Goal: Task Accomplishment & Management: Complete application form

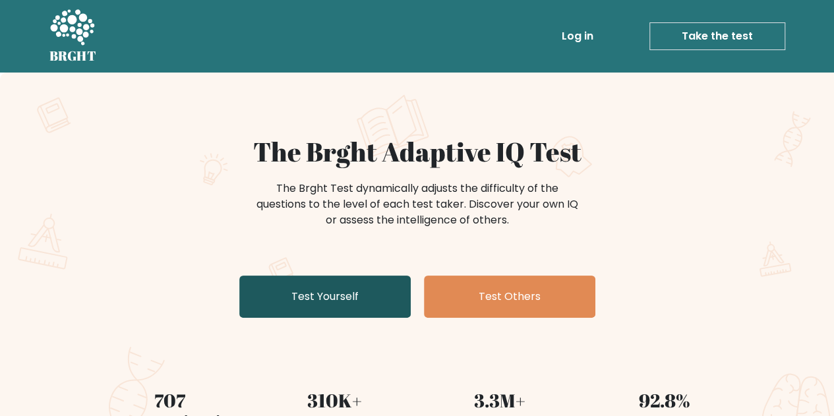
click at [387, 290] on link "Test Yourself" at bounding box center [325, 297] width 172 height 42
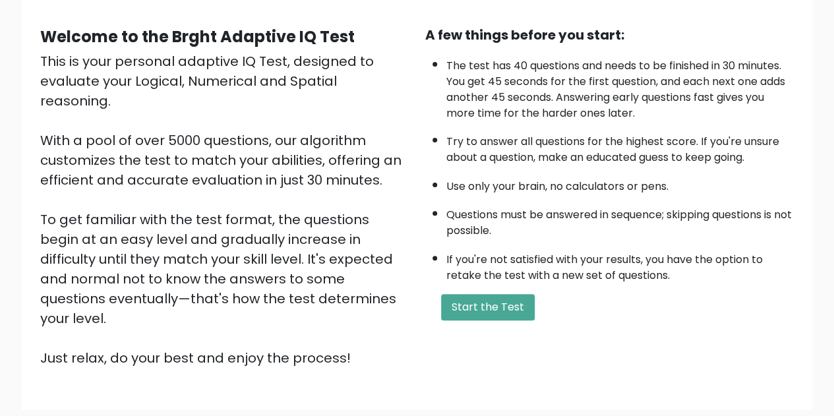
scroll to position [132, 0]
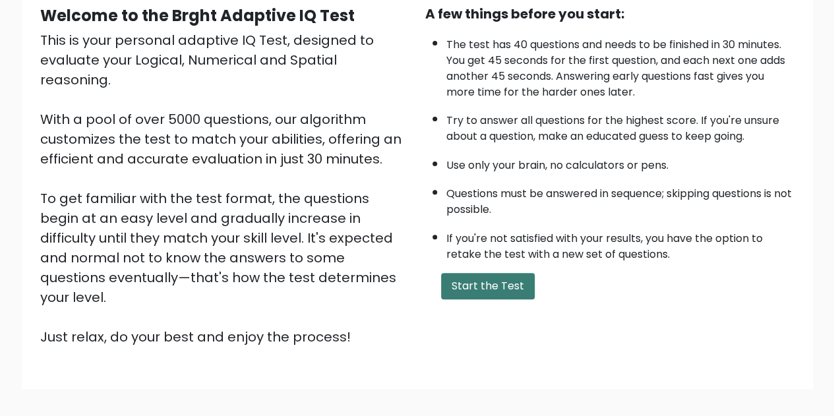
click at [493, 283] on button "Start the Test" at bounding box center [488, 286] width 94 height 26
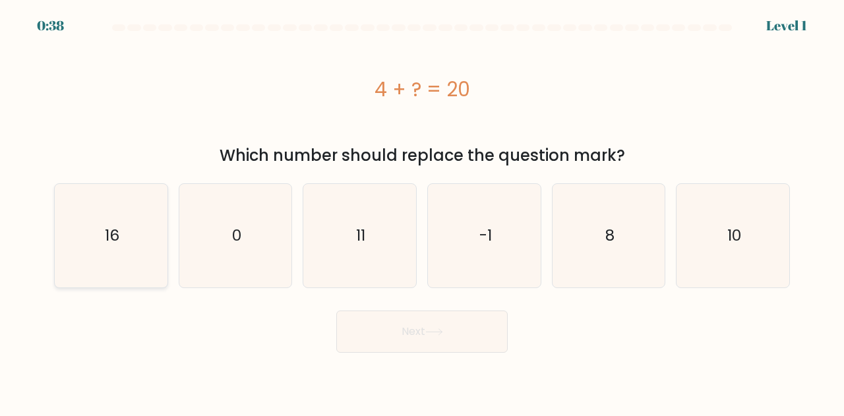
click at [107, 257] on icon "16" at bounding box center [111, 236] width 104 height 104
click at [422, 212] on input "a. 16" at bounding box center [422, 209] width 1 height 3
radio input "true"
click at [440, 336] on button "Next" at bounding box center [422, 332] width 172 height 42
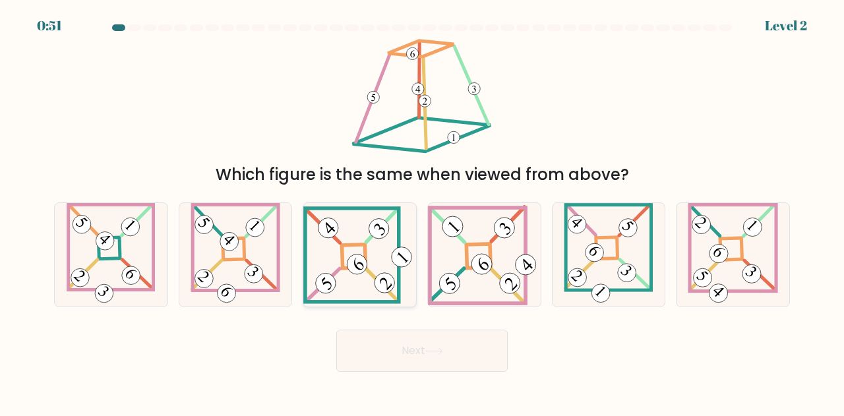
click at [343, 281] on icon at bounding box center [359, 254] width 113 height 97
click at [422, 212] on input "c." at bounding box center [422, 209] width 1 height 3
radio input "true"
click at [391, 342] on button "Next" at bounding box center [422, 351] width 172 height 42
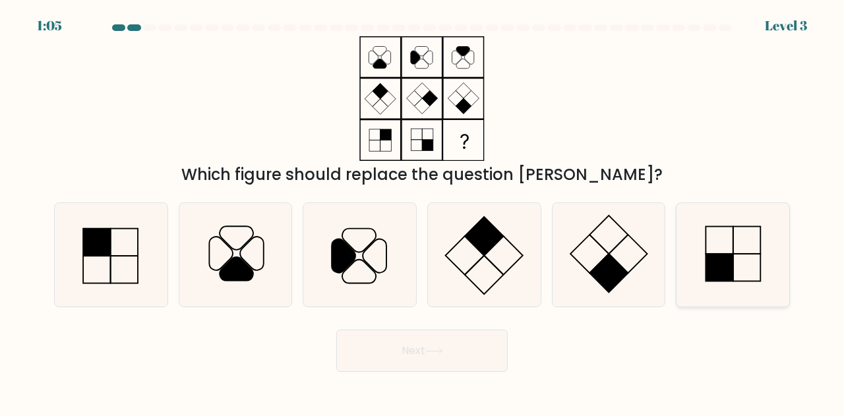
click at [708, 270] on rect at bounding box center [719, 267] width 27 height 27
click at [423, 212] on input "f." at bounding box center [422, 209] width 1 height 3
radio input "true"
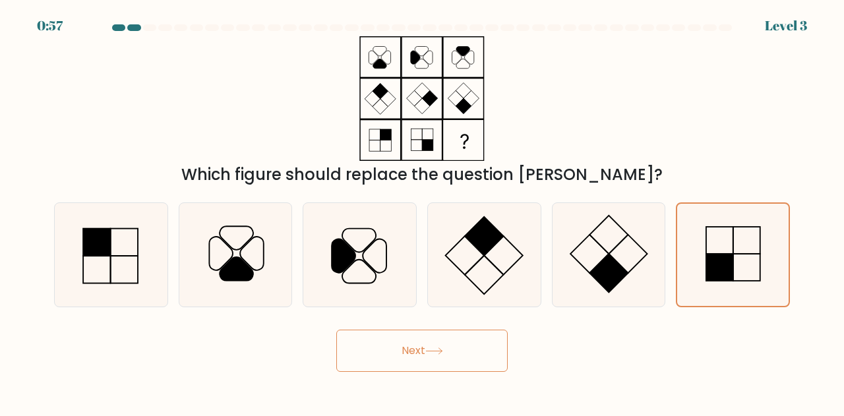
click at [403, 366] on button "Next" at bounding box center [422, 351] width 172 height 42
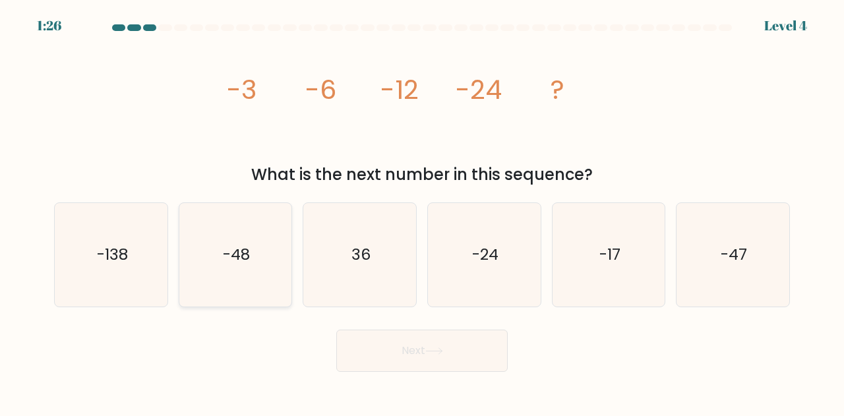
click at [256, 260] on icon "-48" at bounding box center [236, 255] width 104 height 104
click at [422, 212] on input "b. -48" at bounding box center [422, 209] width 1 height 3
radio input "true"
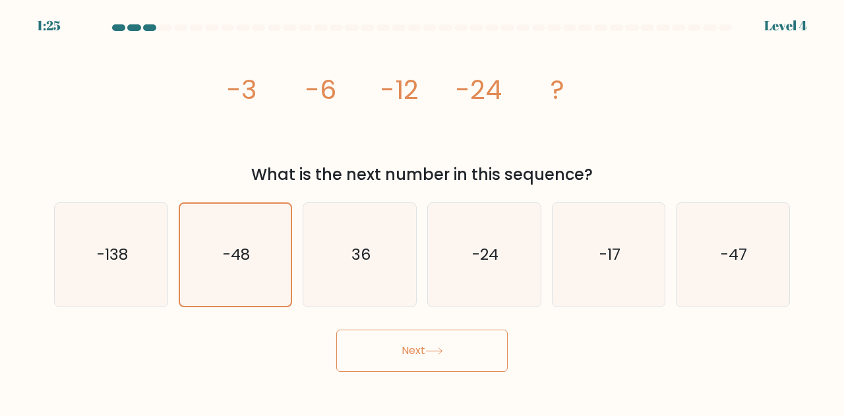
click at [404, 362] on button "Next" at bounding box center [422, 351] width 172 height 42
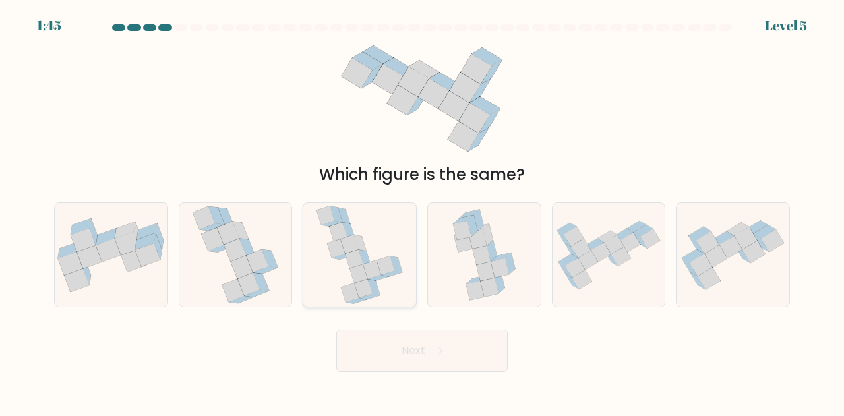
click at [387, 268] on icon at bounding box center [386, 266] width 18 height 18
click at [422, 212] on input "c." at bounding box center [422, 209] width 1 height 3
radio input "true"
click at [441, 347] on button "Next" at bounding box center [422, 351] width 172 height 42
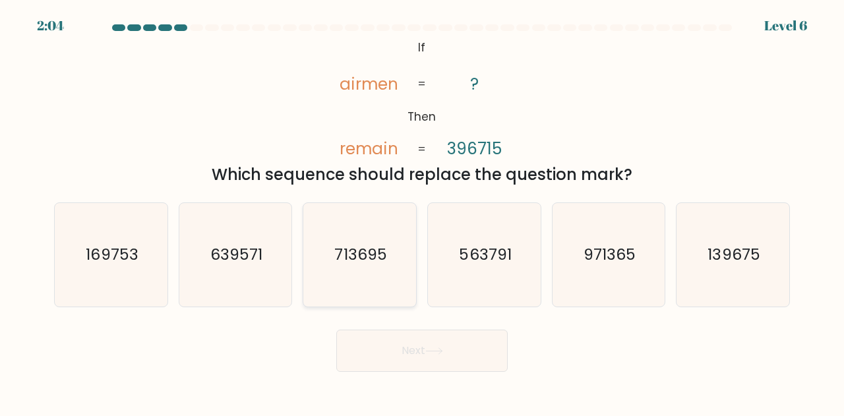
click at [379, 251] on text "713695" at bounding box center [361, 255] width 52 height 22
click at [422, 212] on input "c. 713695" at bounding box center [422, 209] width 1 height 3
radio input "true"
click at [413, 349] on button "Next" at bounding box center [422, 351] width 172 height 42
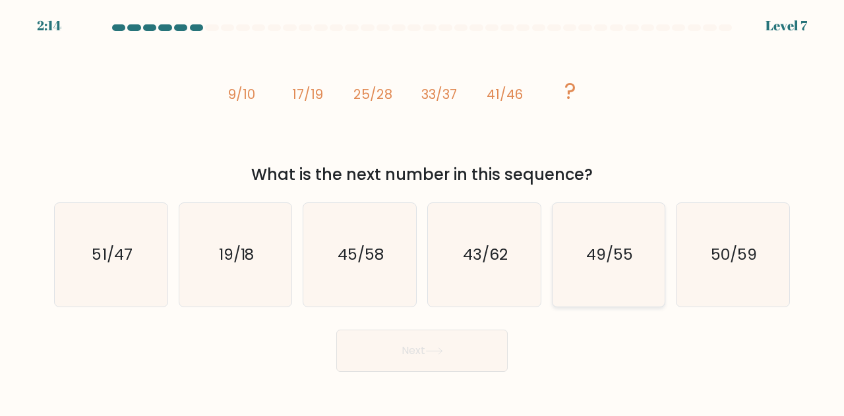
click at [586, 241] on icon "49/55" at bounding box center [609, 255] width 104 height 104
click at [423, 212] on input "e. 49/55" at bounding box center [422, 209] width 1 height 3
radio input "true"
click at [456, 350] on button "Next" at bounding box center [422, 351] width 172 height 42
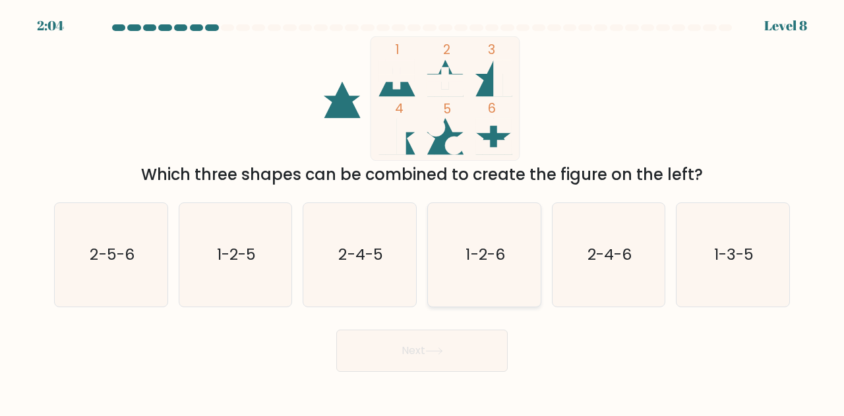
click at [479, 249] on text "1-2-6" at bounding box center [485, 255] width 39 height 22
click at [423, 212] on input "d. 1-2-6" at bounding box center [422, 209] width 1 height 3
radio input "true"
click at [475, 338] on button "Next" at bounding box center [422, 351] width 172 height 42
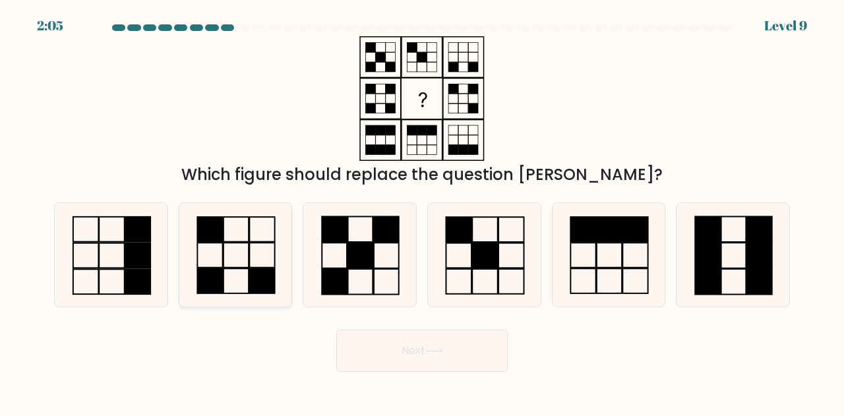
click at [234, 259] on icon at bounding box center [236, 255] width 104 height 104
click at [422, 212] on input "b." at bounding box center [422, 209] width 1 height 3
radio input "true"
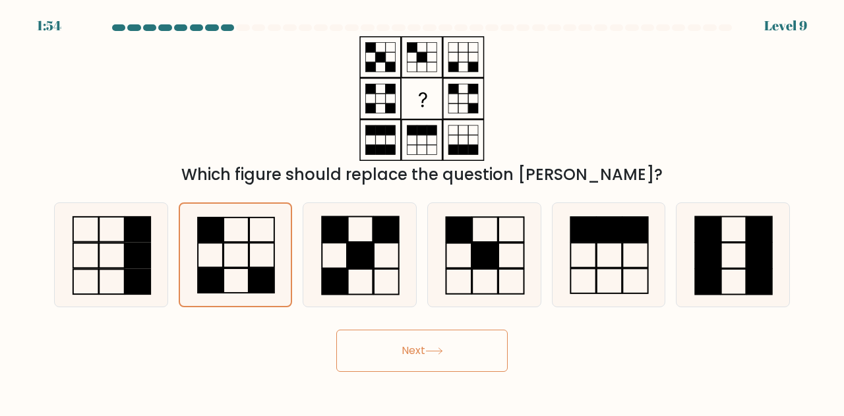
click at [387, 358] on button "Next" at bounding box center [422, 351] width 172 height 42
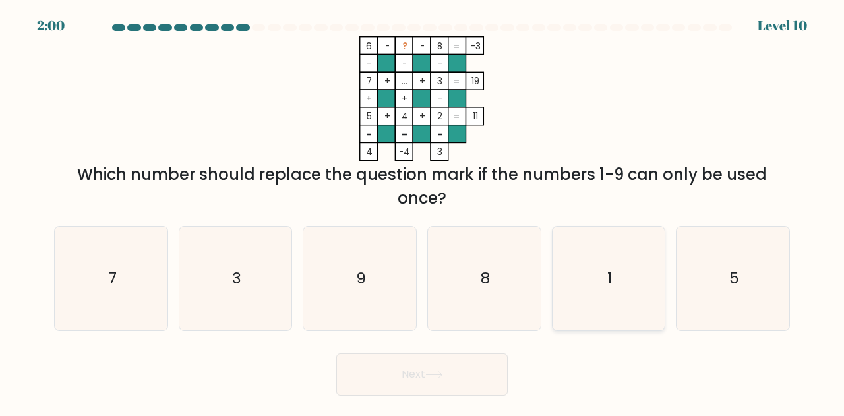
click at [595, 299] on icon "1" at bounding box center [609, 279] width 104 height 104
click at [423, 212] on input "e. 1" at bounding box center [422, 209] width 1 height 3
radio input "true"
click at [479, 389] on button "Next" at bounding box center [422, 375] width 172 height 42
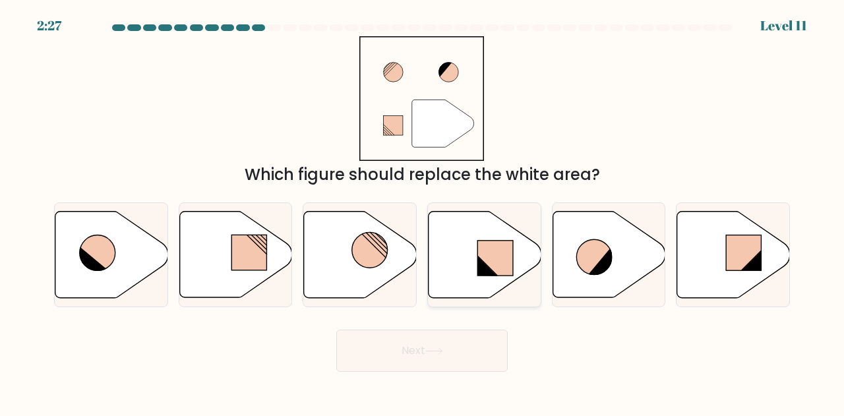
click at [474, 257] on icon at bounding box center [485, 255] width 113 height 86
click at [423, 212] on input "d." at bounding box center [422, 209] width 1 height 3
radio input "true"
click at [443, 355] on icon at bounding box center [434, 351] width 18 height 7
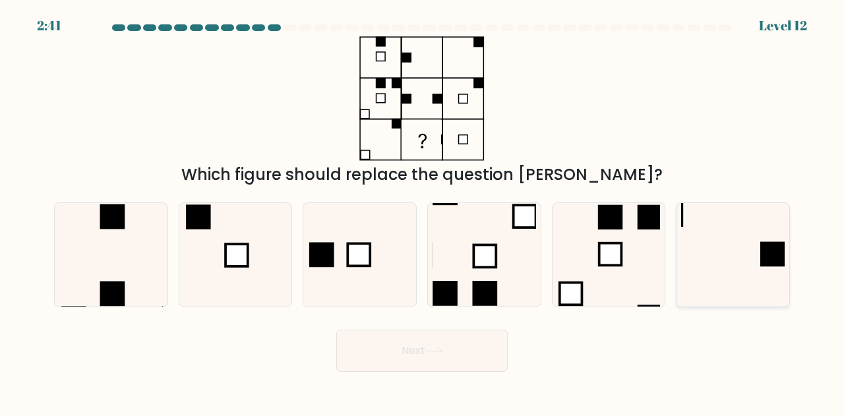
click at [748, 262] on icon at bounding box center [733, 255] width 104 height 104
click at [423, 212] on input "f." at bounding box center [422, 209] width 1 height 3
radio input "true"
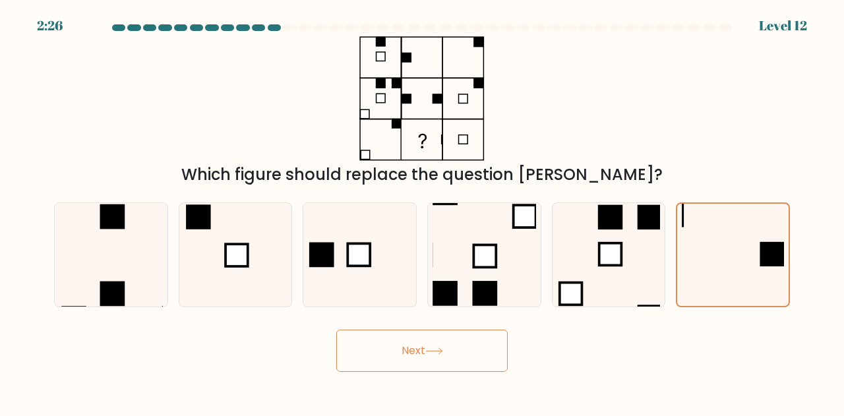
click at [482, 358] on button "Next" at bounding box center [422, 351] width 172 height 42
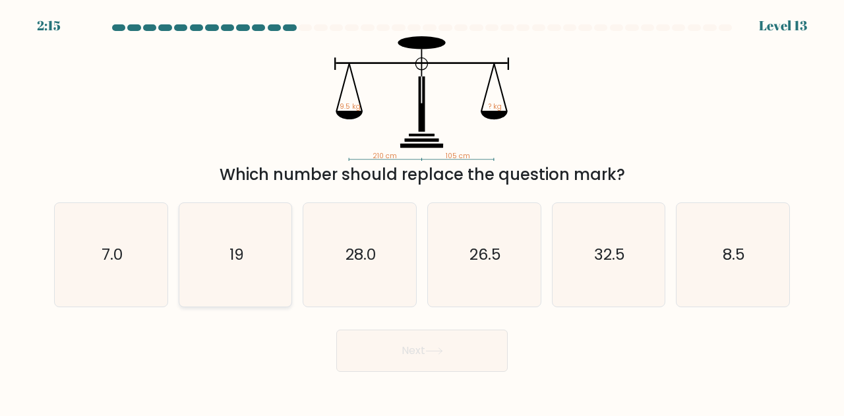
click at [242, 270] on icon "19" at bounding box center [236, 255] width 104 height 104
click at [422, 212] on input "b. 19" at bounding box center [422, 209] width 1 height 3
radio input "true"
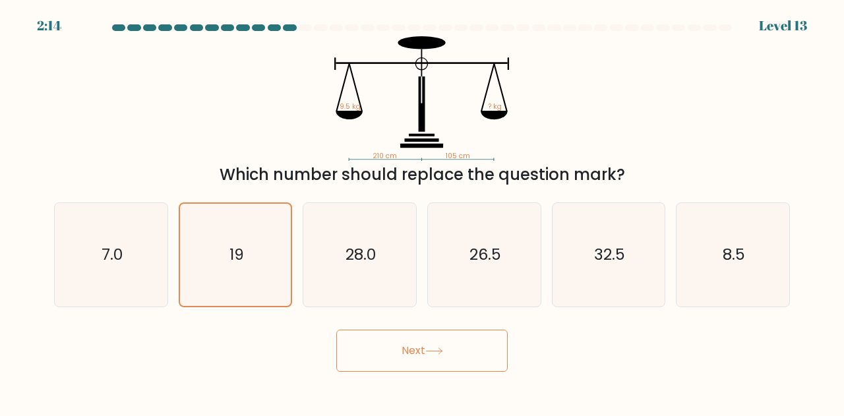
click at [378, 360] on button "Next" at bounding box center [422, 351] width 172 height 42
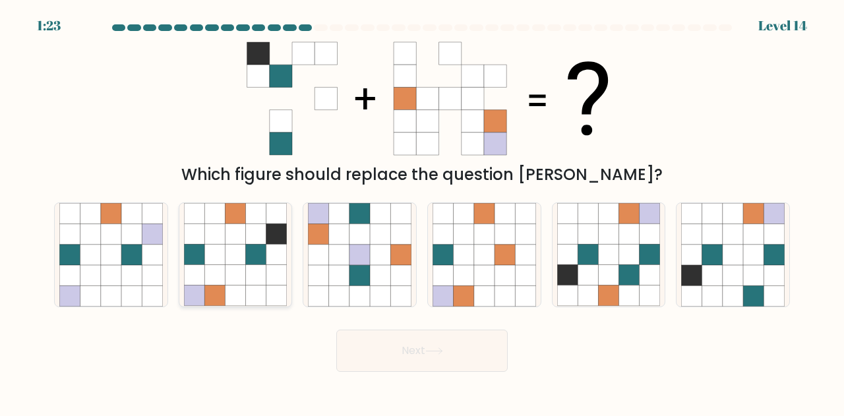
click at [206, 236] on icon at bounding box center [214, 234] width 20 height 20
click at [422, 212] on input "b." at bounding box center [422, 209] width 1 height 3
radio input "true"
click at [422, 348] on button "Next" at bounding box center [422, 351] width 172 height 42
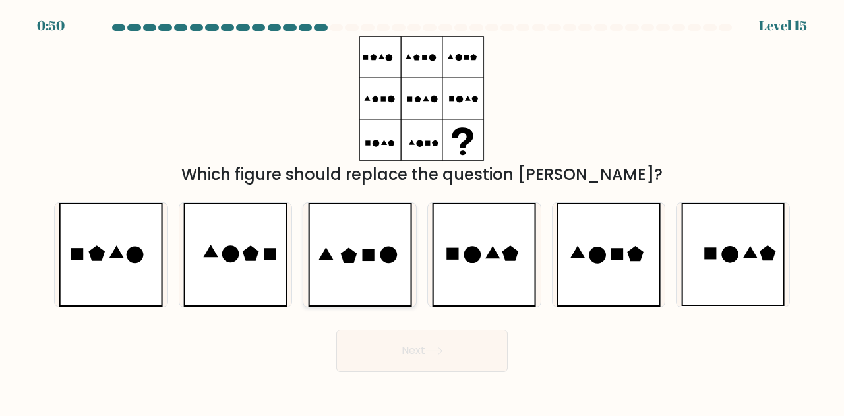
click at [376, 232] on icon at bounding box center [360, 255] width 104 height 104
click at [422, 212] on input "c." at bounding box center [422, 209] width 1 height 3
radio input "true"
click at [377, 385] on body "0:50 Level 15" at bounding box center [422, 208] width 844 height 416
click at [384, 360] on button "Next" at bounding box center [422, 351] width 172 height 42
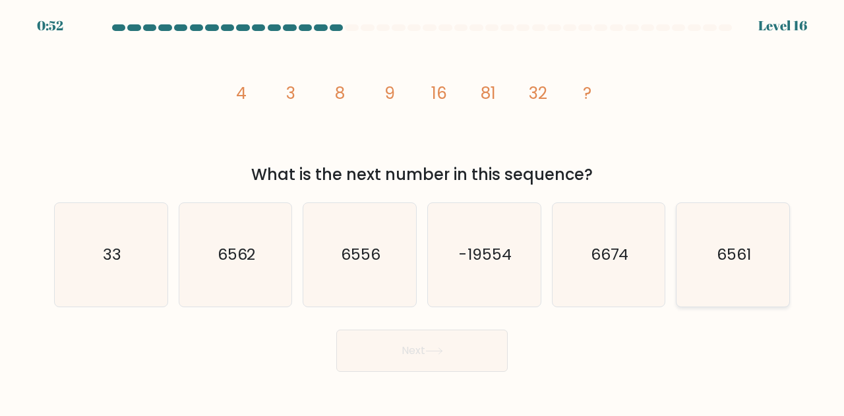
click at [722, 249] on text "6561" at bounding box center [734, 255] width 34 height 22
click at [423, 212] on input "f. 6561" at bounding box center [422, 209] width 1 height 3
radio input "true"
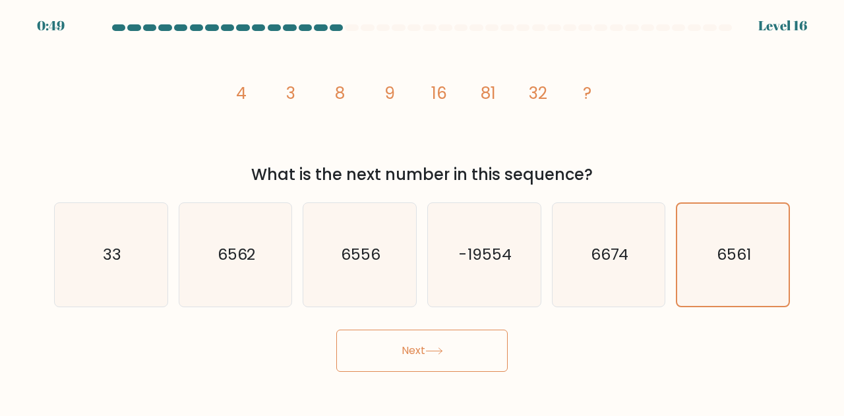
click at [485, 342] on button "Next" at bounding box center [422, 351] width 172 height 42
click at [475, 350] on button "Next" at bounding box center [422, 351] width 172 height 42
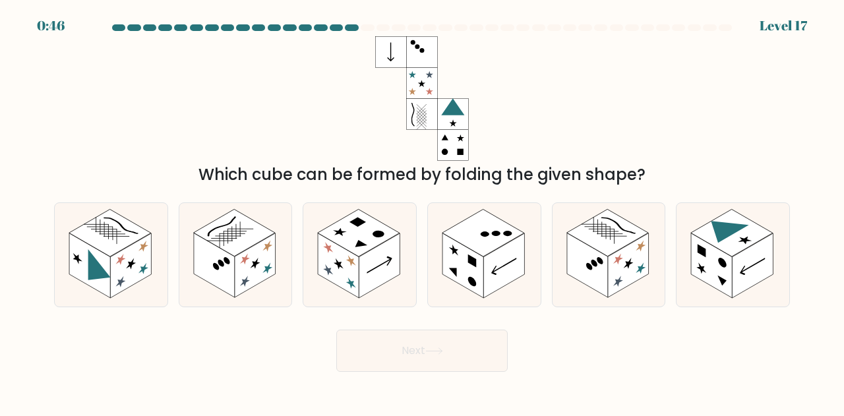
click at [419, 344] on button "Next" at bounding box center [422, 351] width 172 height 42
click at [555, 92] on div "Which cube can be formed by folding the given shape?" at bounding box center [422, 111] width 752 height 150
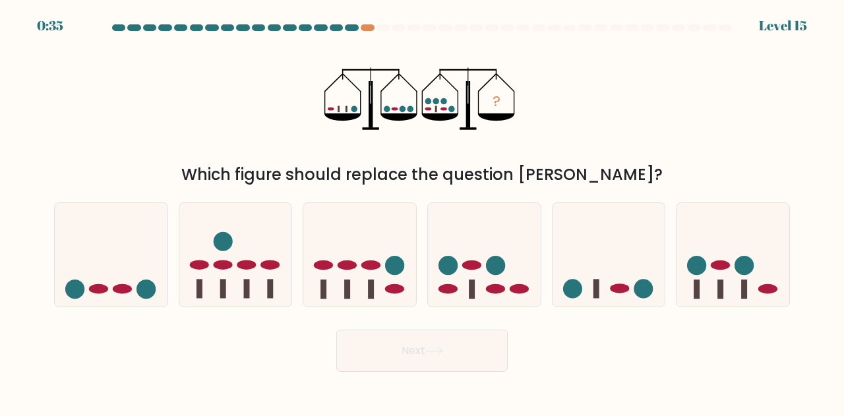
click at [351, 25] on div at bounding box center [351, 27] width 13 height 7
click at [249, 230] on icon at bounding box center [235, 254] width 113 height 93
click at [422, 212] on input "b." at bounding box center [422, 209] width 1 height 3
radio input "true"
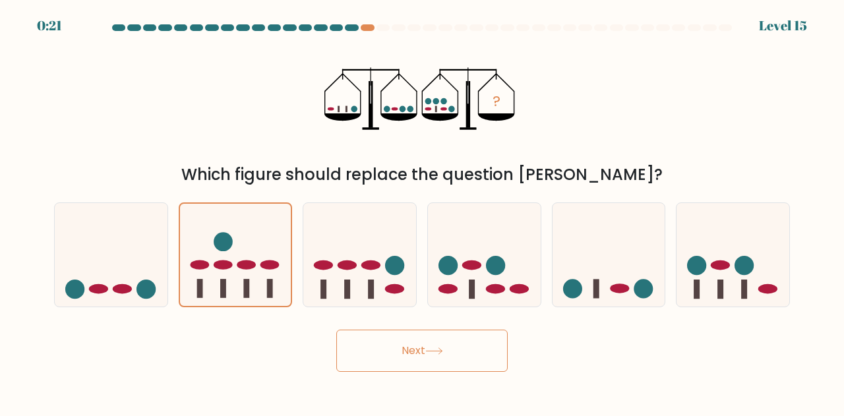
click at [409, 356] on button "Next" at bounding box center [422, 351] width 172 height 42
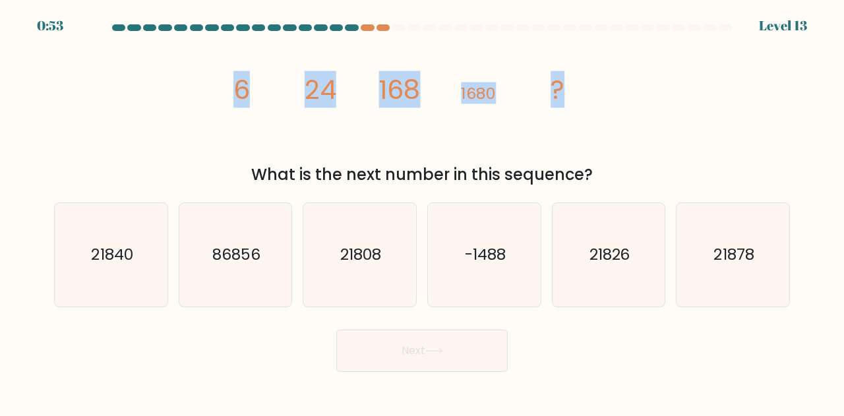
drag, startPoint x: 231, startPoint y: 84, endPoint x: 585, endPoint y: 72, distance: 354.4
click at [585, 72] on icon "image/svg+xml 6 24 168 1680 ?" at bounding box center [422, 98] width 396 height 125
copy g "6 24 168 1680 ?"
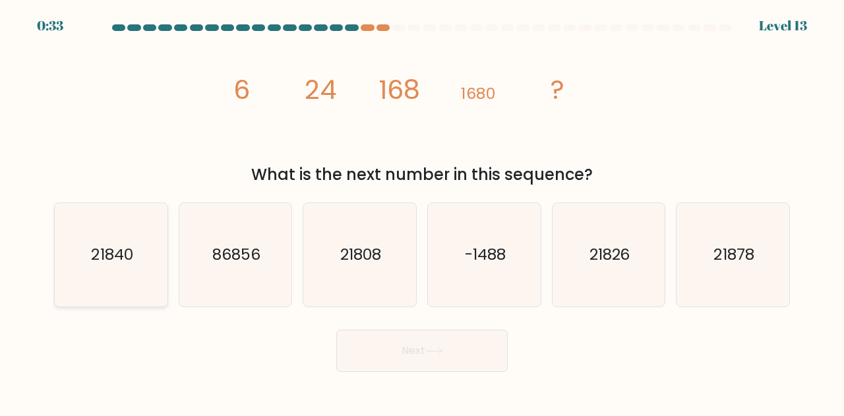
click at [104, 238] on icon "21840" at bounding box center [111, 255] width 104 height 104
click at [422, 212] on input "a. 21840" at bounding box center [422, 209] width 1 height 3
radio input "true"
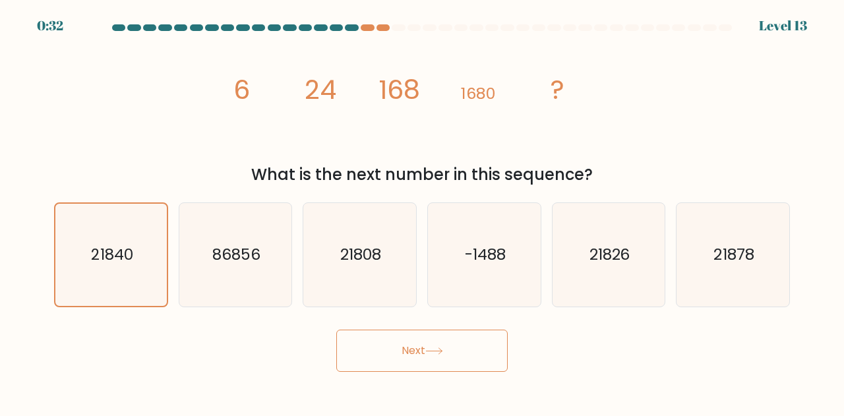
click at [396, 357] on button "Next" at bounding box center [422, 351] width 172 height 42
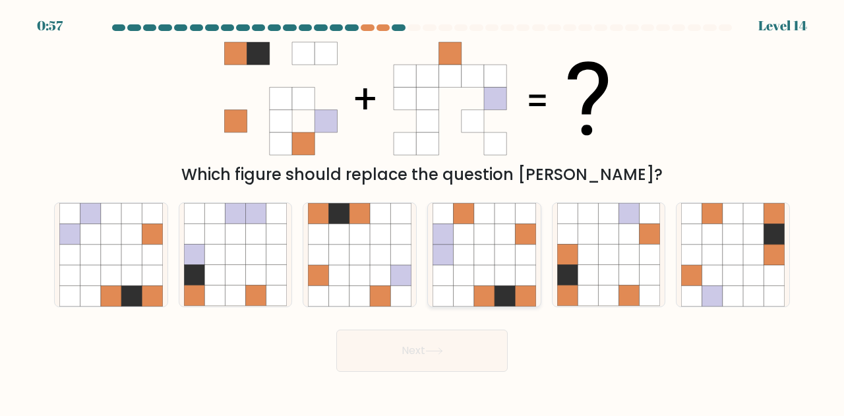
click at [507, 281] on icon at bounding box center [505, 275] width 20 height 20
click at [423, 212] on input "d." at bounding box center [422, 209] width 1 height 3
radio input "true"
click at [507, 281] on icon at bounding box center [505, 275] width 20 height 20
click at [423, 212] on input "d." at bounding box center [422, 209] width 1 height 3
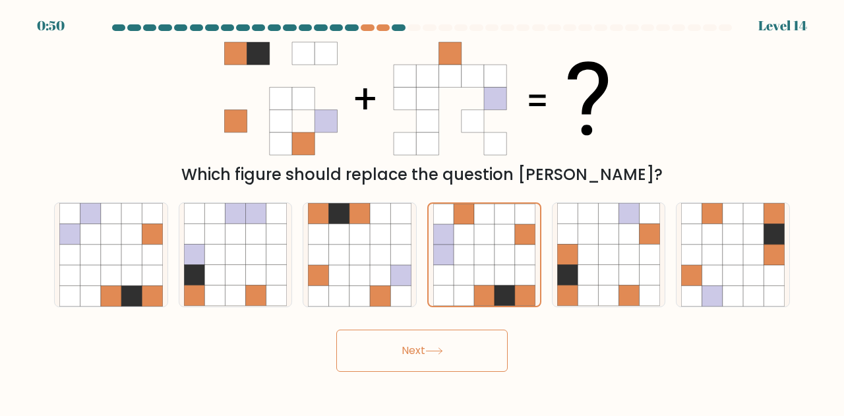
click at [456, 342] on button "Next" at bounding box center [422, 351] width 172 height 42
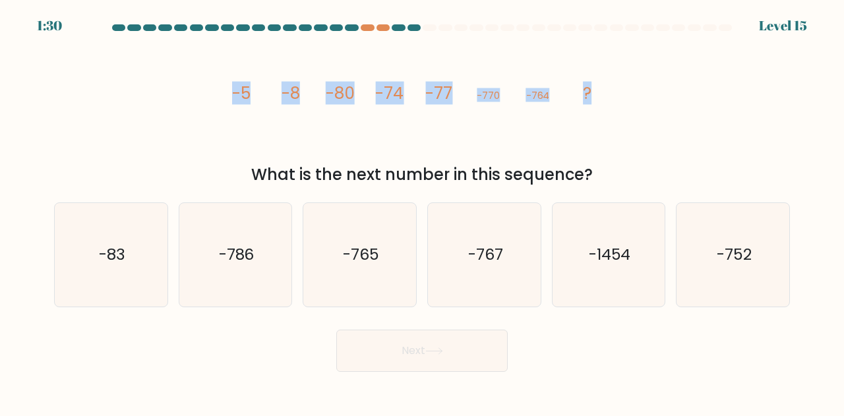
drag, startPoint x: 235, startPoint y: 94, endPoint x: 687, endPoint y: 93, distance: 451.9
click at [687, 93] on div "image/svg+xml -5 -8 -80 -74 -77 -770 -764 ? What is the next number in this seq…" at bounding box center [422, 111] width 752 height 150
copy g "-5 -8 -80 -74 -77 -770 -764 ?"
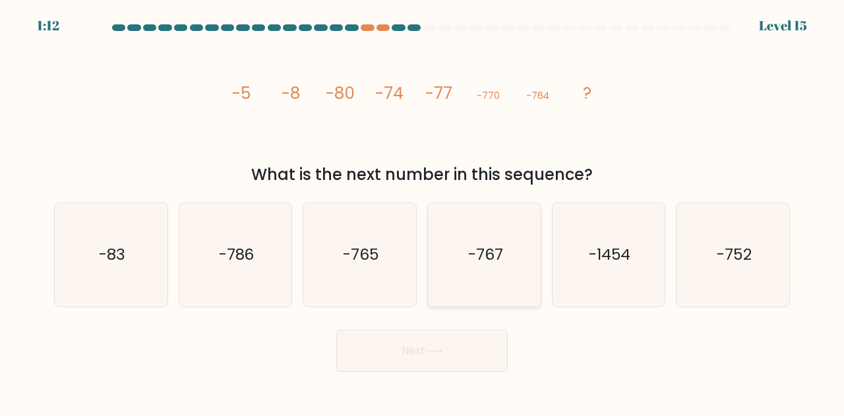
click at [480, 275] on icon "-767" at bounding box center [485, 255] width 104 height 104
click at [423, 212] on input "d. -767" at bounding box center [422, 209] width 1 height 3
radio input "true"
click at [466, 350] on button "Next" at bounding box center [422, 351] width 172 height 42
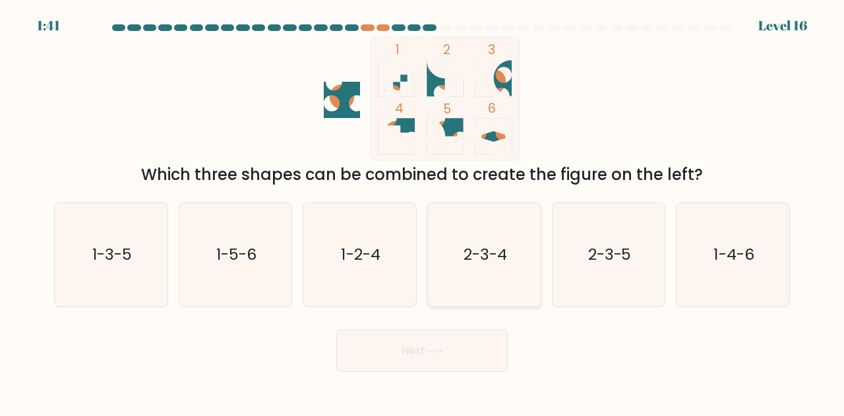
click at [444, 287] on icon "2-3-4" at bounding box center [485, 255] width 104 height 104
click at [423, 212] on input "d. 2-3-4" at bounding box center [422, 209] width 1 height 3
radio input "true"
click at [423, 344] on button "Next" at bounding box center [422, 351] width 172 height 42
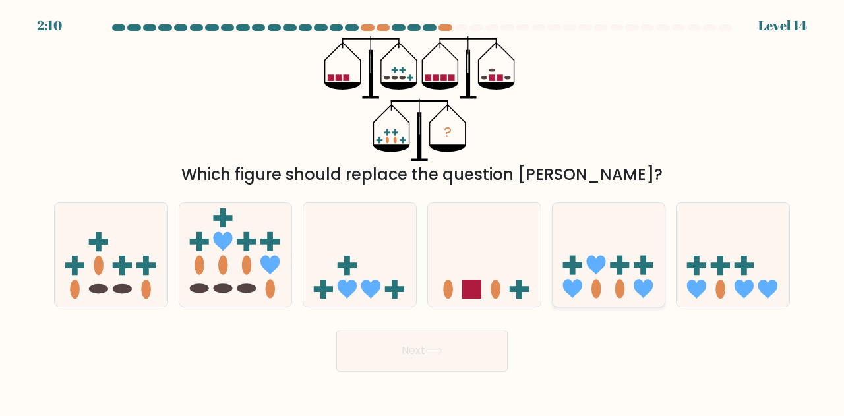
click at [598, 275] on icon at bounding box center [609, 254] width 113 height 93
click at [423, 212] on input "e." at bounding box center [422, 209] width 1 height 3
radio input "true"
click at [268, 274] on icon at bounding box center [235, 254] width 113 height 93
click at [422, 212] on input "b." at bounding box center [422, 209] width 1 height 3
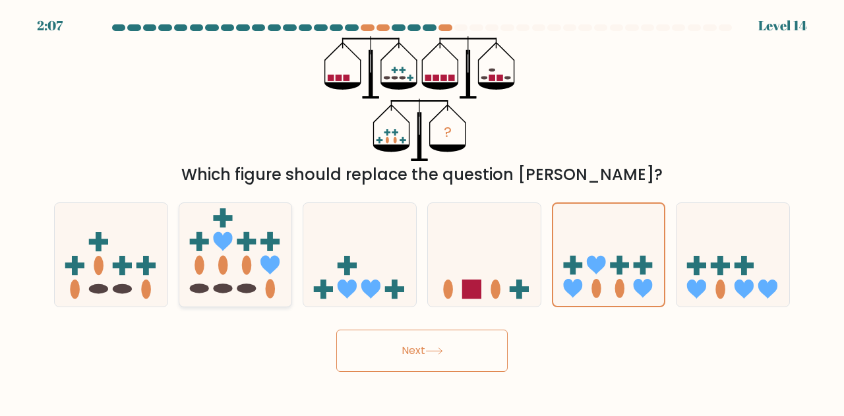
radio input "true"
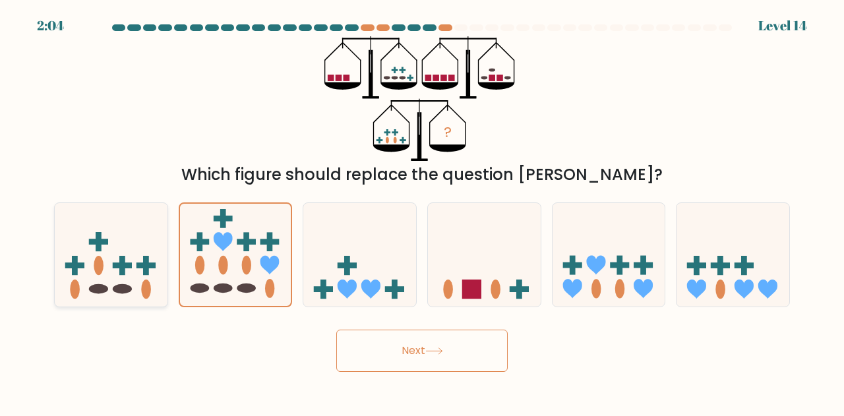
click at [109, 291] on icon at bounding box center [111, 254] width 113 height 93
click at [422, 212] on input "a." at bounding box center [422, 209] width 1 height 3
radio input "true"
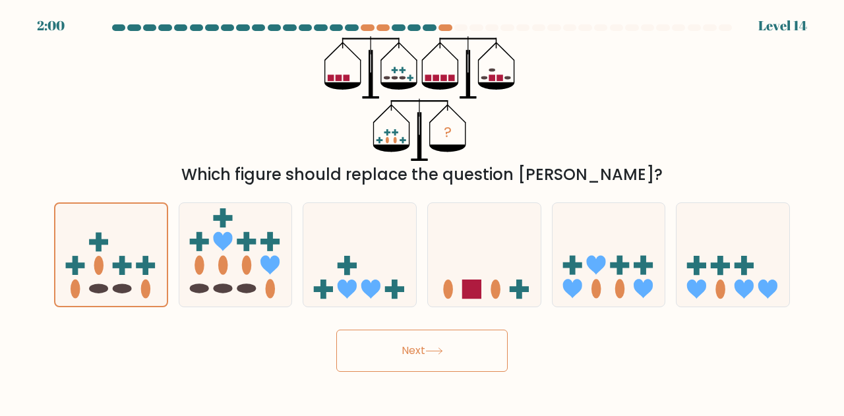
click at [402, 346] on button "Next" at bounding box center [422, 351] width 172 height 42
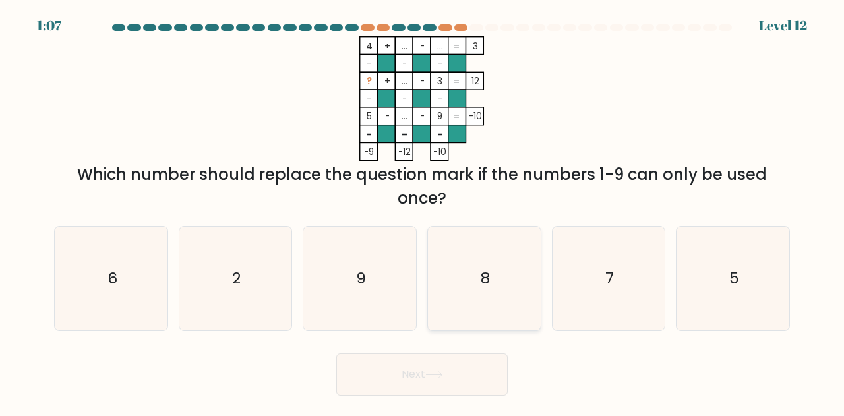
click at [522, 284] on icon "8" at bounding box center [485, 279] width 104 height 104
click at [423, 212] on input "d. 8" at bounding box center [422, 209] width 1 height 3
radio input "true"
click at [434, 387] on button "Next" at bounding box center [422, 375] width 172 height 42
click at [429, 371] on icon at bounding box center [434, 374] width 18 height 7
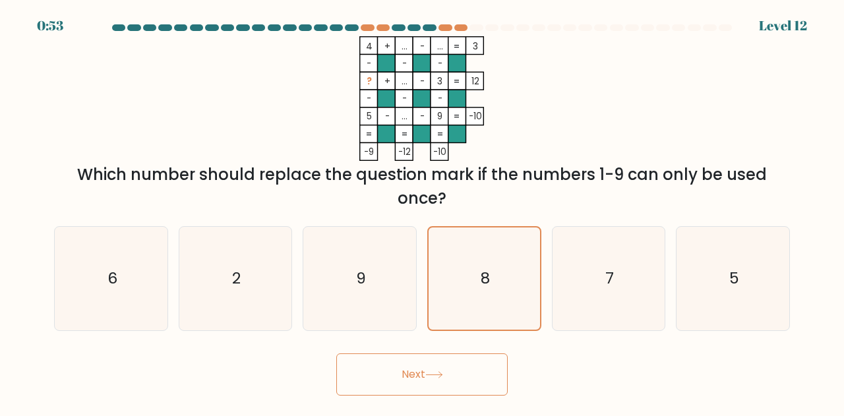
click at [459, 378] on button "Next" at bounding box center [422, 375] width 172 height 42
click at [501, 282] on icon "8" at bounding box center [484, 279] width 102 height 102
click at [423, 212] on input "d. 8" at bounding box center [422, 209] width 1 height 3
click at [426, 368] on button "Next" at bounding box center [422, 375] width 172 height 42
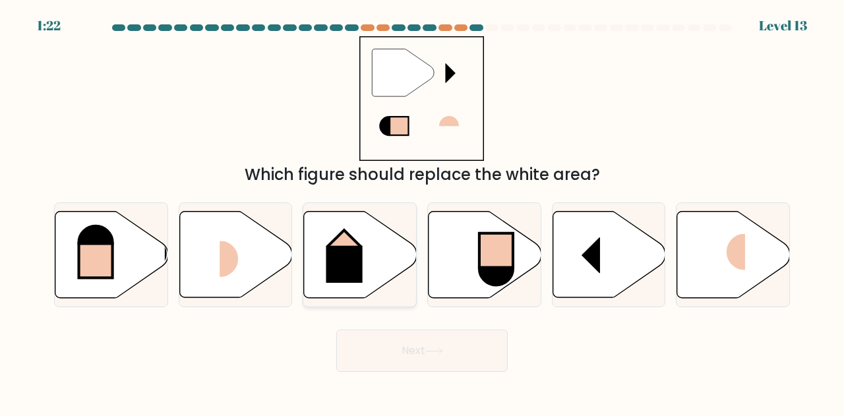
click at [340, 286] on icon at bounding box center [360, 255] width 113 height 86
click at [422, 212] on input "c." at bounding box center [422, 209] width 1 height 3
radio input "true"
click at [406, 337] on button "Next" at bounding box center [422, 351] width 172 height 42
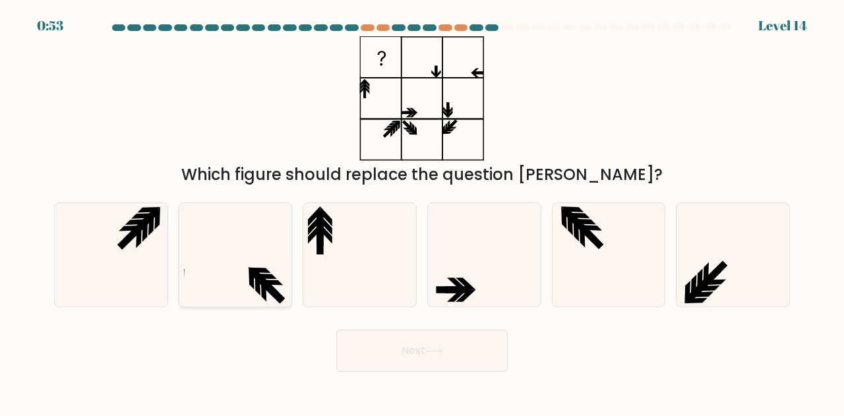
click at [276, 279] on icon at bounding box center [266, 276] width 22 height 5
click at [422, 212] on input "b." at bounding box center [422, 209] width 1 height 3
radio input "true"
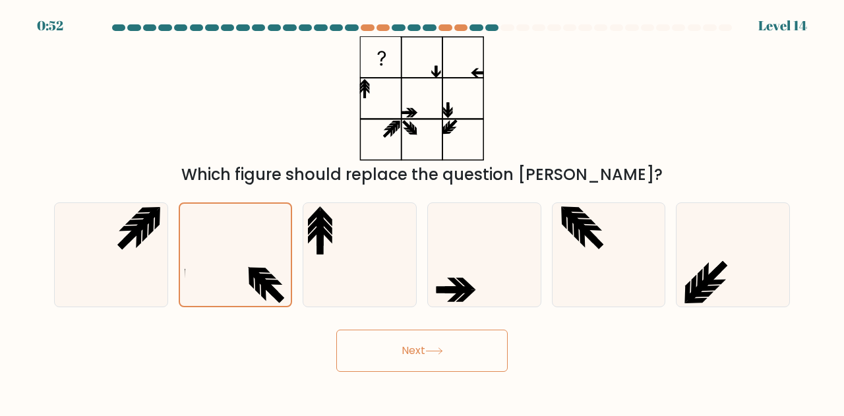
click at [372, 350] on button "Next" at bounding box center [422, 351] width 172 height 42
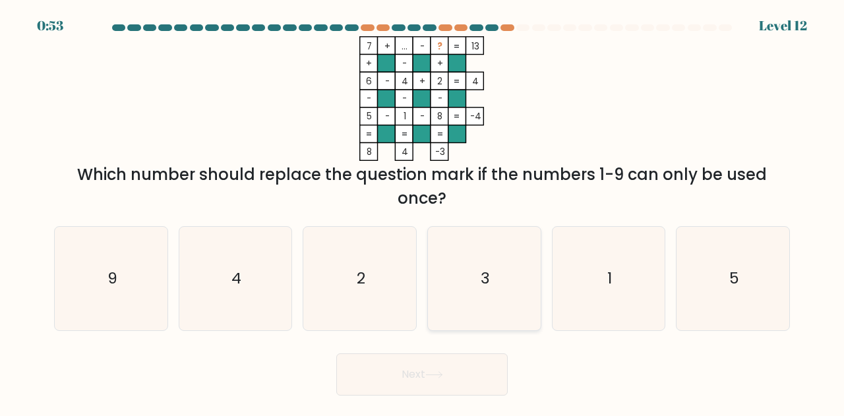
click at [524, 274] on icon "3" at bounding box center [485, 279] width 104 height 104
click at [423, 212] on input "d. 3" at bounding box center [422, 209] width 1 height 3
radio input "true"
click at [447, 380] on button "Next" at bounding box center [422, 375] width 172 height 42
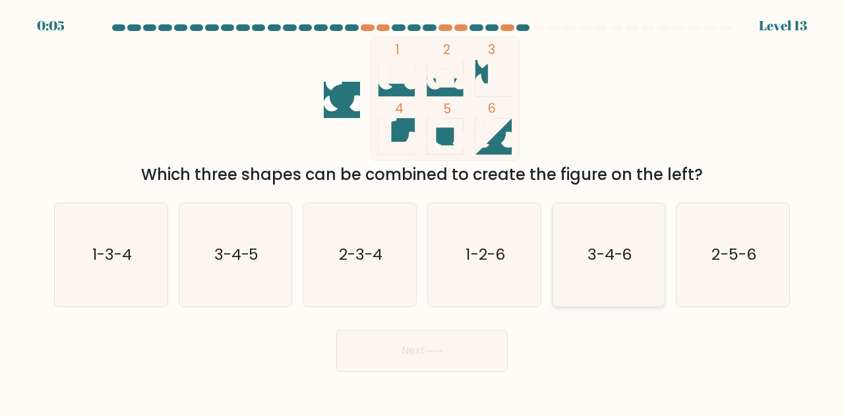
click at [644, 280] on icon "3-4-6" at bounding box center [609, 255] width 104 height 104
click at [423, 212] on input "e. 3-4-6" at bounding box center [422, 209] width 1 height 3
radio input "true"
click at [492, 357] on button "Next" at bounding box center [422, 351] width 172 height 42
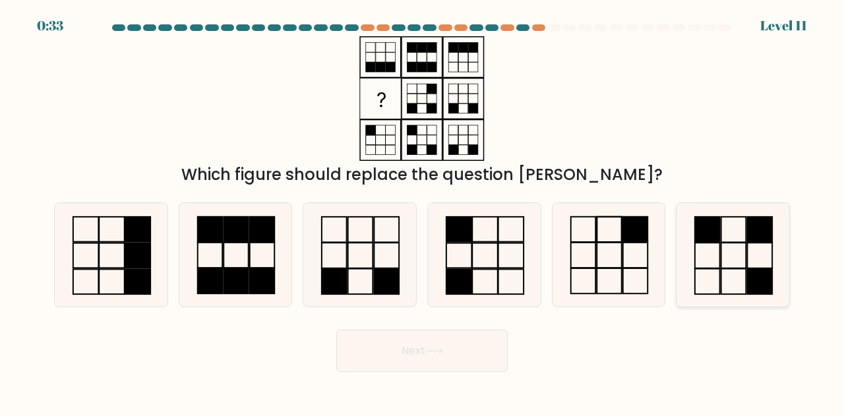
click at [757, 272] on rect at bounding box center [759, 281] width 25 height 25
click at [423, 212] on input "f." at bounding box center [422, 209] width 1 height 3
radio input "true"
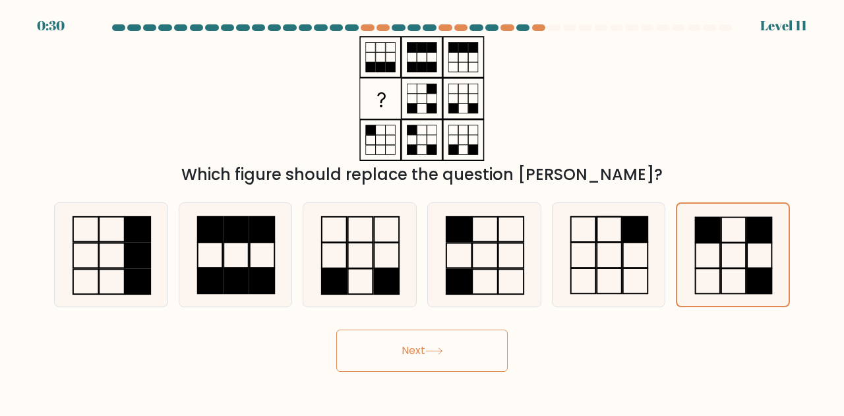
click at [449, 348] on button "Next" at bounding box center [422, 351] width 172 height 42
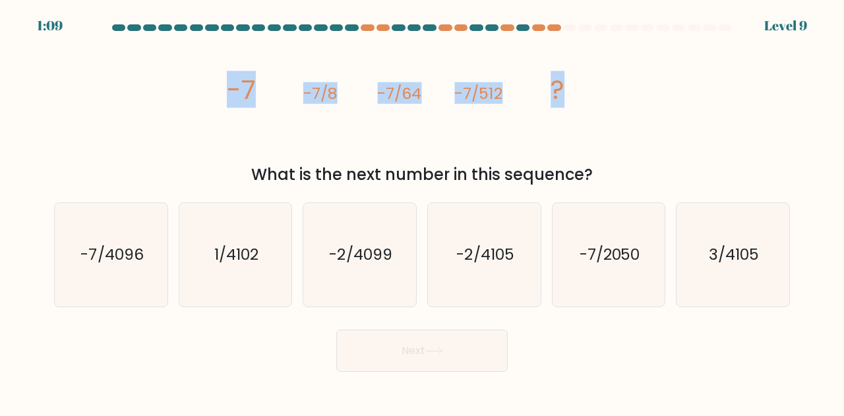
drag, startPoint x: 226, startPoint y: 89, endPoint x: 844, endPoint y: 125, distance: 618.5
click at [844, 125] on form at bounding box center [422, 198] width 844 height 348
copy g "-7 -7/8 -7/64 -7/512 ?"
click at [423, 108] on icon "image/svg+xml -7 -7/8 -7/64 -7/512 ?" at bounding box center [422, 98] width 396 height 125
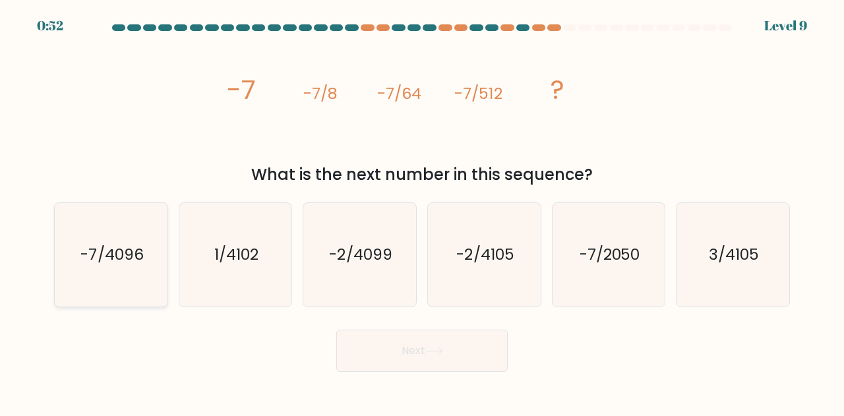
click at [142, 278] on icon "-7/4096" at bounding box center [111, 255] width 104 height 104
click at [422, 212] on input "a. -7/4096" at bounding box center [422, 209] width 1 height 3
radio input "true"
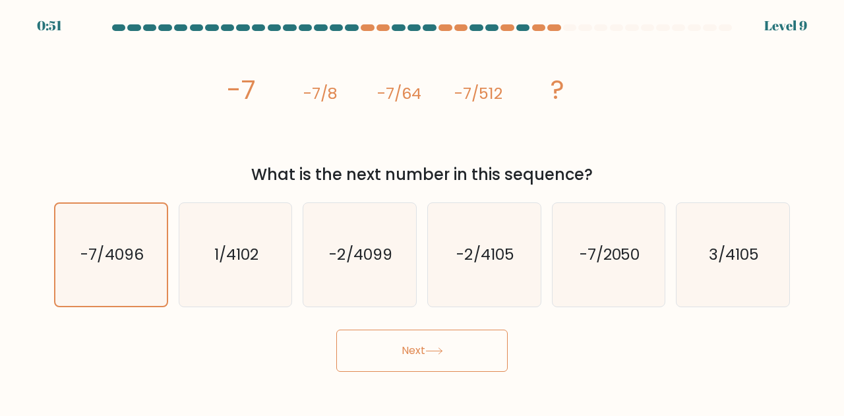
click at [417, 357] on button "Next" at bounding box center [422, 351] width 172 height 42
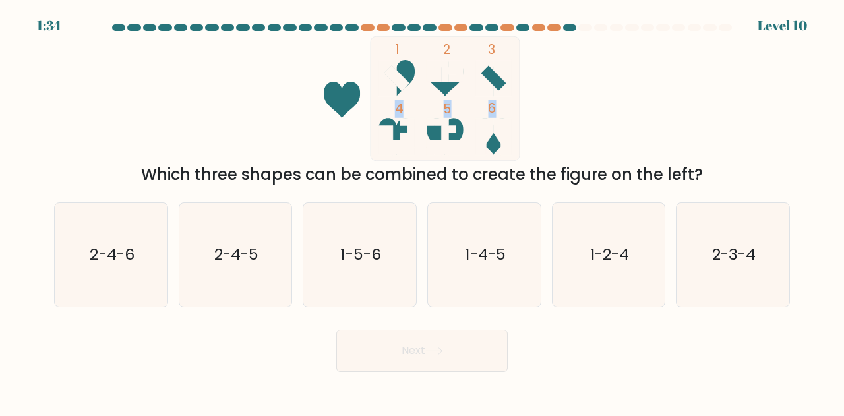
drag, startPoint x: 322, startPoint y: 90, endPoint x: 744, endPoint y: 106, distance: 422.5
click at [744, 106] on div "1 2 3 4 5 6 Which three shapes can be combined to create the figure on the left?" at bounding box center [422, 111] width 752 height 150
click at [594, 151] on icon "1 2 3 4 5 6" at bounding box center [422, 98] width 355 height 125
click at [210, 274] on icon "2-4-5" at bounding box center [236, 255] width 104 height 104
click at [422, 212] on input "b. 2-4-5" at bounding box center [422, 209] width 1 height 3
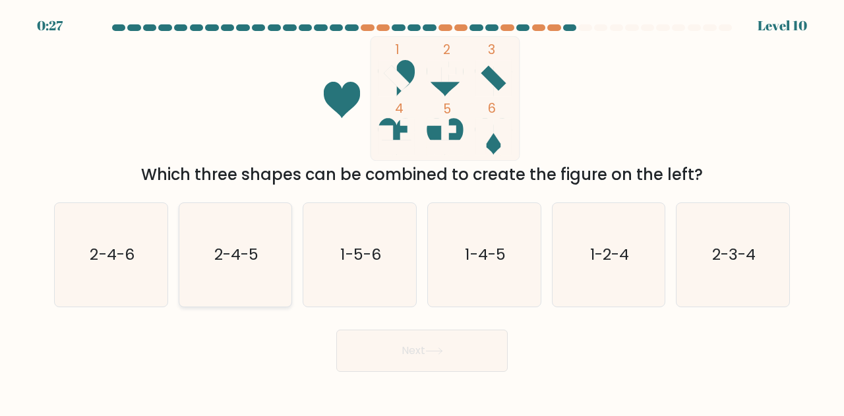
radio input "true"
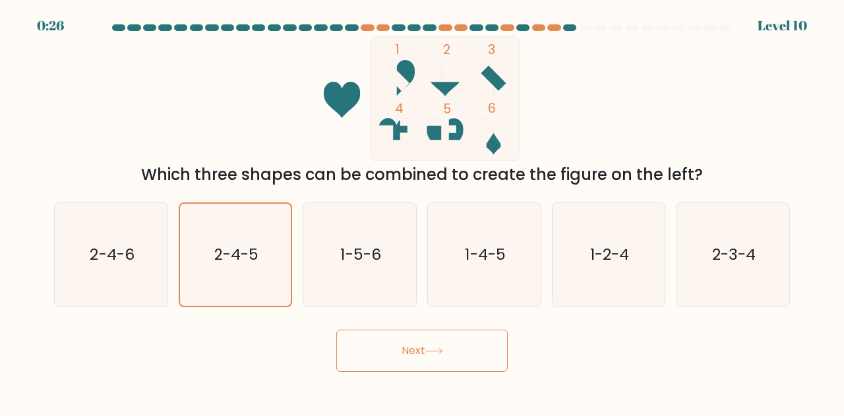
click at [368, 357] on button "Next" at bounding box center [422, 351] width 172 height 42
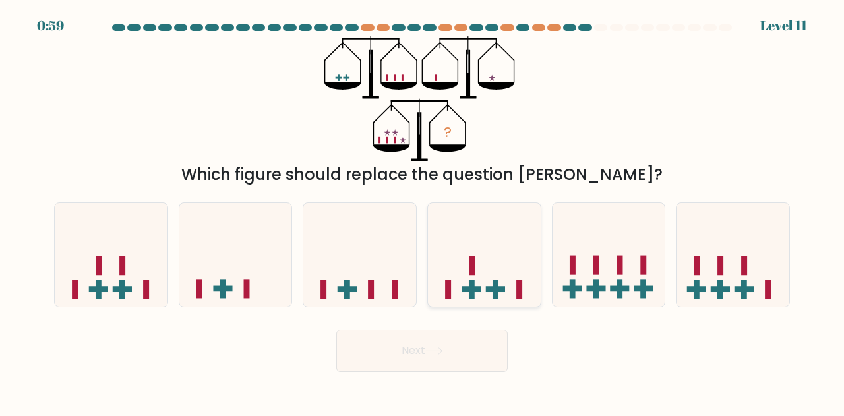
click at [477, 277] on icon at bounding box center [484, 254] width 113 height 93
click at [423, 212] on input "d." at bounding box center [422, 209] width 1 height 3
radio input "true"
click at [394, 350] on button "Next" at bounding box center [422, 351] width 172 height 42
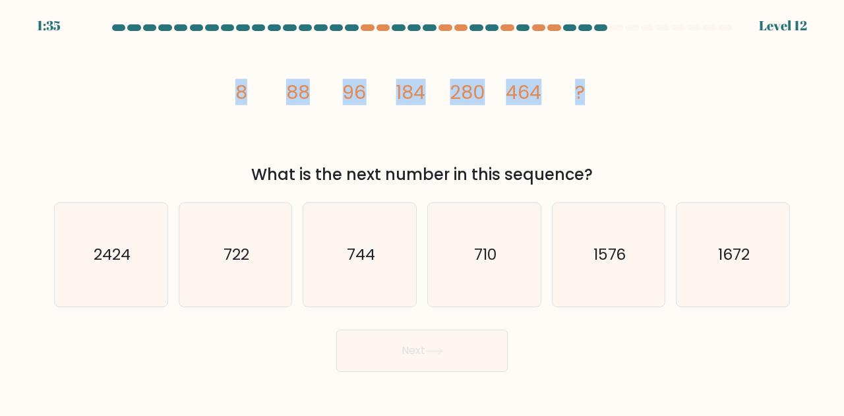
drag, startPoint x: 391, startPoint y: 86, endPoint x: 648, endPoint y: 81, distance: 257.3
click at [658, 86] on div "image/svg+xml 8 88 96 184 280 464 ? What is the next number in this sequence?" at bounding box center [422, 111] width 752 height 150
copy g "8 88 96 184 280 464 ?"
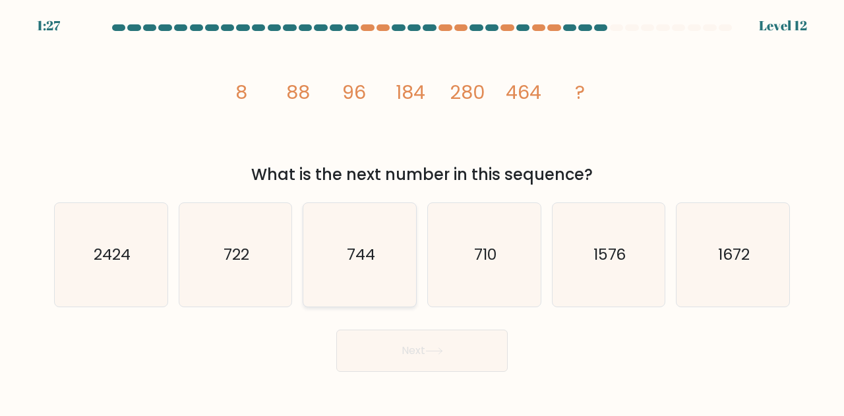
click at [361, 281] on icon "744" at bounding box center [360, 255] width 104 height 104
click at [422, 212] on input "c. 744" at bounding box center [422, 209] width 1 height 3
radio input "true"
click at [422, 360] on button "Next" at bounding box center [422, 351] width 172 height 42
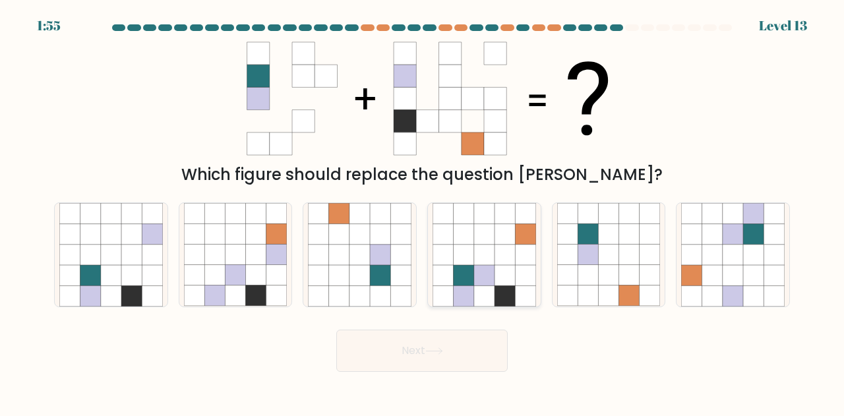
click at [474, 280] on icon at bounding box center [484, 275] width 20 height 20
click at [423, 212] on input "d." at bounding box center [422, 209] width 1 height 3
radio input "true"
click at [459, 353] on button "Next" at bounding box center [422, 351] width 172 height 42
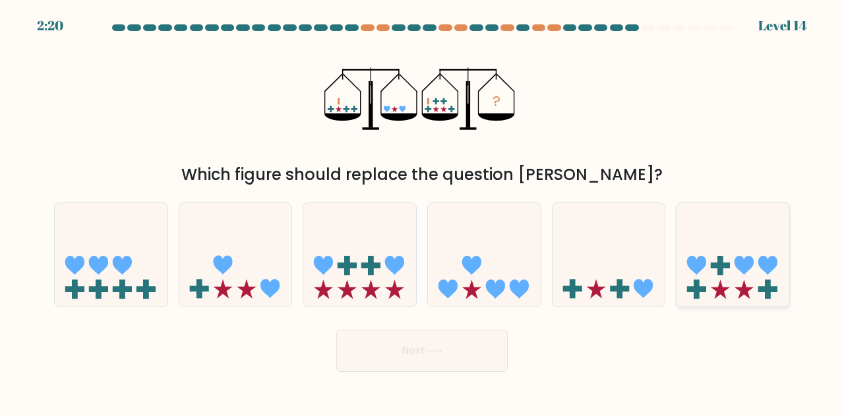
click at [743, 269] on icon at bounding box center [744, 265] width 19 height 19
click at [423, 212] on input "f." at bounding box center [422, 209] width 1 height 3
radio input "true"
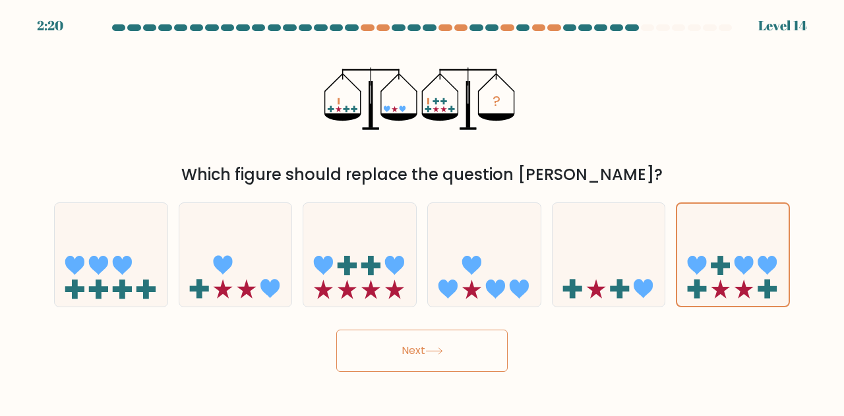
click at [419, 345] on button "Next" at bounding box center [422, 351] width 172 height 42
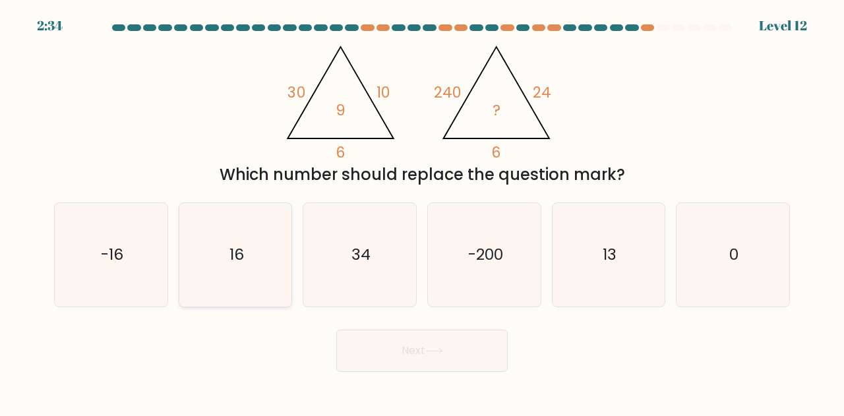
click at [234, 275] on icon "16" at bounding box center [236, 255] width 104 height 104
click at [422, 212] on input "b. 16" at bounding box center [422, 209] width 1 height 3
radio input "true"
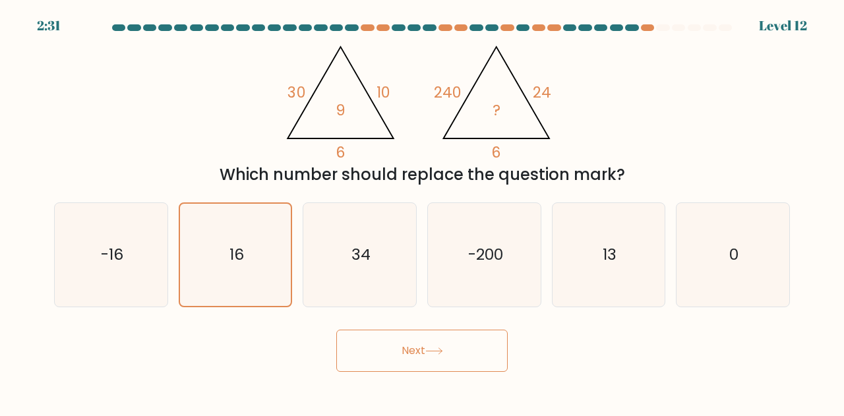
click at [456, 352] on button "Next" at bounding box center [422, 351] width 172 height 42
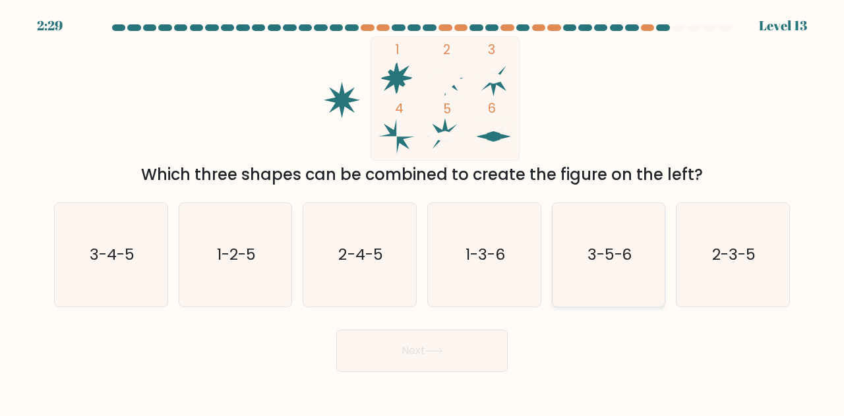
click at [609, 241] on icon "3-5-6" at bounding box center [609, 255] width 104 height 104
click at [423, 212] on input "e. 3-5-6" at bounding box center [422, 209] width 1 height 3
radio input "true"
click at [486, 357] on button "Next" at bounding box center [422, 351] width 172 height 42
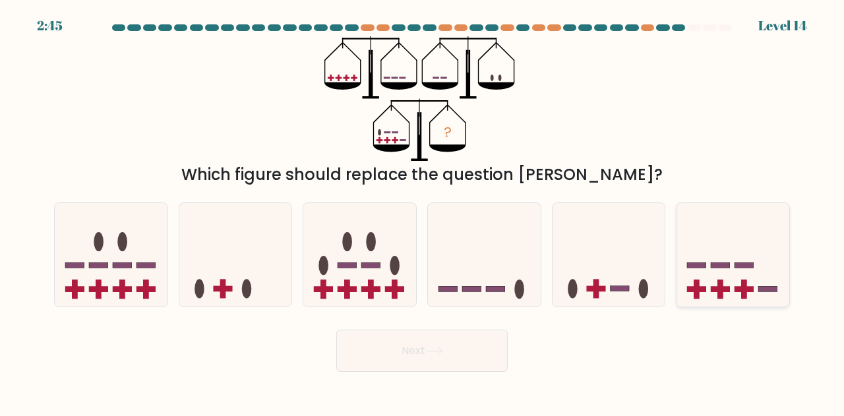
click at [707, 263] on icon at bounding box center [733, 254] width 113 height 93
click at [423, 212] on input "f." at bounding box center [422, 209] width 1 height 3
radio input "true"
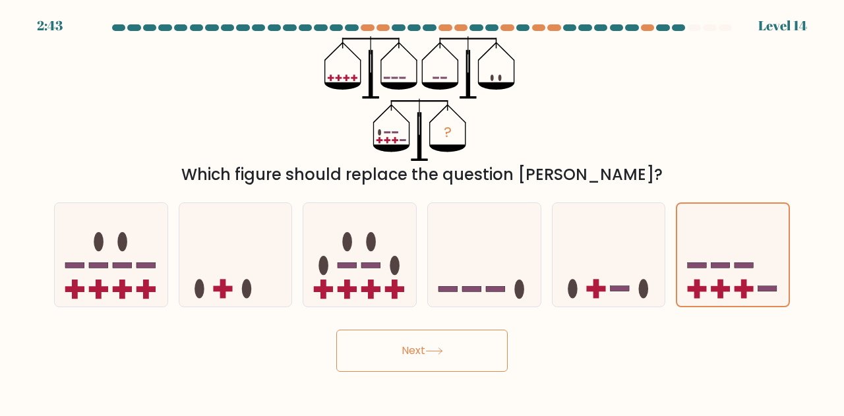
click at [468, 336] on button "Next" at bounding box center [422, 351] width 172 height 42
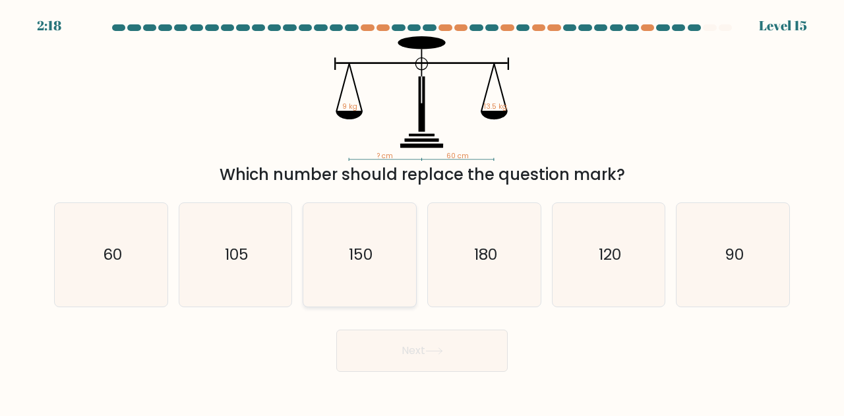
click at [321, 276] on icon "150" at bounding box center [360, 255] width 104 height 104
click at [422, 212] on input "c. 150" at bounding box center [422, 209] width 1 height 3
radio input "true"
click at [387, 324] on div "Next" at bounding box center [422, 347] width 752 height 49
click at [391, 336] on button "Next" at bounding box center [422, 351] width 172 height 42
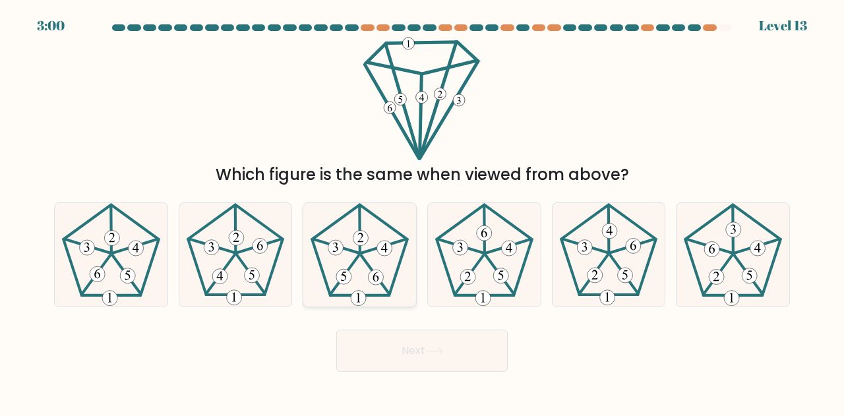
click at [381, 260] on icon at bounding box center [360, 255] width 104 height 104
click at [422, 212] on input "c." at bounding box center [422, 209] width 1 height 3
radio input "true"
click at [499, 266] on icon at bounding box center [485, 255] width 104 height 104
click at [423, 212] on input "d." at bounding box center [422, 209] width 1 height 3
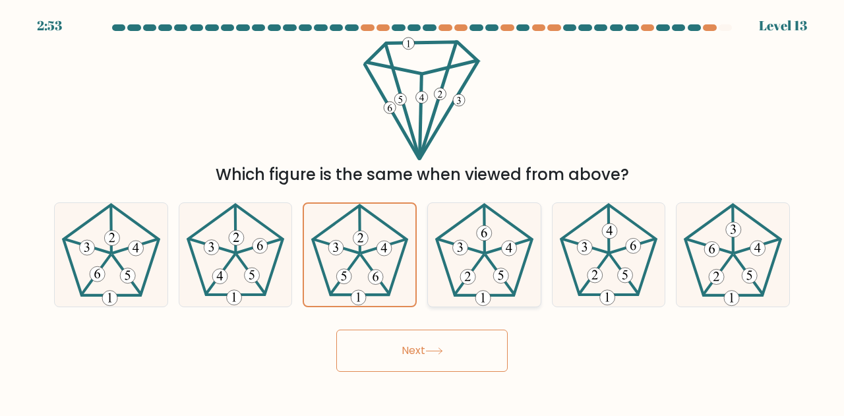
radio input "true"
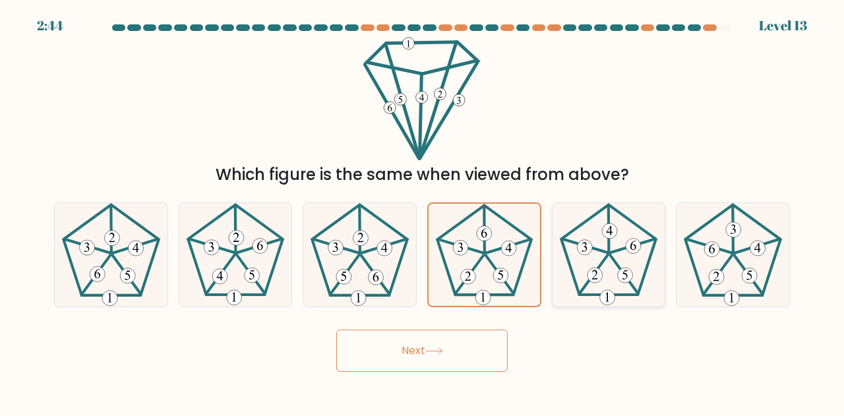
click at [604, 255] on icon at bounding box center [609, 255] width 104 height 104
click at [423, 212] on input "e." at bounding box center [422, 209] width 1 height 3
radio input "true"
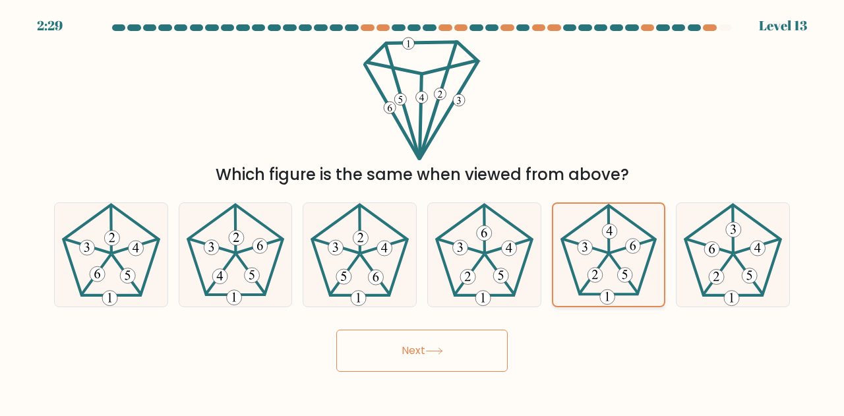
click at [646, 250] on icon at bounding box center [609, 255] width 102 height 102
click at [423, 212] on input "e." at bounding box center [422, 209] width 1 height 3
click at [449, 342] on button "Next" at bounding box center [422, 351] width 172 height 42
click at [583, 254] on 766 at bounding box center [585, 248] width 15 height 15
click at [423, 212] on input "e." at bounding box center [422, 209] width 1 height 3
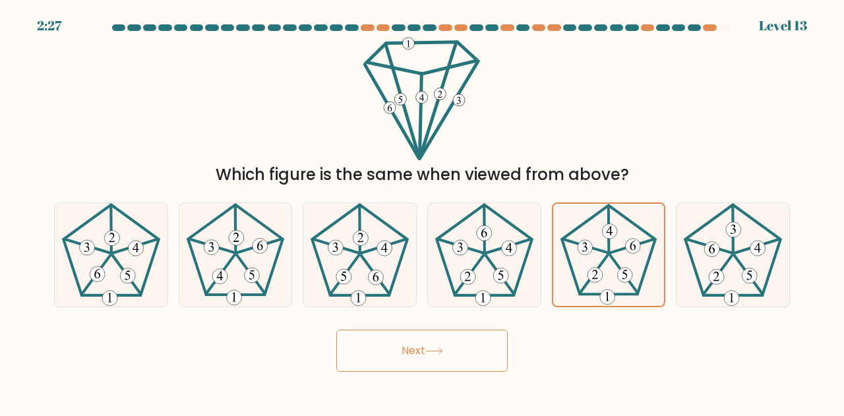
click at [443, 354] on icon at bounding box center [434, 351] width 18 height 7
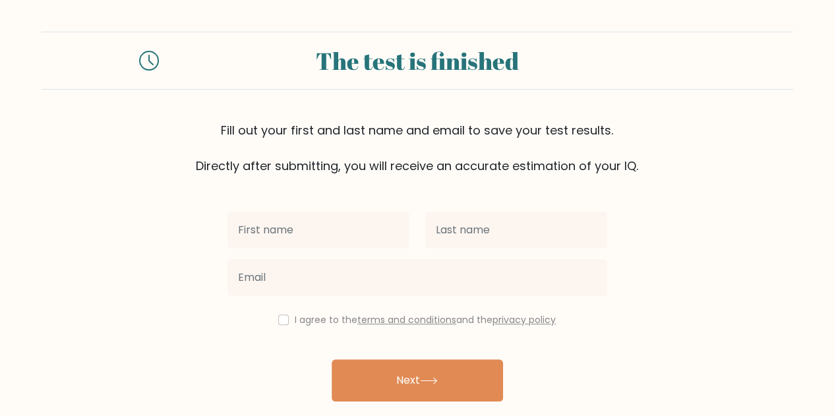
click at [355, 243] on input "text" at bounding box center [319, 230] width 182 height 37
type input "Dhritanshu"
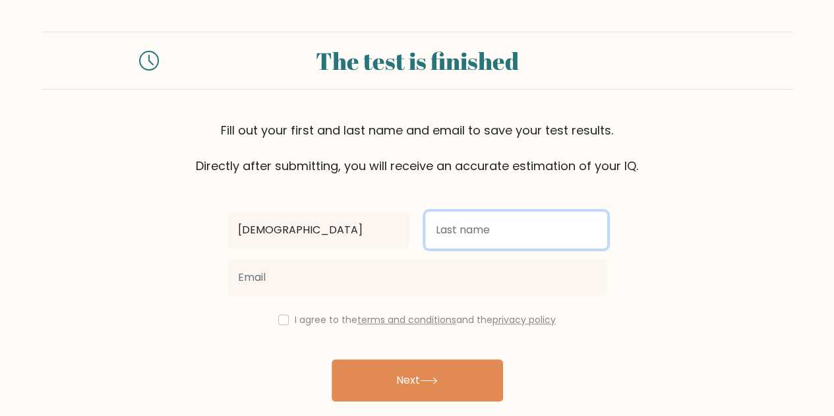
click at [539, 233] on input "text" at bounding box center [516, 230] width 182 height 37
type input "kalita"
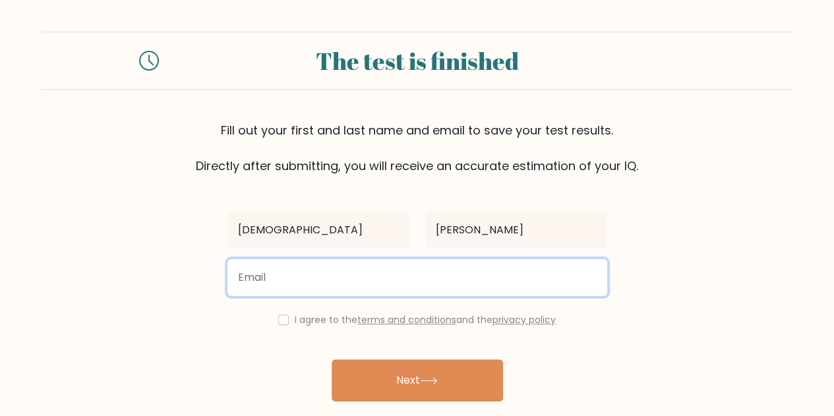
click at [468, 287] on input "email" at bounding box center [418, 277] width 380 height 37
type input "dhritanshu@gmail.com"
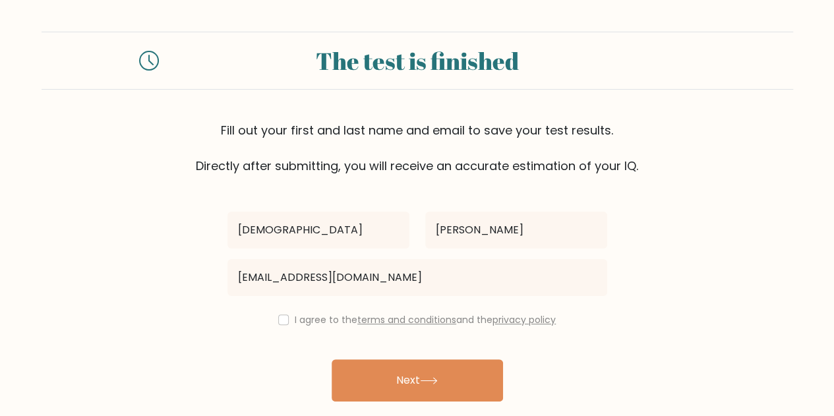
drag, startPoint x: 284, startPoint y: 304, endPoint x: 284, endPoint y: 319, distance: 15.2
click at [284, 305] on div "Dhritanshu kalita dhritanshu@gmail.com I agree to the terms and conditions and …" at bounding box center [418, 303] width 396 height 257
click at [284, 321] on input "checkbox" at bounding box center [283, 320] width 11 height 11
checkbox input "true"
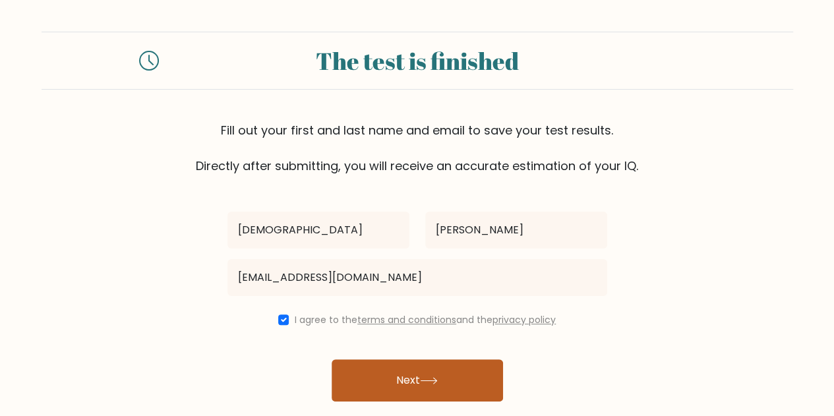
click at [408, 365] on button "Next" at bounding box center [418, 381] width 172 height 42
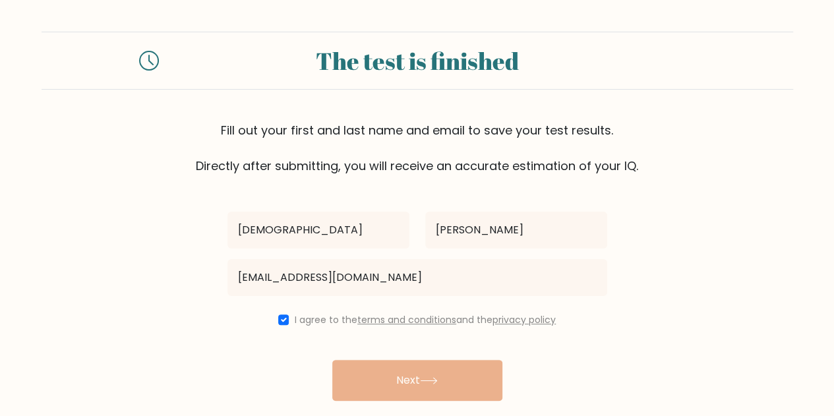
click at [399, 390] on div "Dhritanshu kalita dhritanshu@gmail.com I agree to the terms and conditions and …" at bounding box center [418, 303] width 396 height 257
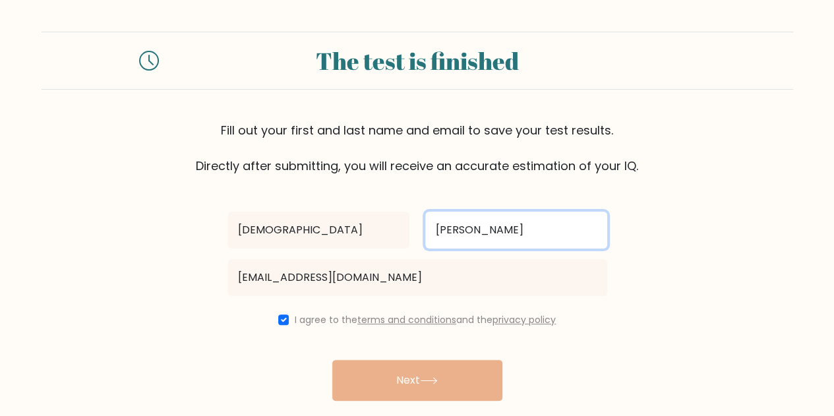
click at [438, 226] on input "kalita" at bounding box center [516, 230] width 182 height 37
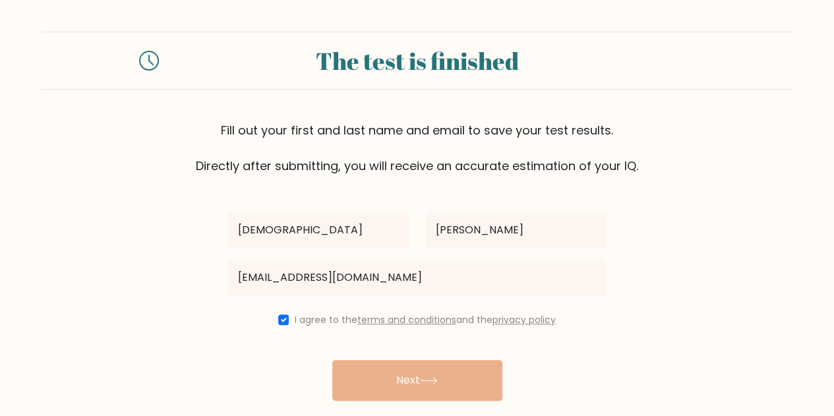
click at [389, 392] on div "Dhritanshu kalita dhritanshu@gmail.com I agree to the terms and conditions and …" at bounding box center [418, 303] width 396 height 257
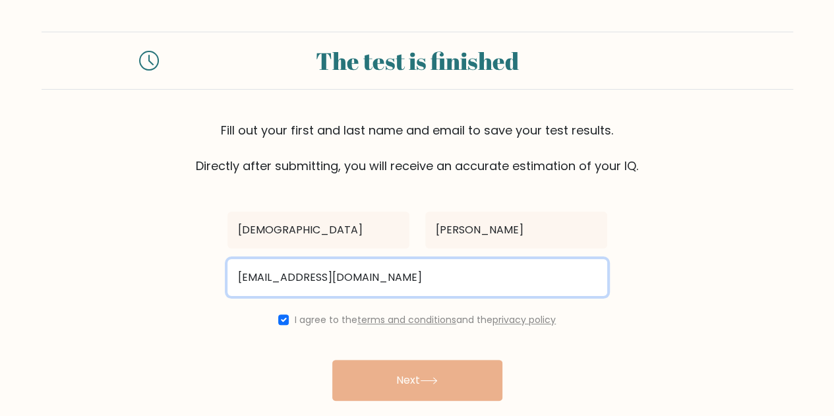
click at [402, 294] on input "dhritanshu@gmail.com" at bounding box center [418, 277] width 380 height 37
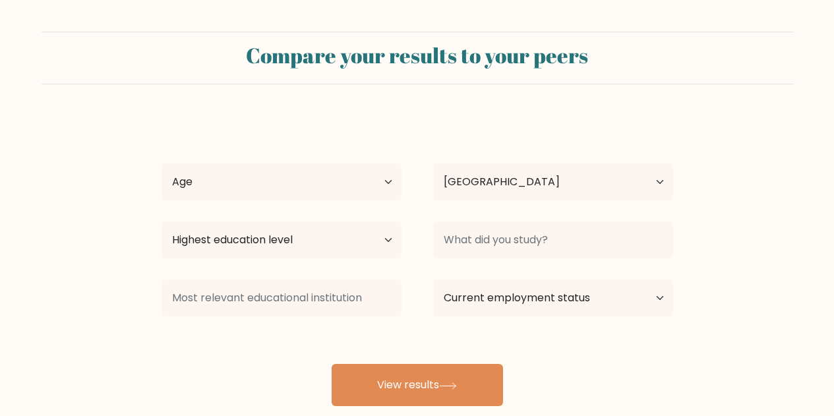
select select "IN"
click at [332, 187] on select "Age Under 18 years old 18-24 years old 25-34 years old 35-44 years old 45-54 ye…" at bounding box center [282, 182] width 240 height 37
select select "min_18"
click at [162, 164] on select "Age Under 18 years old 18-24 years old 25-34 years old 35-44 years old 45-54 ye…" at bounding box center [282, 182] width 240 height 37
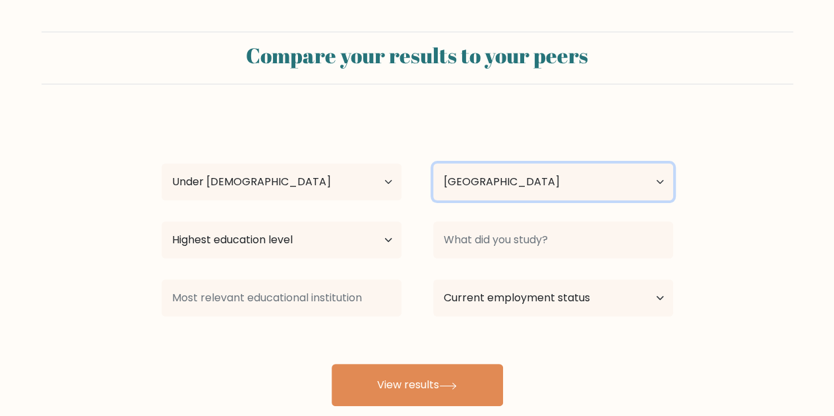
click at [490, 199] on select "Country Afghanistan Albania Algeria American Samoa Andorra Angola Anguilla Anta…" at bounding box center [553, 182] width 240 height 37
click at [412, 208] on div "Dhritanshu kalita Age Under 18 years old 18-24 years old 25-34 years old 35-44 …" at bounding box center [418, 261] width 528 height 290
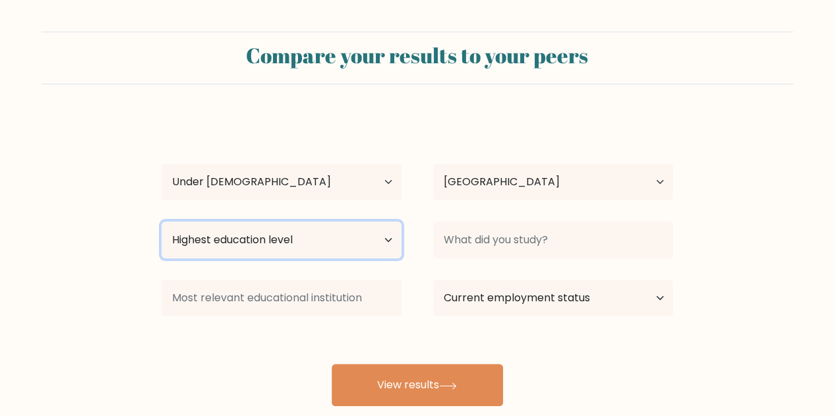
drag, startPoint x: 321, startPoint y: 227, endPoint x: 325, endPoint y: 239, distance: 12.5
click at [321, 227] on select "Highest education level No schooling Primary Lower Secondary Upper Secondary Oc…" at bounding box center [282, 240] width 240 height 37
click at [162, 222] on select "Highest education level No schooling Primary Lower Secondary Upper Secondary Oc…" at bounding box center [282, 240] width 240 height 37
click at [294, 224] on select "Highest education level No schooling Primary Lower Secondary Upper Secondary Oc…" at bounding box center [282, 240] width 240 height 37
select select "lower_secondary"
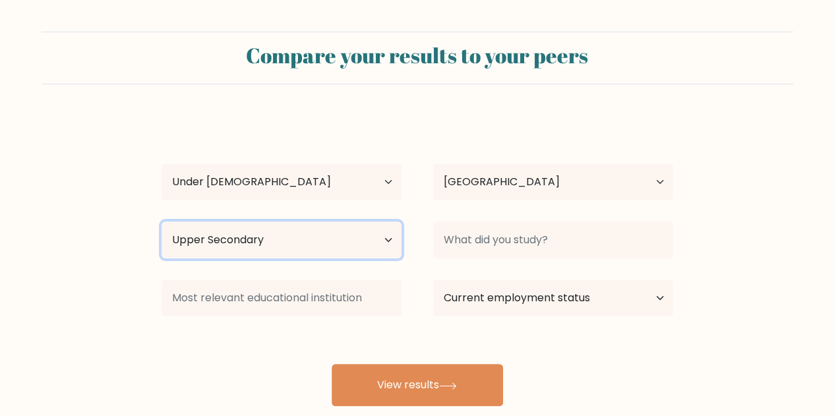
click at [162, 222] on select "Highest education level No schooling Primary Lower Secondary Upper Secondary Oc…" at bounding box center [282, 240] width 240 height 37
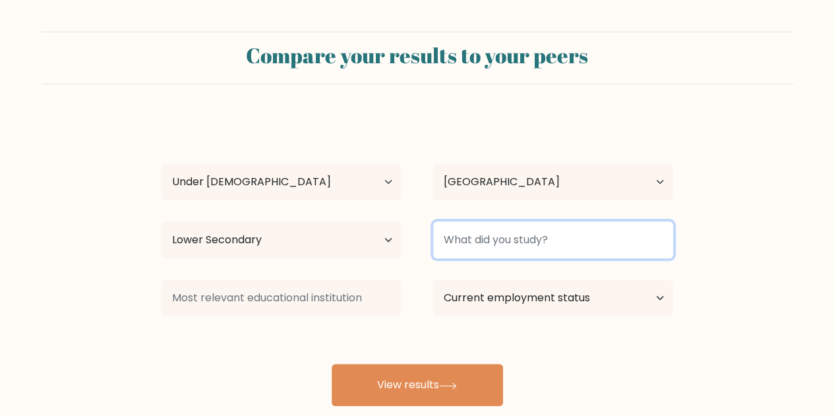
click at [511, 232] on input at bounding box center [553, 240] width 240 height 37
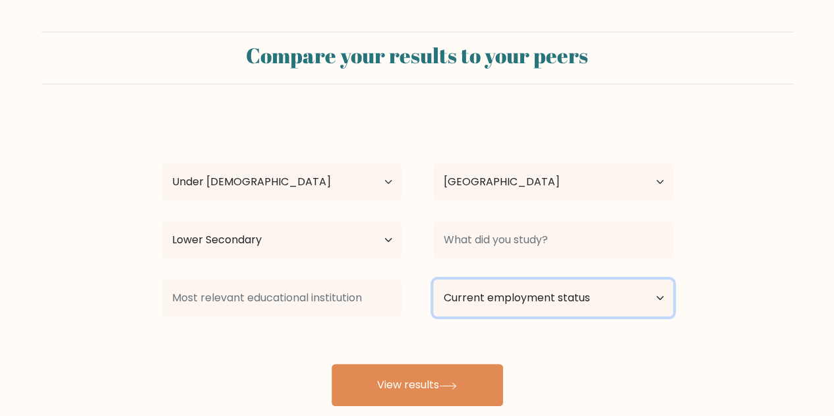
click at [489, 304] on select "Current employment status Employed Student Retired Other / prefer not to answer" at bounding box center [553, 298] width 240 height 37
select select "student"
click at [433, 280] on select "Current employment status Employed Student Retired Other / prefer not to answer" at bounding box center [553, 298] width 240 height 37
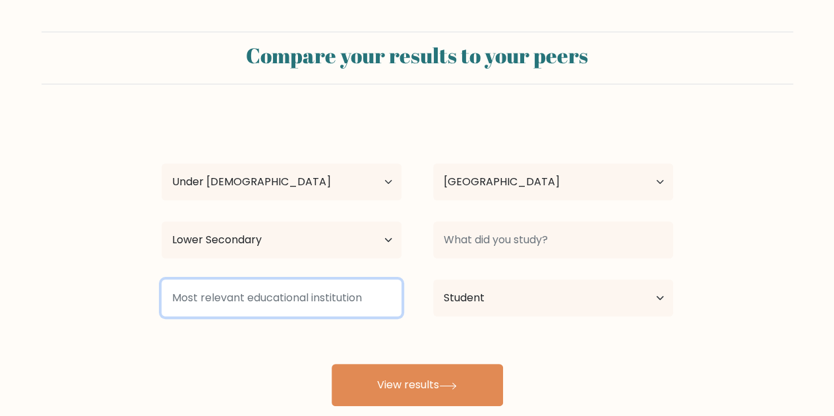
click at [329, 297] on input at bounding box center [282, 298] width 240 height 37
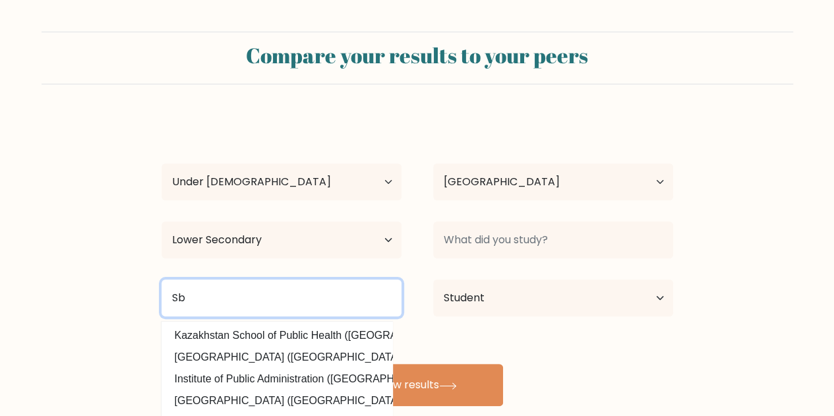
type input "S"
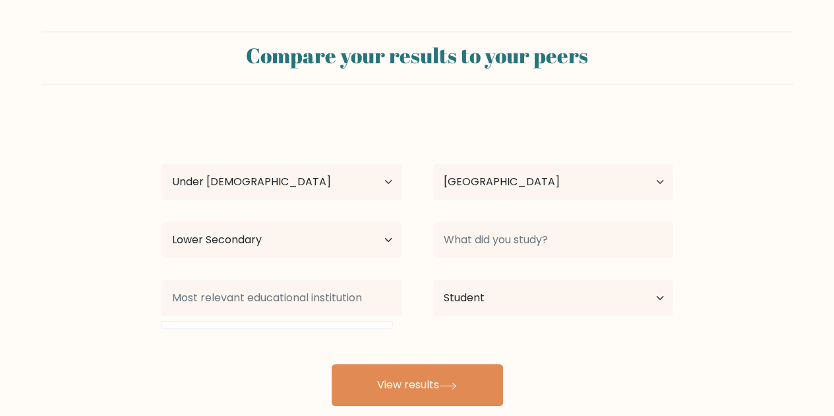
click at [544, 368] on div "Dhritanshu kalita Age Under 18 years old 18-24 years old 25-34 years old 35-44 …" at bounding box center [418, 261] width 528 height 290
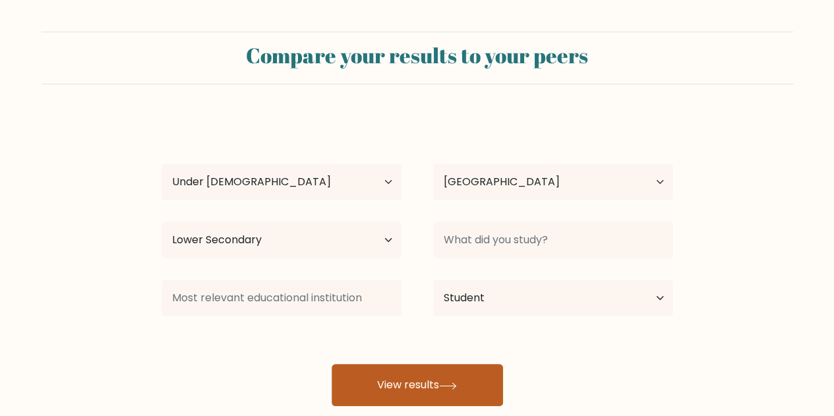
click at [466, 381] on button "View results" at bounding box center [418, 385] width 172 height 42
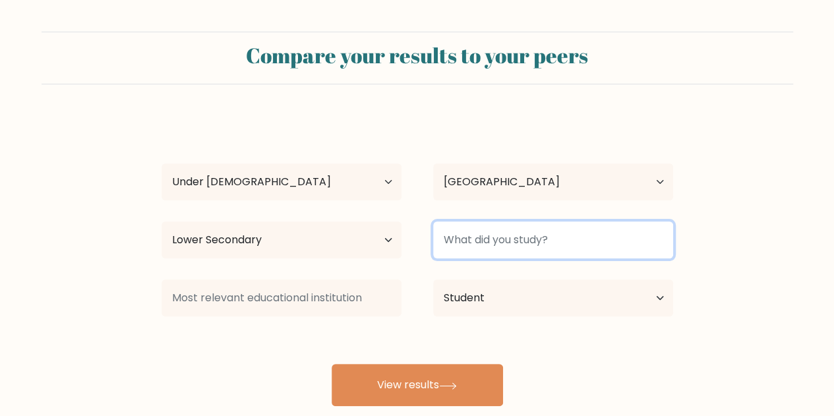
type input "A"
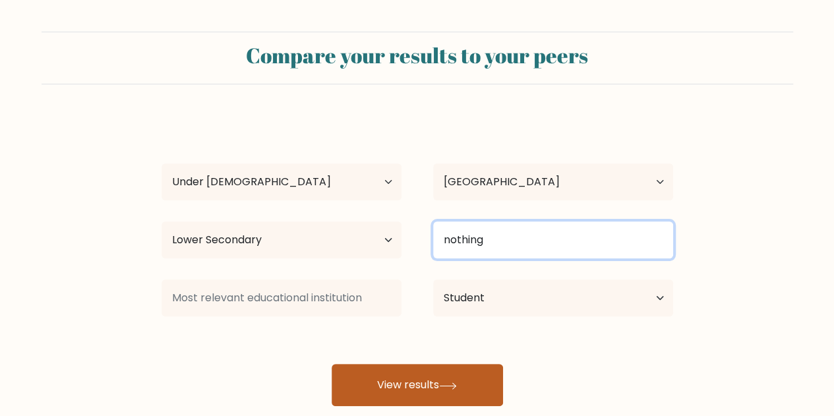
type input "nothing"
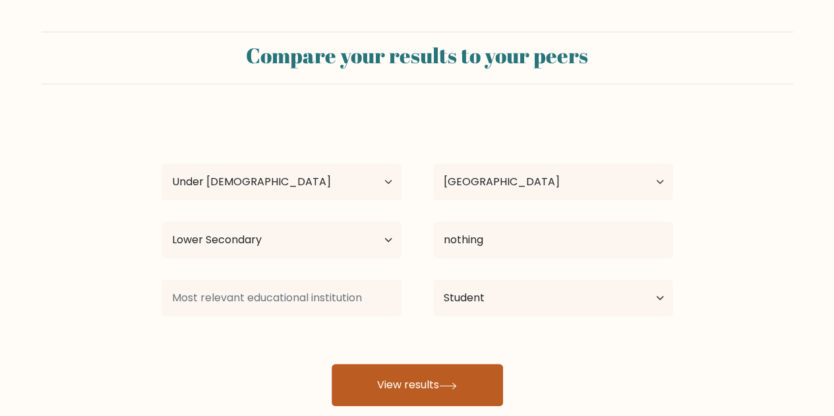
click at [476, 396] on button "View results" at bounding box center [418, 385] width 172 height 42
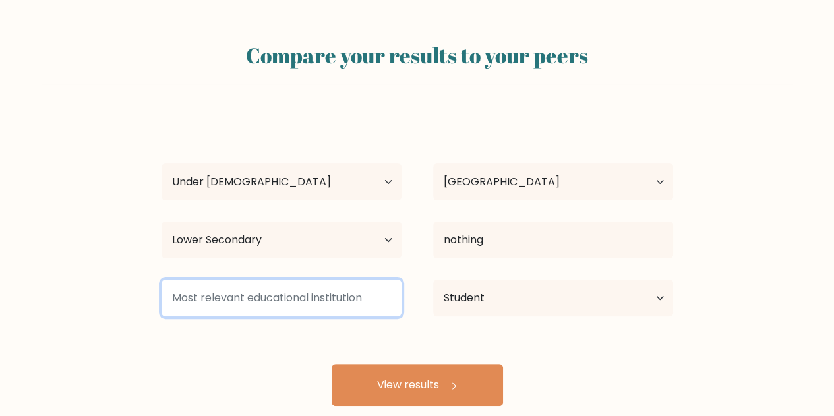
click at [348, 298] on input at bounding box center [282, 298] width 240 height 37
type input "i"
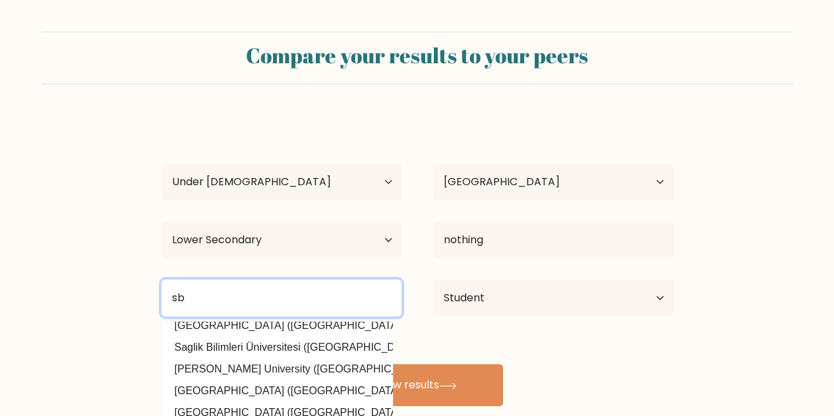
scroll to position [63, 0]
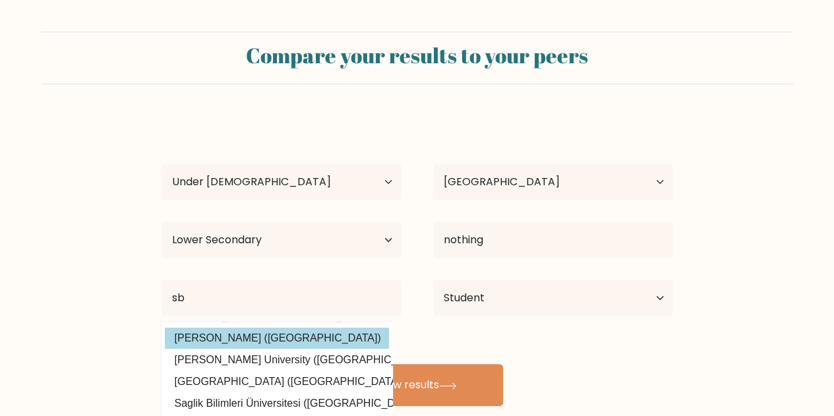
click at [334, 338] on option "Sri Balaji Vidyapeeth (India)" at bounding box center [277, 338] width 224 height 21
type input "[PERSON_NAME]"
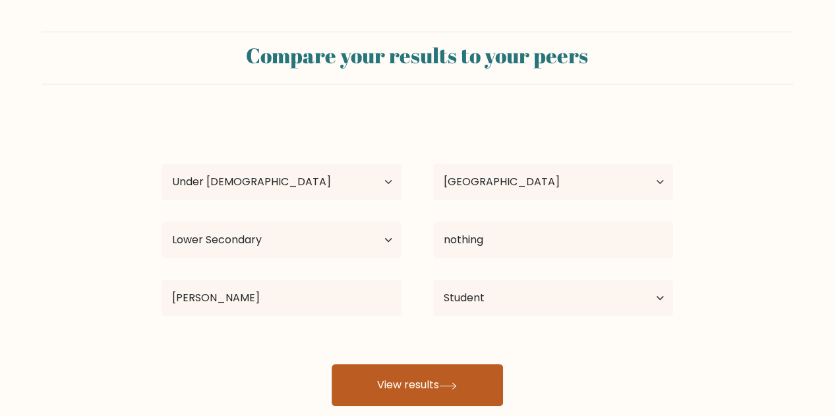
click at [425, 381] on button "View results" at bounding box center [418, 385] width 172 height 42
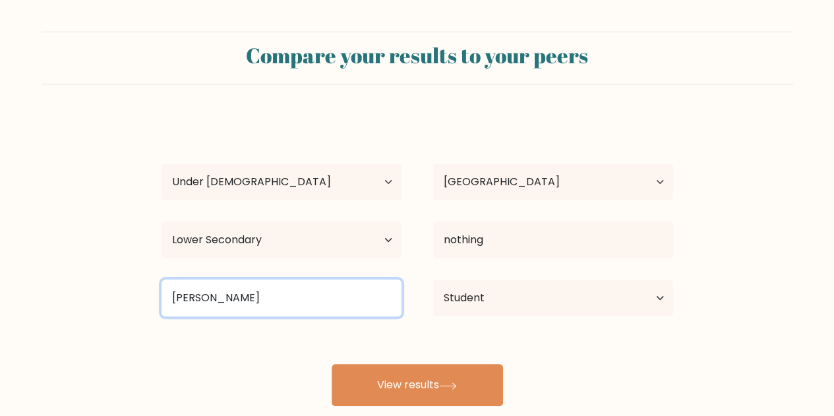
click at [270, 294] on input "[PERSON_NAME]" at bounding box center [282, 298] width 240 height 37
drag, startPoint x: 318, startPoint y: 297, endPoint x: 94, endPoint y: 290, distance: 223.7
click at [94, 290] on form "Compare your results to your peers Dhritanshu kalita Age Under 18 years old 18-…" at bounding box center [417, 219] width 834 height 375
click at [325, 305] on input at bounding box center [282, 298] width 240 height 37
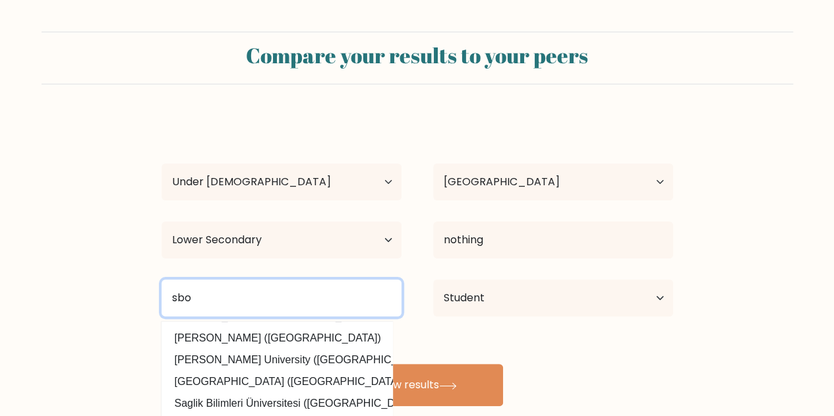
scroll to position [0, 0]
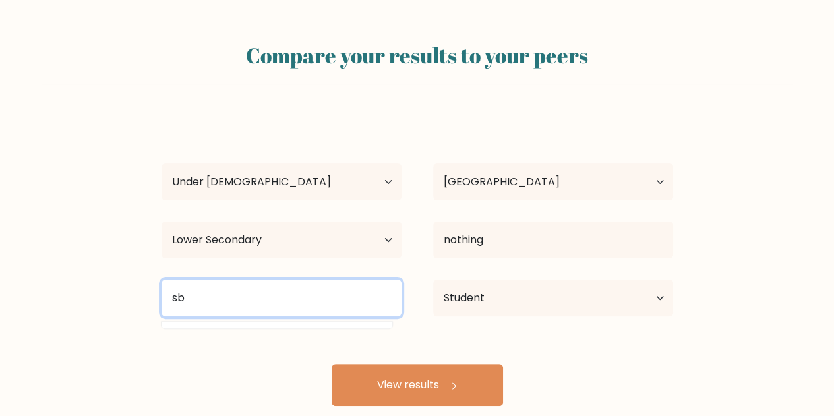
type input "s"
type input "r"
type input "m"
click at [346, 310] on input "guwahati" at bounding box center [282, 298] width 240 height 37
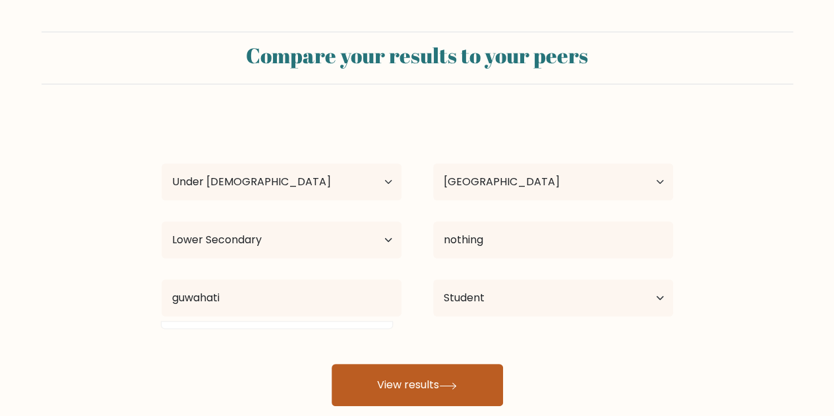
click at [380, 383] on button "View results" at bounding box center [418, 385] width 172 height 42
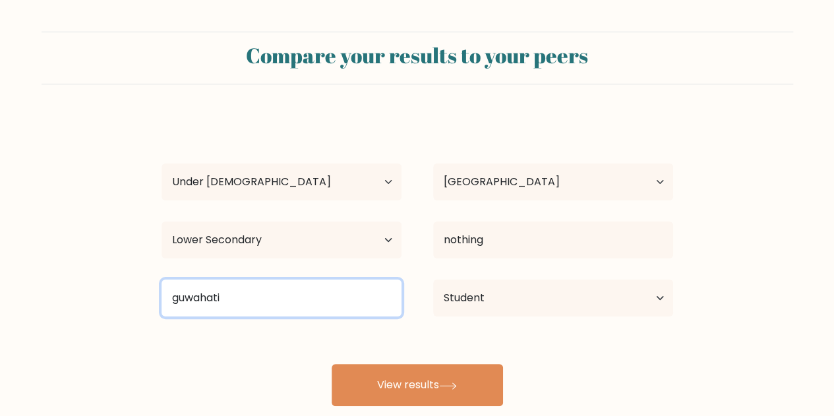
click at [269, 286] on input "guwahati" at bounding box center [282, 298] width 240 height 37
type input "g"
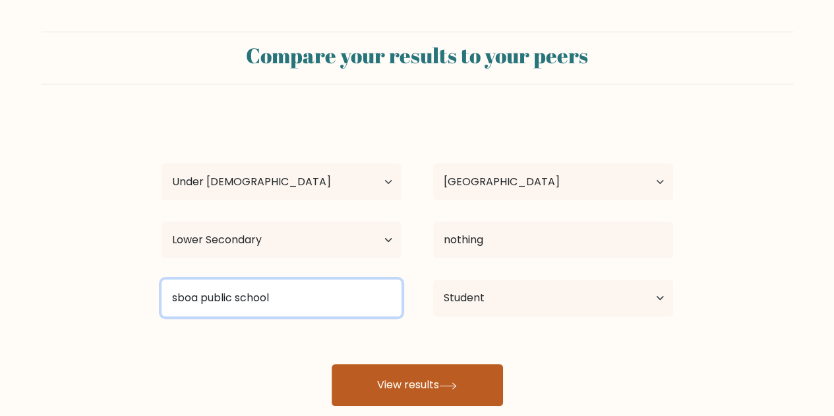
type input "sboa public school"
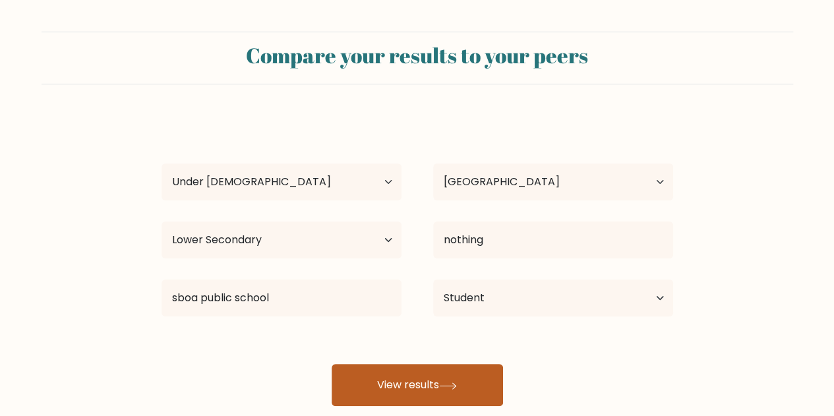
click at [422, 387] on button "View results" at bounding box center [418, 385] width 172 height 42
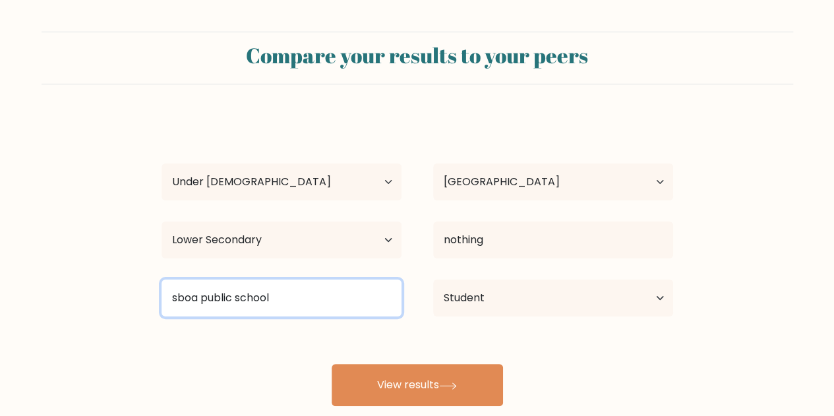
click at [247, 309] on input "sboa public school" at bounding box center [282, 298] width 240 height 37
drag, startPoint x: 324, startPoint y: 309, endPoint x: 83, endPoint y: 271, distance: 243.8
click at [83, 271] on form "Compare your results to your peers Dhritanshu kalita Age Under 18 years old 18-…" at bounding box center [417, 219] width 834 height 375
click at [322, 295] on input at bounding box center [282, 298] width 240 height 37
click at [368, 287] on input at bounding box center [282, 298] width 240 height 37
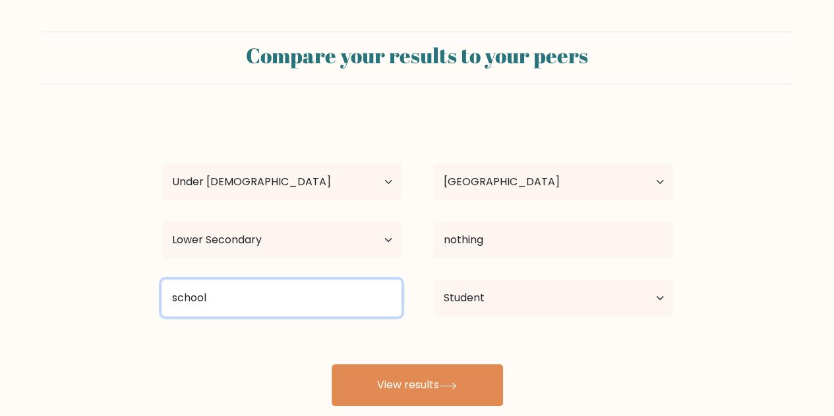
type input "school"
click at [332, 364] on button "View results" at bounding box center [418, 385] width 172 height 42
drag, startPoint x: 255, startPoint y: 298, endPoint x: 132, endPoint y: 293, distance: 122.8
click at [132, 293] on form "Compare your results to your peers Dhritanshu kalita Age Under 18 years old 18-…" at bounding box center [417, 219] width 834 height 375
type input "r"
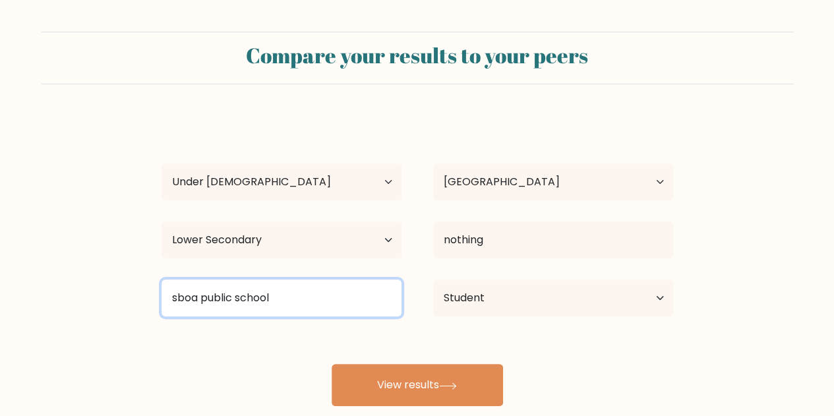
click at [332, 364] on button "View results" at bounding box center [418, 385] width 172 height 42
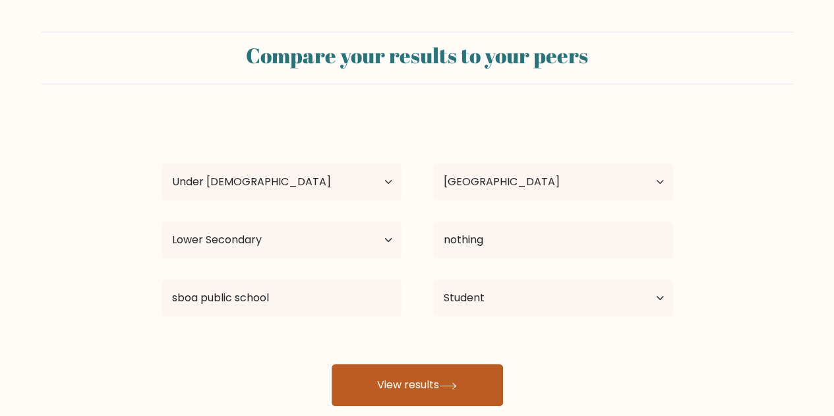
click at [396, 387] on button "View results" at bounding box center [418, 385] width 172 height 42
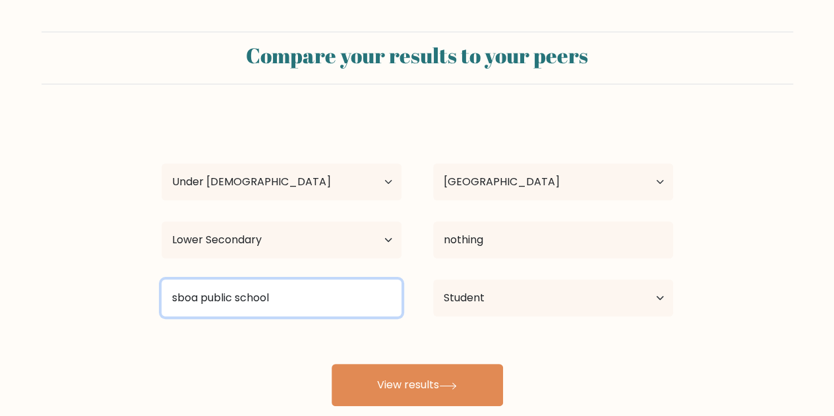
click at [378, 296] on input "sboa public school" at bounding box center [282, 298] width 240 height 37
type input "s"
click at [339, 307] on input "s" at bounding box center [282, 298] width 240 height 37
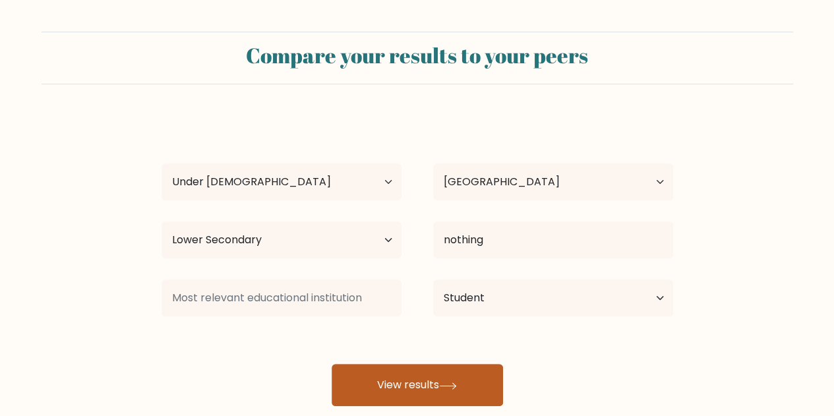
click at [396, 385] on button "View results" at bounding box center [418, 385] width 172 height 42
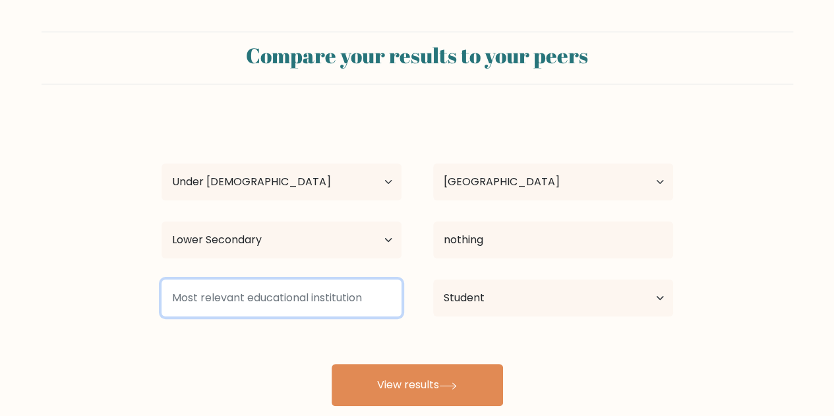
click at [309, 290] on input at bounding box center [282, 298] width 240 height 37
type input "s"
click at [332, 364] on button "View results" at bounding box center [418, 385] width 172 height 42
type input "s"
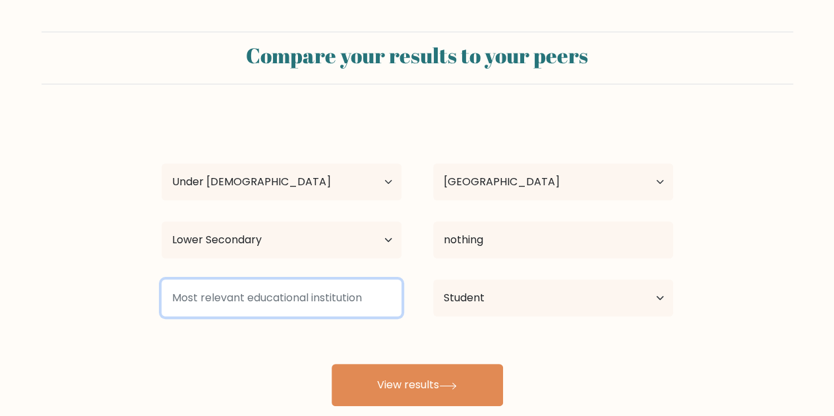
click at [253, 288] on input at bounding box center [282, 298] width 240 height 37
click at [257, 288] on input at bounding box center [282, 298] width 240 height 37
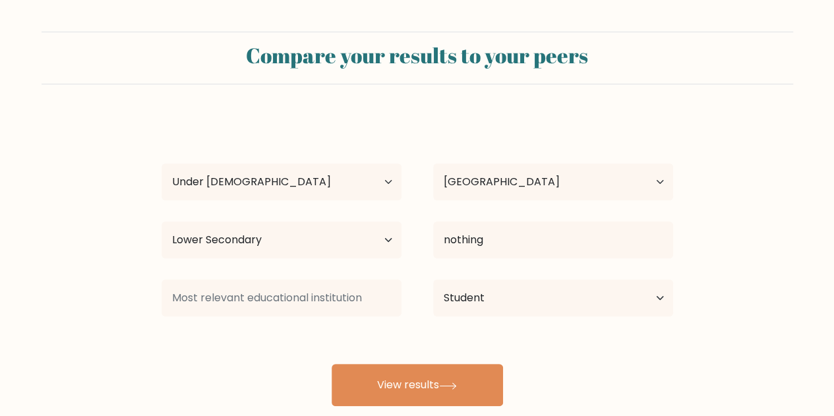
drag, startPoint x: 776, startPoint y: 166, endPoint x: 767, endPoint y: 163, distance: 9.6
drag, startPoint x: 406, startPoint y: 194, endPoint x: 288, endPoint y: 18, distance: 212.0
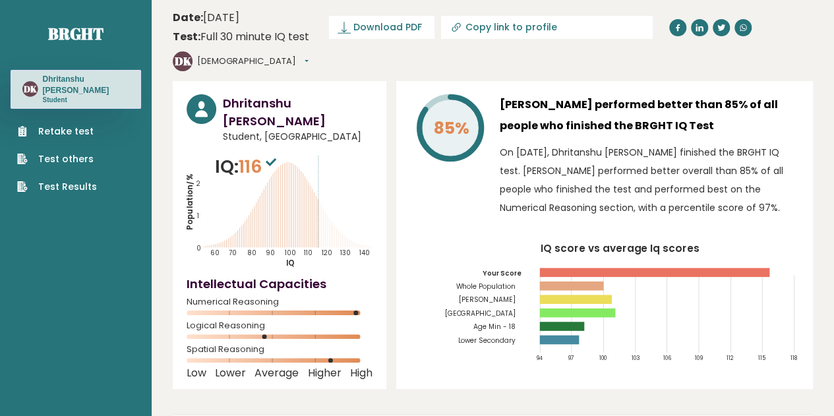
click at [276, 152] on sup at bounding box center [271, 161] width 17 height 18
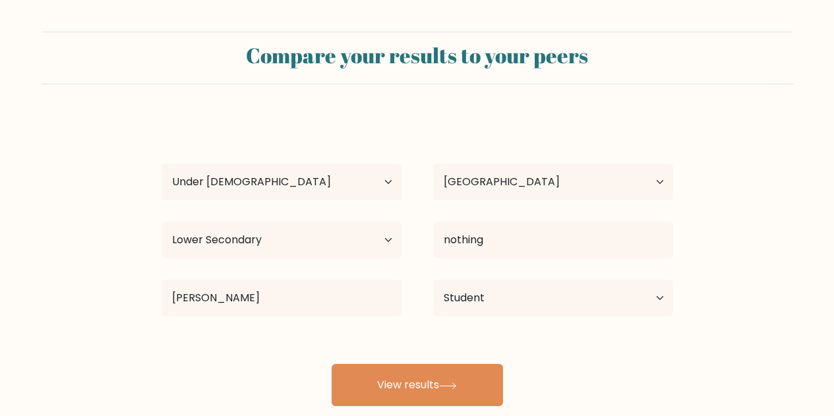
select select "min_18"
select select "IN"
select select "lower_secondary"
select select "student"
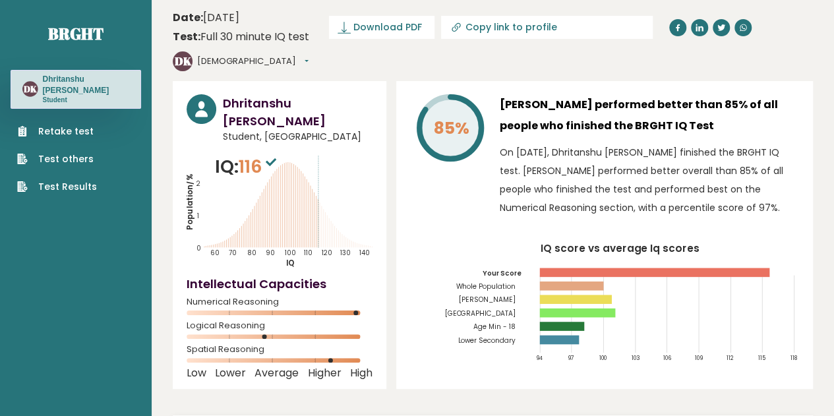
click at [110, 127] on div "Retake test Test others Test Results" at bounding box center [76, 151] width 131 height 85
click at [94, 113] on div "Retake test Test others Test Results" at bounding box center [76, 151] width 131 height 85
click at [69, 125] on link "Retake test" at bounding box center [57, 132] width 80 height 14
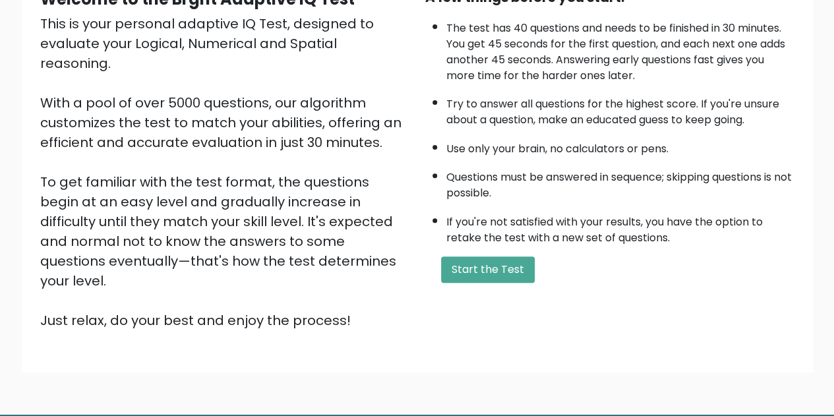
scroll to position [187, 0]
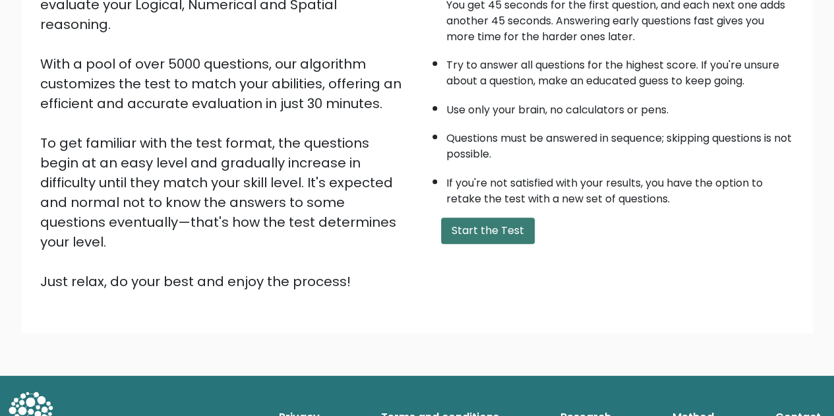
click at [459, 222] on button "Start the Test" at bounding box center [488, 231] width 94 height 26
click at [473, 235] on button "Start the Test" at bounding box center [488, 231] width 94 height 26
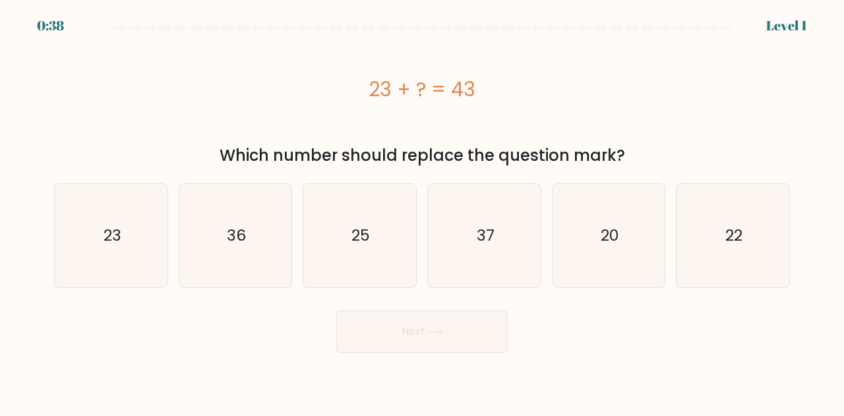
drag, startPoint x: 369, startPoint y: 88, endPoint x: 482, endPoint y: 79, distance: 113.1
click at [482, 79] on div "23 + ? = 43" at bounding box center [422, 90] width 736 height 30
copy div "23 + ? = 43"
click at [611, 249] on icon "20" at bounding box center [609, 236] width 104 height 104
click at [423, 212] on input "e. 20" at bounding box center [422, 209] width 1 height 3
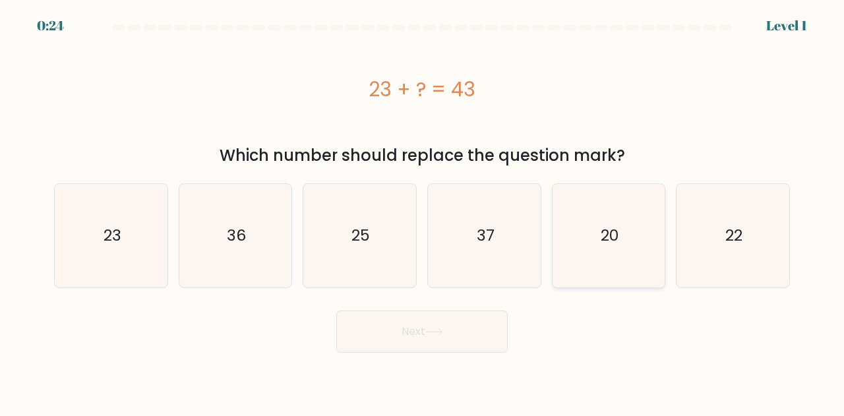
radio input "true"
click at [434, 329] on icon at bounding box center [434, 332] width 18 height 7
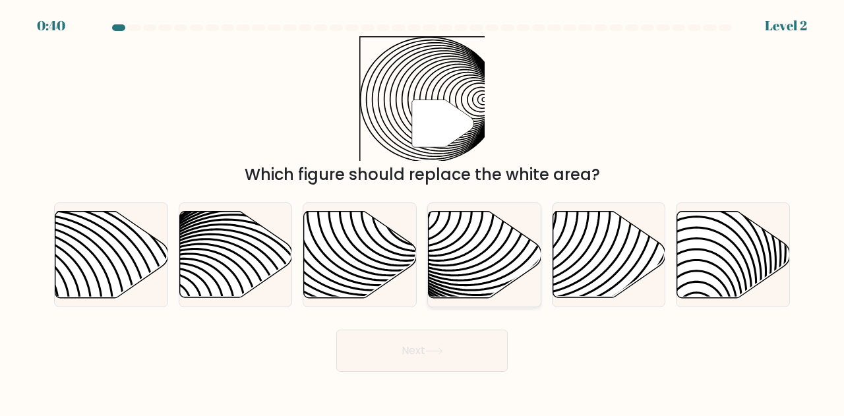
click at [454, 263] on icon at bounding box center [485, 255] width 113 height 86
click at [423, 212] on input "d." at bounding box center [422, 209] width 1 height 3
radio input "true"
click at [459, 356] on button "Next" at bounding box center [422, 351] width 172 height 42
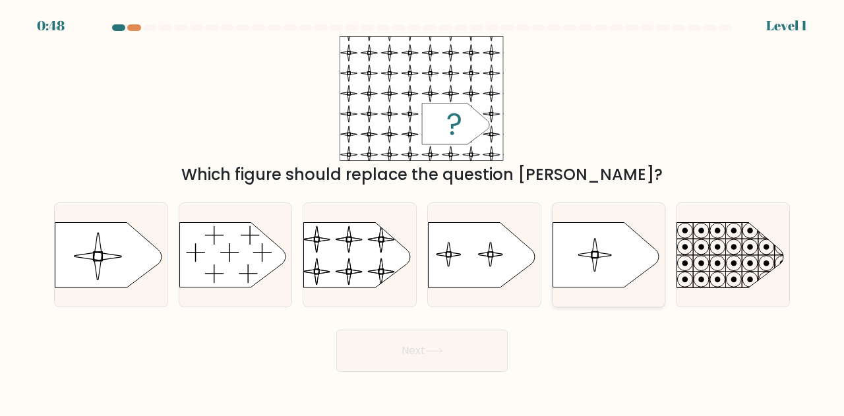
click at [588, 263] on icon at bounding box center [606, 255] width 106 height 65
click at [423, 212] on input "e." at bounding box center [422, 209] width 1 height 3
radio input "true"
click at [367, 263] on rect at bounding box center [303, 215] width 258 height 196
click at [422, 212] on input "c." at bounding box center [422, 209] width 1 height 3
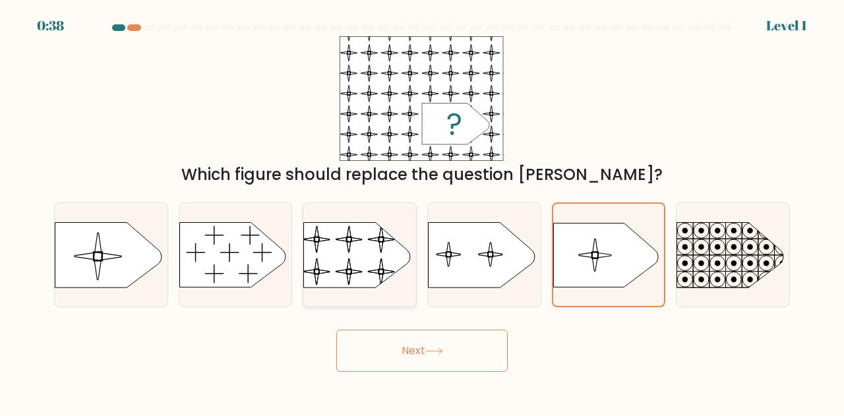
radio input "true"
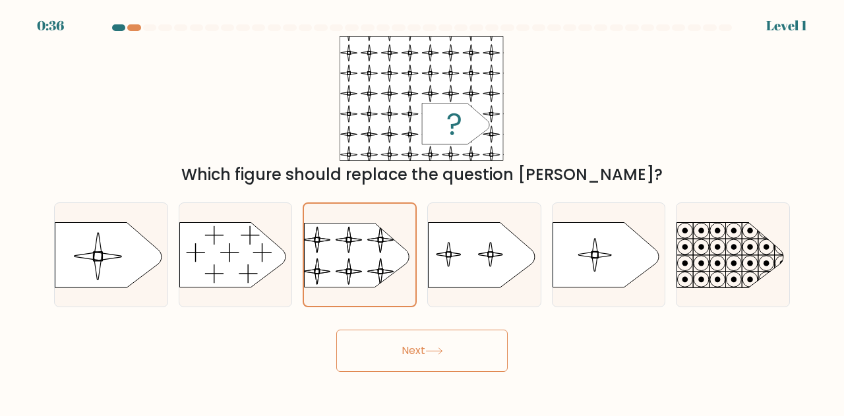
click at [426, 344] on button "Next" at bounding box center [422, 351] width 172 height 42
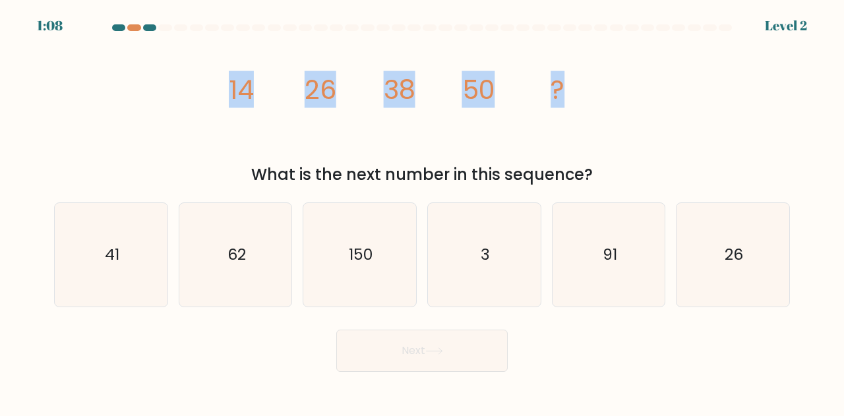
drag, startPoint x: 218, startPoint y: 91, endPoint x: 750, endPoint y: 64, distance: 532.4
click at [750, 64] on div "image/svg+xml 14 26 38 50 ? What is the next number in this sequence?" at bounding box center [422, 111] width 752 height 150
copy g "14 26 38 50 ?"
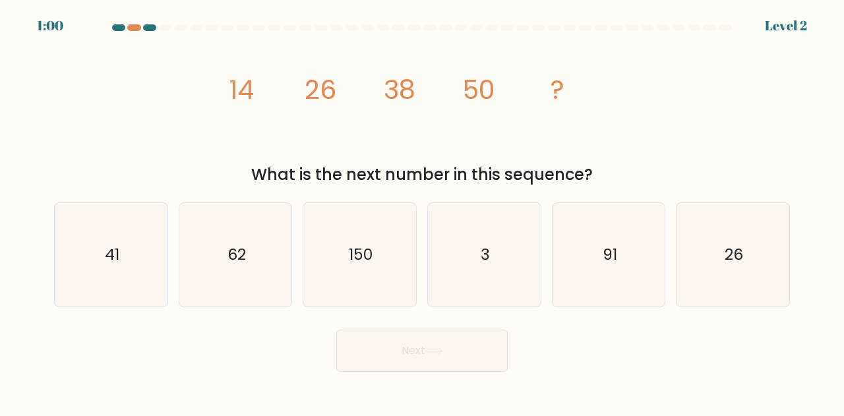
drag, startPoint x: 388, startPoint y: 163, endPoint x: 307, endPoint y: 3, distance: 179.4
click at [388, 162] on div "image/svg+xml 14 26 38 50 ? What is the next number in this sequence?" at bounding box center [422, 111] width 752 height 150
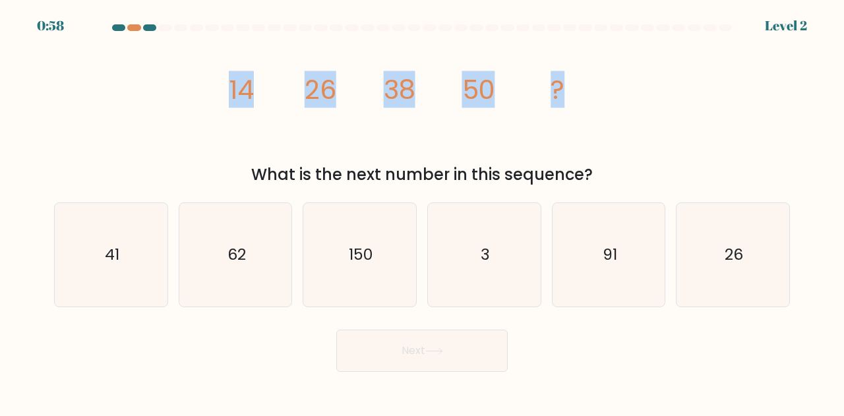
drag, startPoint x: 227, startPoint y: 92, endPoint x: 730, endPoint y: 135, distance: 505.1
click at [730, 135] on div "image/svg+xml 14 26 38 50 ? What is the next number in this sequence?" at bounding box center [422, 111] width 752 height 150
copy g "14 26 38 50 ?"
click at [384, 93] on tspan "38" at bounding box center [400, 89] width 32 height 37
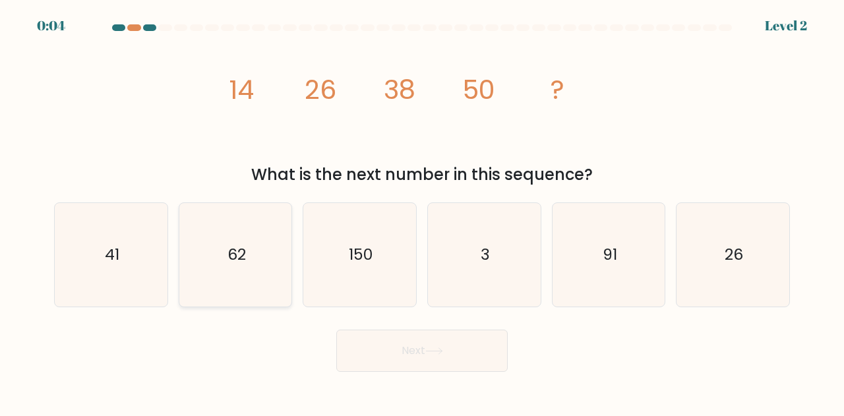
click at [264, 294] on icon "62" at bounding box center [236, 255] width 104 height 104
click at [422, 212] on input "b. 62" at bounding box center [422, 209] width 1 height 3
radio input "true"
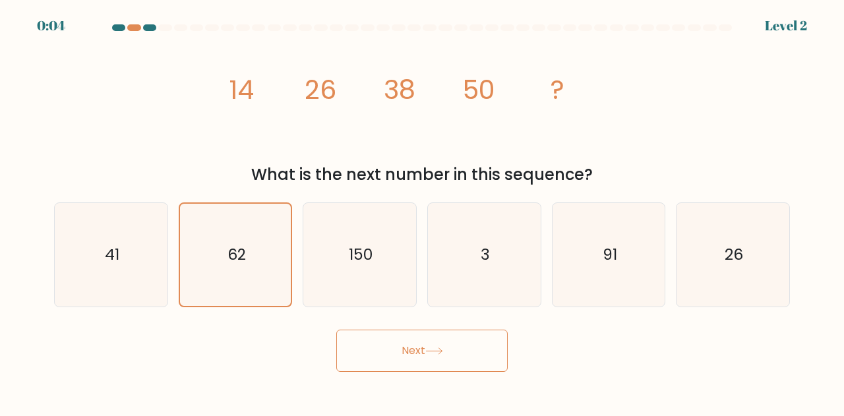
click at [393, 352] on button "Next" at bounding box center [422, 351] width 172 height 42
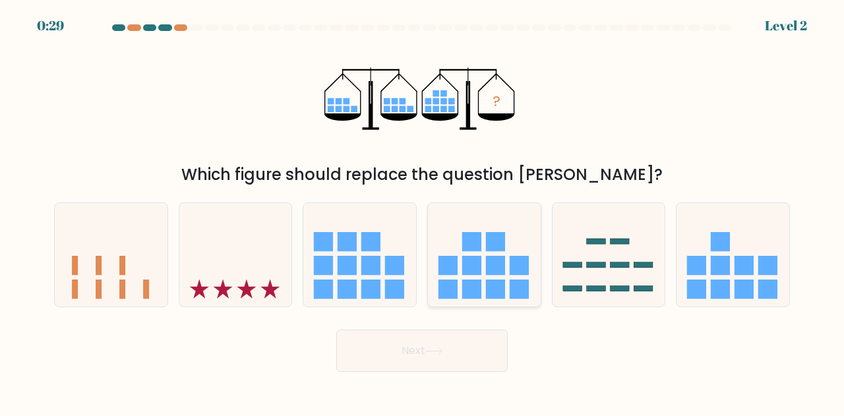
click at [494, 288] on rect at bounding box center [495, 289] width 19 height 19
click at [423, 212] on input "d." at bounding box center [422, 209] width 1 height 3
radio input "true"
click at [460, 357] on button "Next" at bounding box center [422, 351] width 172 height 42
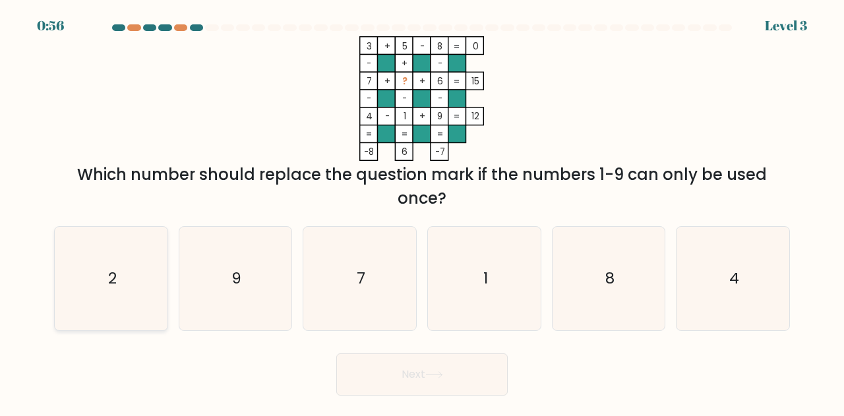
click at [87, 271] on icon "2" at bounding box center [111, 279] width 104 height 104
click at [422, 212] on input "a. 2" at bounding box center [422, 209] width 1 height 3
radio input "true"
click at [346, 369] on button "Next" at bounding box center [422, 375] width 172 height 42
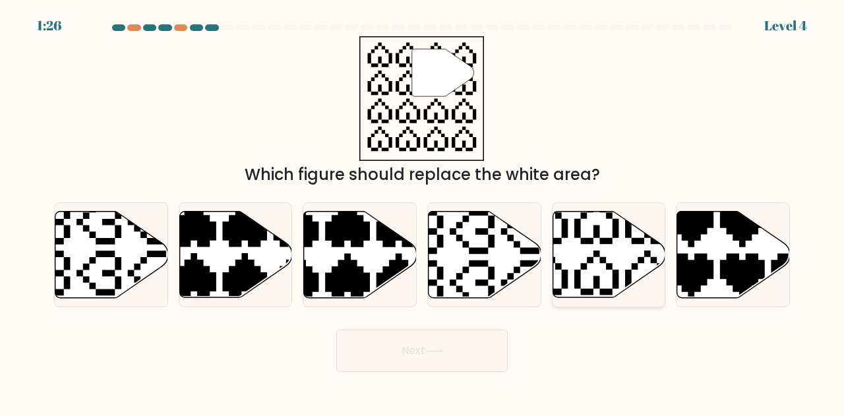
click at [603, 290] on icon at bounding box center [571, 299] width 198 height 198
click at [423, 212] on input "e." at bounding box center [422, 209] width 1 height 3
radio input "true"
click at [475, 358] on button "Next" at bounding box center [422, 351] width 172 height 42
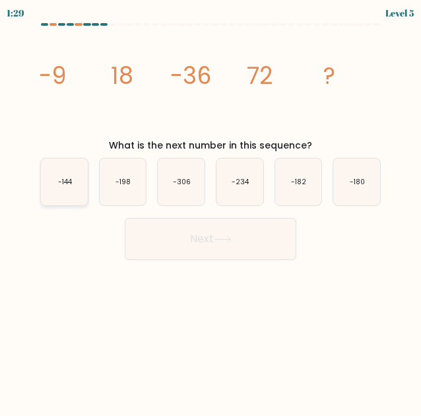
click at [69, 194] on icon "-144" at bounding box center [64, 181] width 47 height 47
click at [210, 208] on input "a. -144" at bounding box center [210, 209] width 1 height 3
radio input "true"
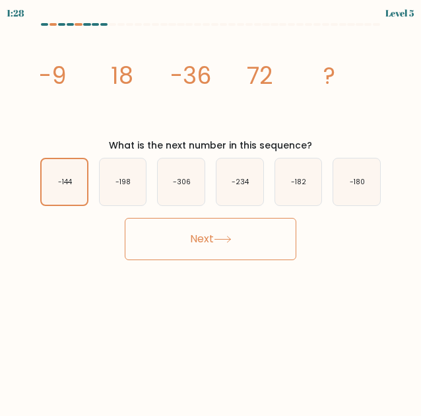
click at [164, 230] on button "Next" at bounding box center [211, 239] width 172 height 42
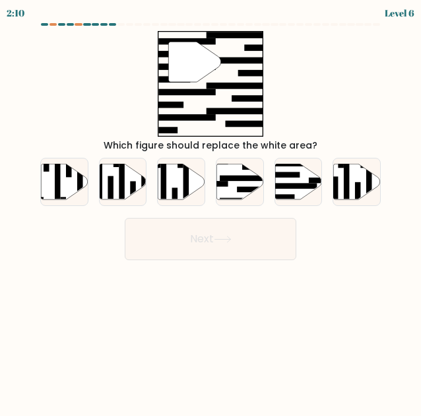
click at [0, 74] on form at bounding box center [210, 141] width 421 height 237
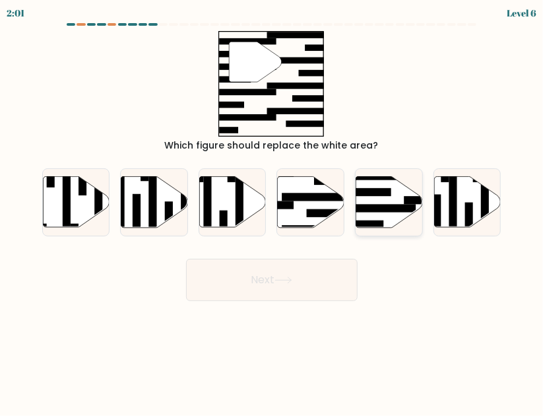
click at [400, 201] on icon at bounding box center [389, 202] width 67 height 51
click at [272, 208] on input "e." at bounding box center [272, 209] width 1 height 3
radio input "true"
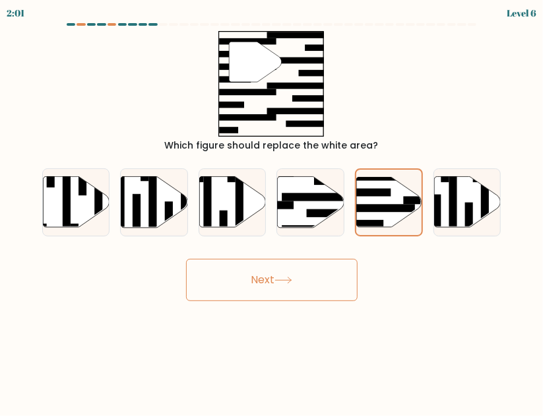
click at [317, 280] on button "Next" at bounding box center [272, 280] width 172 height 42
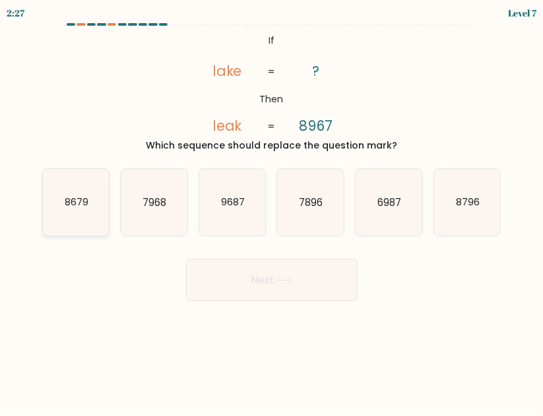
click at [78, 224] on icon "8679" at bounding box center [76, 202] width 67 height 67
click at [272, 211] on input "a. 8679" at bounding box center [272, 209] width 1 height 3
radio input "true"
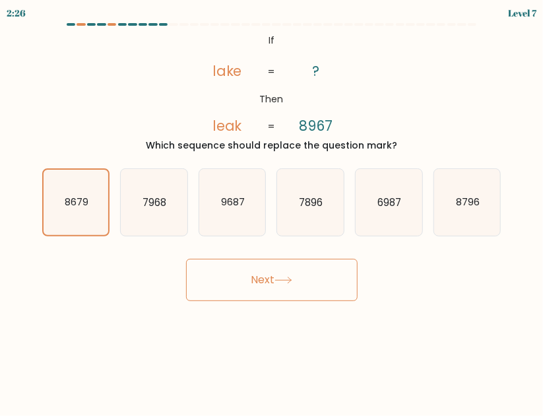
click at [249, 274] on button "Next" at bounding box center [272, 280] width 172 height 42
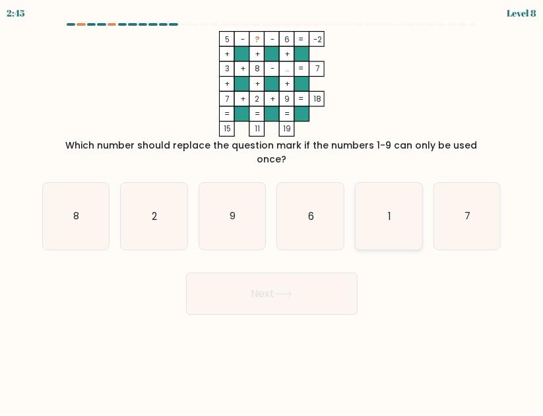
click at [402, 217] on icon "1" at bounding box center [389, 216] width 67 height 67
click at [272, 211] on input "e. 1" at bounding box center [272, 209] width 1 height 3
radio input "true"
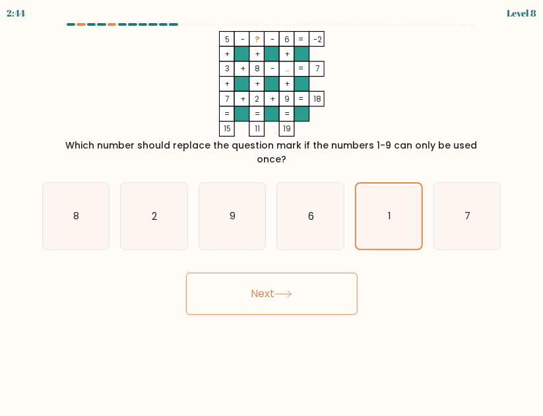
click at [305, 296] on button "Next" at bounding box center [272, 293] width 172 height 42
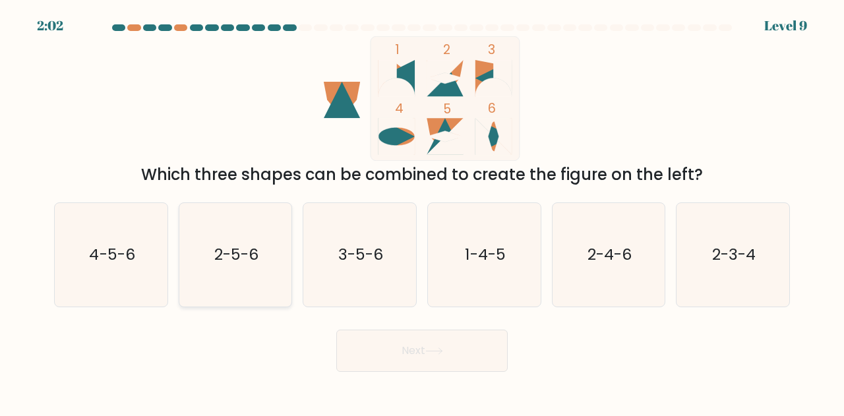
click at [259, 263] on icon "2-5-6" at bounding box center [236, 255] width 104 height 104
click at [422, 212] on input "b. 2-5-6" at bounding box center [422, 209] width 1 height 3
radio input "true"
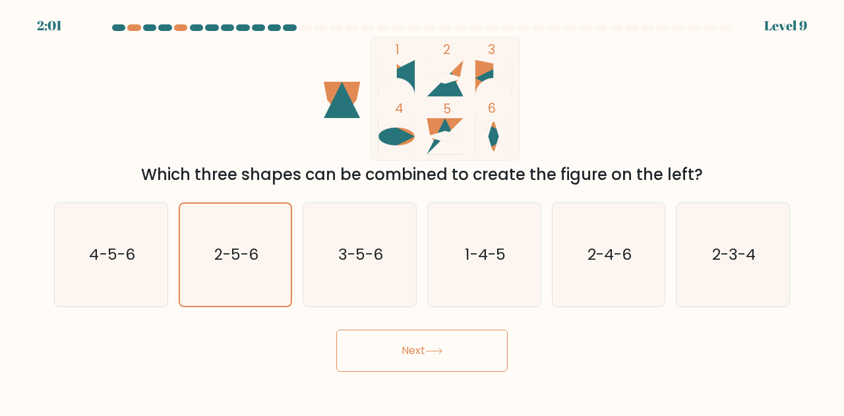
click at [402, 356] on button "Next" at bounding box center [422, 351] width 172 height 42
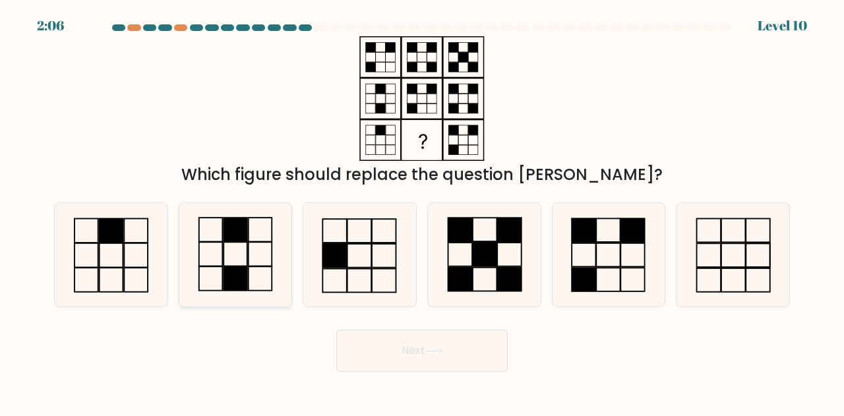
click at [269, 248] on icon at bounding box center [236, 255] width 104 height 104
click at [422, 212] on input "b." at bounding box center [422, 209] width 1 height 3
radio input "true"
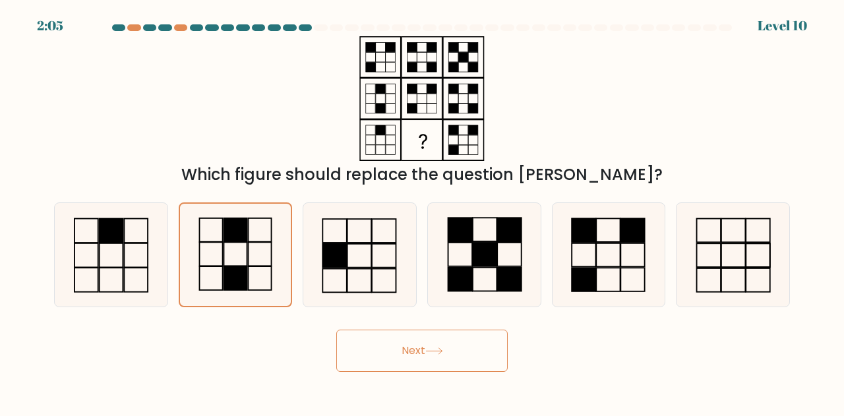
click at [447, 343] on button "Next" at bounding box center [422, 351] width 172 height 42
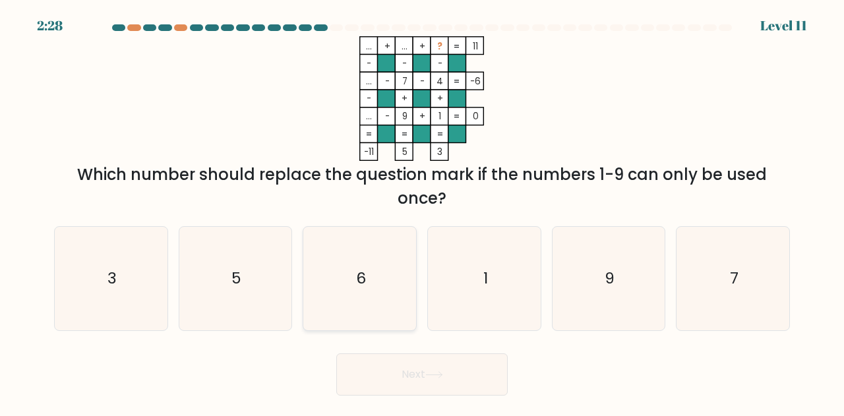
click at [331, 278] on icon "6" at bounding box center [360, 279] width 104 height 104
click at [422, 212] on input "c. 6" at bounding box center [422, 209] width 1 height 3
radio input "true"
click at [462, 377] on button "Next" at bounding box center [422, 375] width 172 height 42
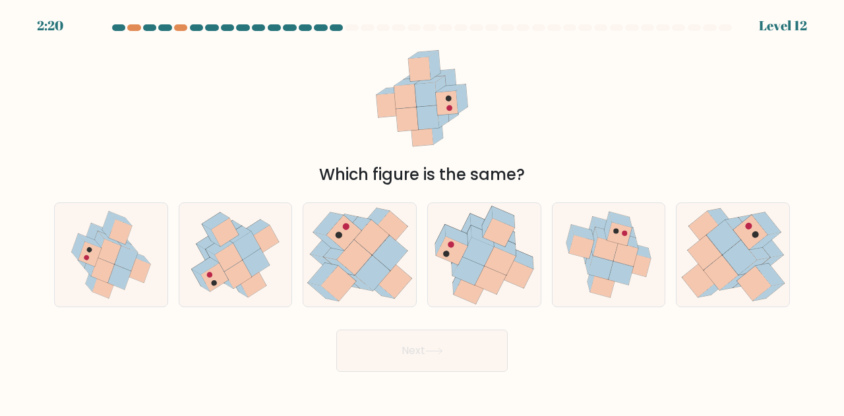
click at [407, 375] on body "2:20 Level 12" at bounding box center [422, 208] width 844 height 416
click at [488, 298] on icon at bounding box center [484, 255] width 113 height 102
click at [423, 212] on input "d." at bounding box center [422, 209] width 1 height 3
radio input "true"
click at [470, 351] on button "Next" at bounding box center [422, 351] width 172 height 42
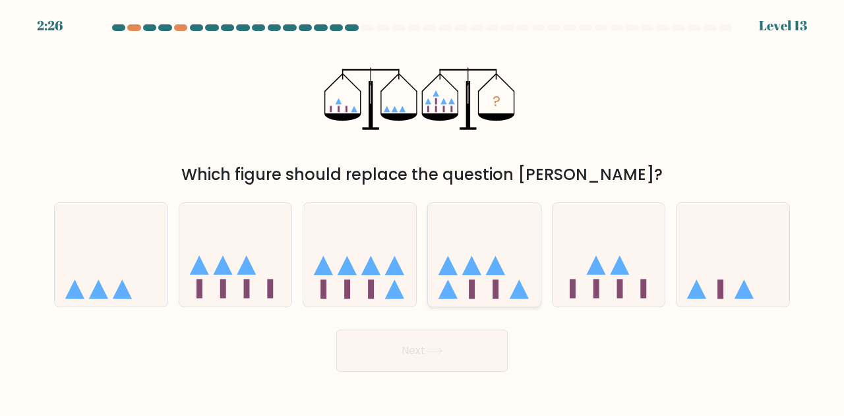
click at [510, 254] on icon at bounding box center [484, 254] width 113 height 93
click at [423, 212] on input "d." at bounding box center [422, 209] width 1 height 3
radio input "true"
click at [480, 358] on button "Next" at bounding box center [422, 351] width 172 height 42
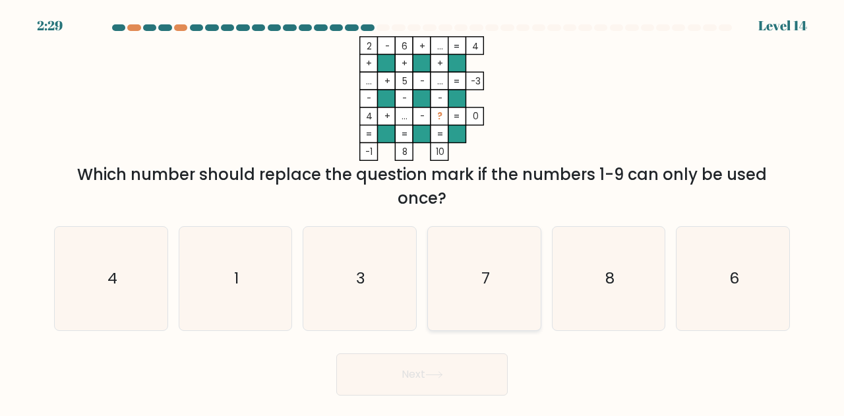
click at [516, 279] on icon "7" at bounding box center [485, 279] width 104 height 104
click at [423, 212] on input "d. 7" at bounding box center [422, 209] width 1 height 3
radio input "true"
click at [468, 372] on button "Next" at bounding box center [422, 375] width 172 height 42
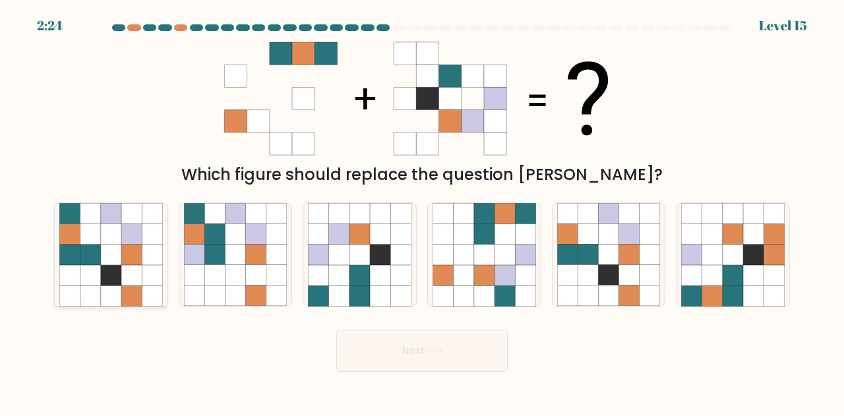
click at [125, 265] on icon at bounding box center [131, 255] width 20 height 20
click at [422, 212] on input "a." at bounding box center [422, 209] width 1 height 3
radio input "true"
click at [373, 357] on button "Next" at bounding box center [422, 351] width 172 height 42
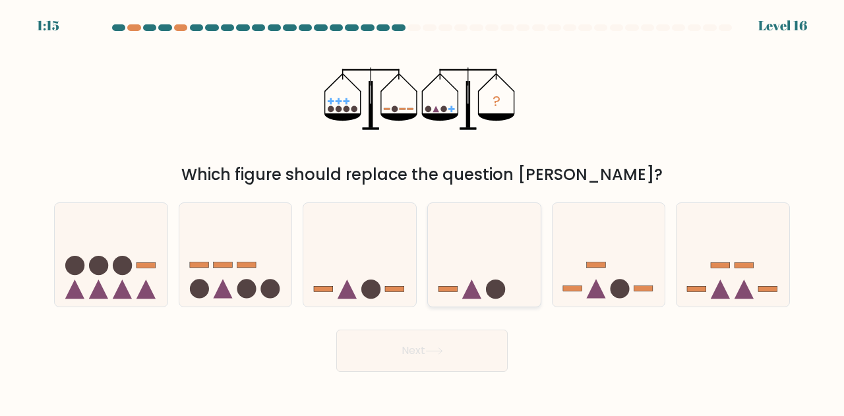
click at [491, 280] on circle at bounding box center [495, 289] width 19 height 19
click at [423, 212] on input "d." at bounding box center [422, 209] width 1 height 3
radio input "true"
click at [459, 348] on button "Next" at bounding box center [422, 351] width 172 height 42
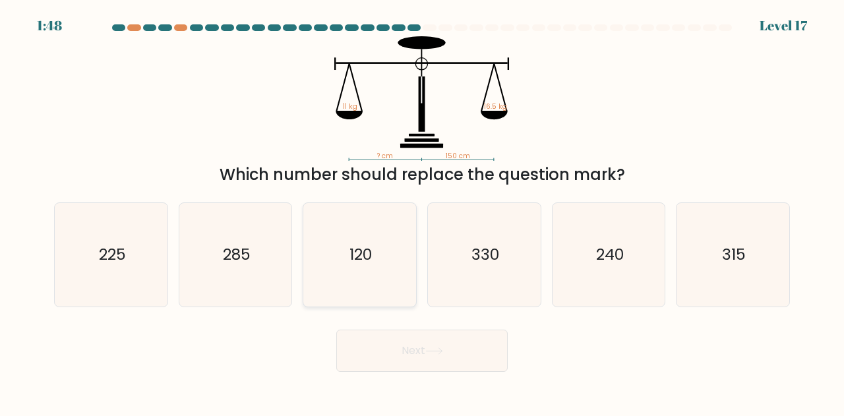
click at [387, 255] on icon "120" at bounding box center [360, 255] width 104 height 104
click at [422, 212] on input "c. 120" at bounding box center [422, 209] width 1 height 3
radio input "true"
click at [425, 356] on button "Next" at bounding box center [422, 351] width 172 height 42
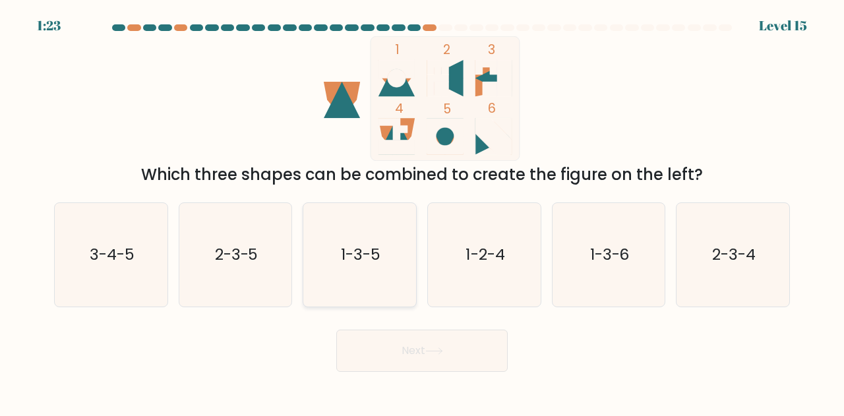
click at [367, 262] on text "1-3-5" at bounding box center [361, 255] width 40 height 22
click at [422, 212] on input "c. 1-3-5" at bounding box center [422, 209] width 1 height 3
radio input "true"
click at [384, 328] on div "Next" at bounding box center [422, 347] width 752 height 49
click at [386, 337] on button "Next" at bounding box center [422, 351] width 172 height 42
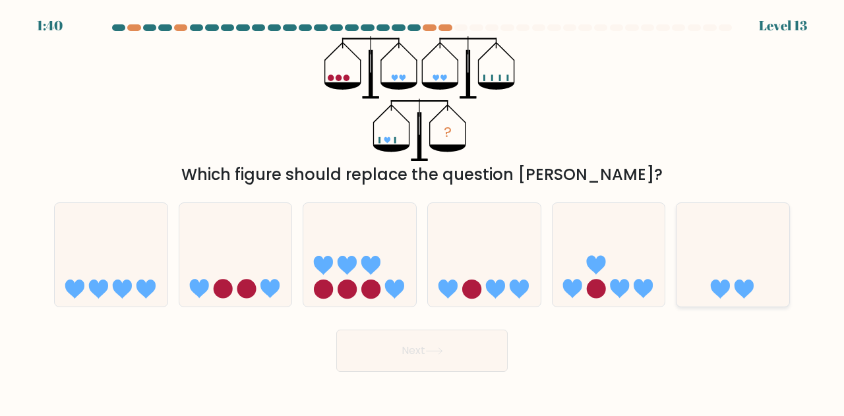
click at [729, 276] on icon at bounding box center [733, 254] width 113 height 93
click at [423, 212] on input "f." at bounding box center [422, 209] width 1 height 3
radio input "true"
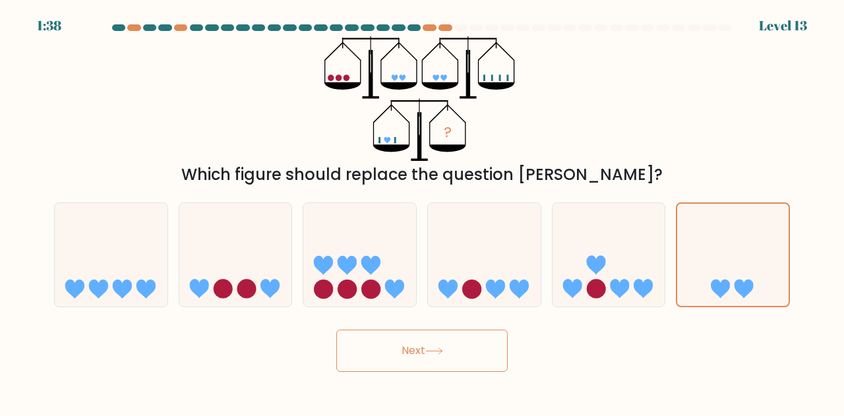
click at [470, 352] on button "Next" at bounding box center [422, 351] width 172 height 42
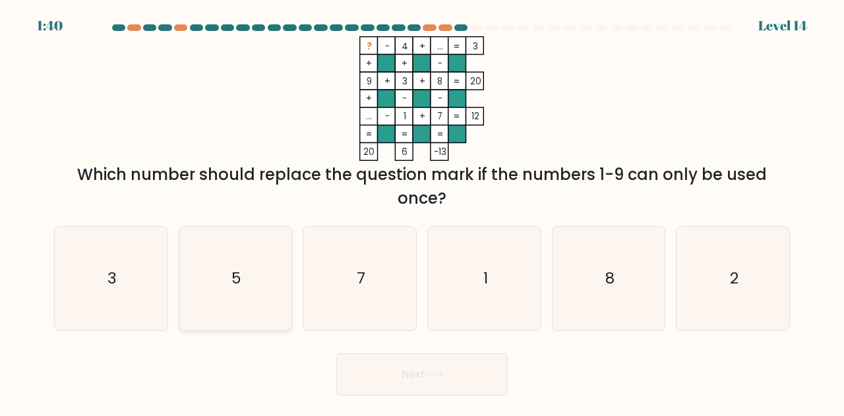
click at [273, 272] on icon "5" at bounding box center [236, 279] width 104 height 104
click at [422, 212] on input "b. 5" at bounding box center [422, 209] width 1 height 3
radio input "true"
click at [406, 373] on button "Next" at bounding box center [422, 375] width 172 height 42
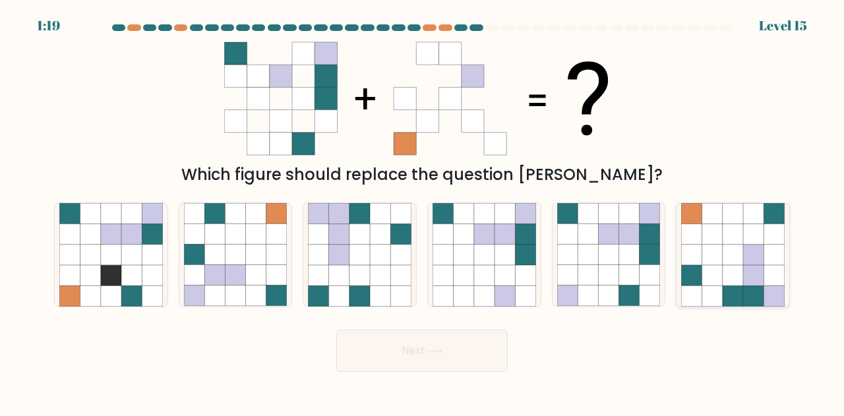
click at [767, 241] on icon at bounding box center [774, 234] width 20 height 20
click at [423, 212] on input "f." at bounding box center [422, 209] width 1 height 3
radio input "true"
click at [484, 361] on button "Next" at bounding box center [422, 351] width 172 height 42
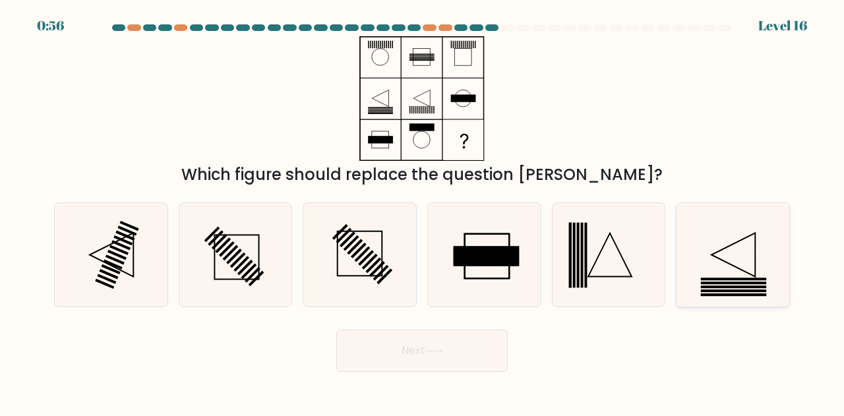
click at [745, 278] on icon at bounding box center [733, 255] width 104 height 104
click at [423, 212] on input "f." at bounding box center [422, 209] width 1 height 3
radio input "true"
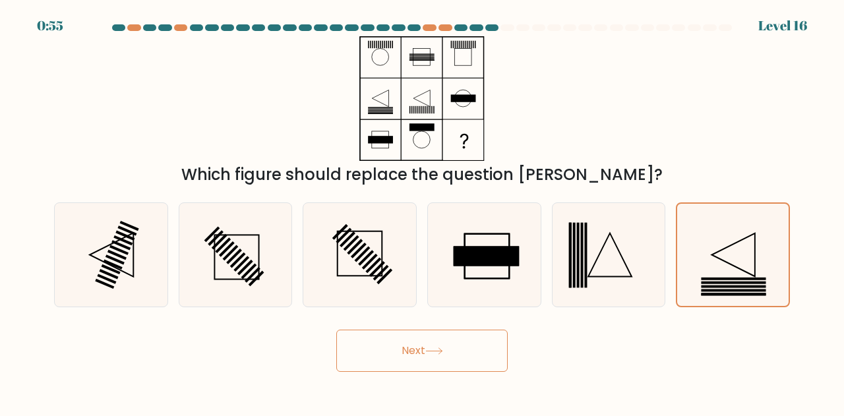
click at [447, 342] on button "Next" at bounding box center [422, 351] width 172 height 42
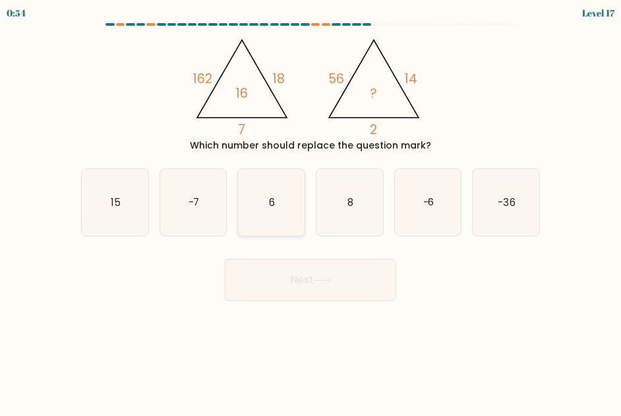
click at [274, 216] on icon "6" at bounding box center [271, 202] width 67 height 67
click at [311, 211] on input "c. 6" at bounding box center [311, 209] width 1 height 3
radio input "true"
click at [313, 263] on button "Next" at bounding box center [311, 280] width 172 height 42
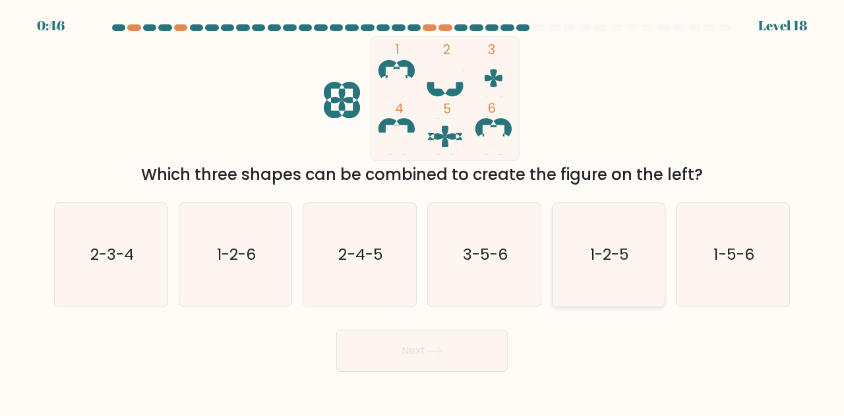
click at [608, 239] on icon "1-2-5" at bounding box center [609, 255] width 104 height 104
click at [423, 212] on input "e. 1-2-5" at bounding box center [422, 209] width 1 height 3
radio input "true"
click at [437, 346] on button "Next" at bounding box center [422, 351] width 172 height 42
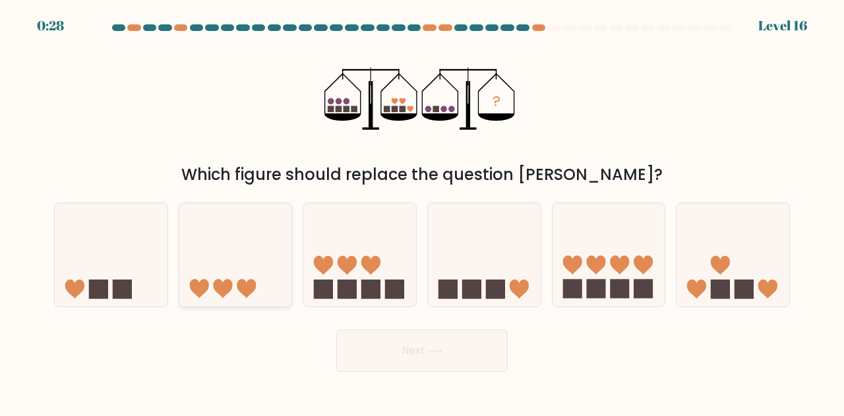
click at [241, 288] on icon at bounding box center [246, 289] width 19 height 19
click at [422, 212] on input "b." at bounding box center [422, 209] width 1 height 3
radio input "true"
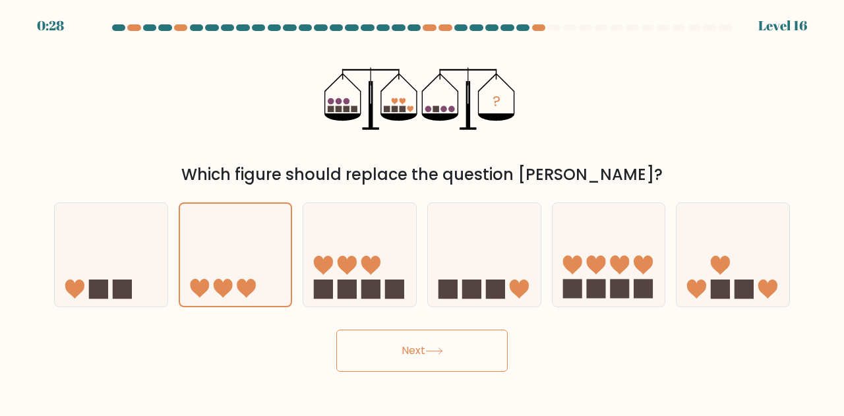
click at [354, 341] on button "Next" at bounding box center [422, 351] width 172 height 42
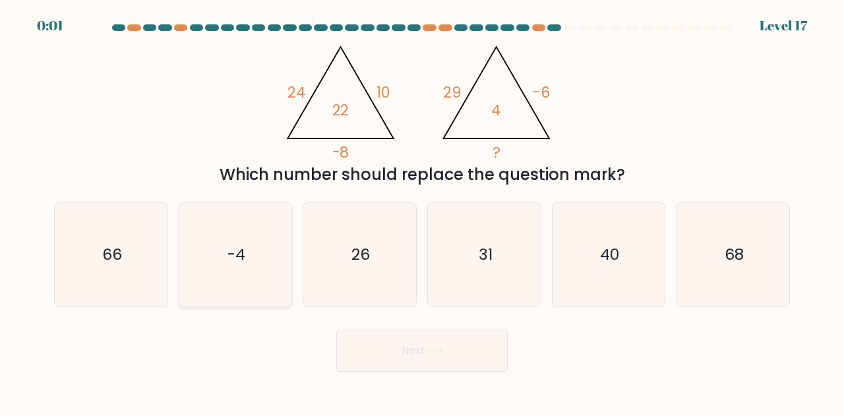
click at [262, 266] on icon "-4" at bounding box center [236, 255] width 104 height 104
click at [422, 212] on input "b. -4" at bounding box center [422, 209] width 1 height 3
radio input "true"
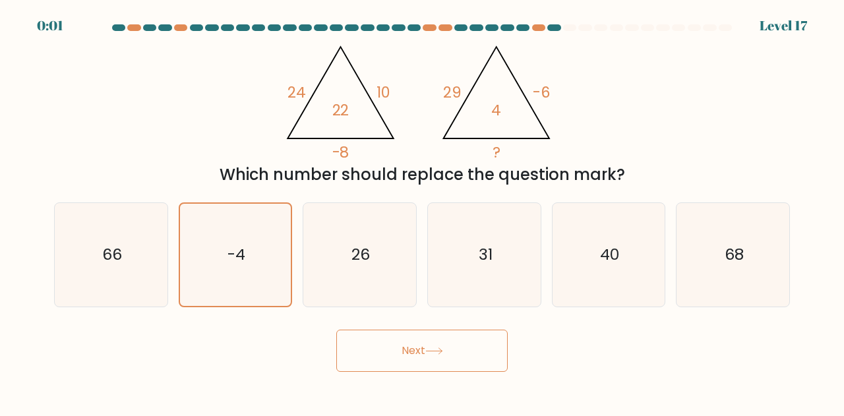
click at [355, 352] on button "Next" at bounding box center [422, 351] width 172 height 42
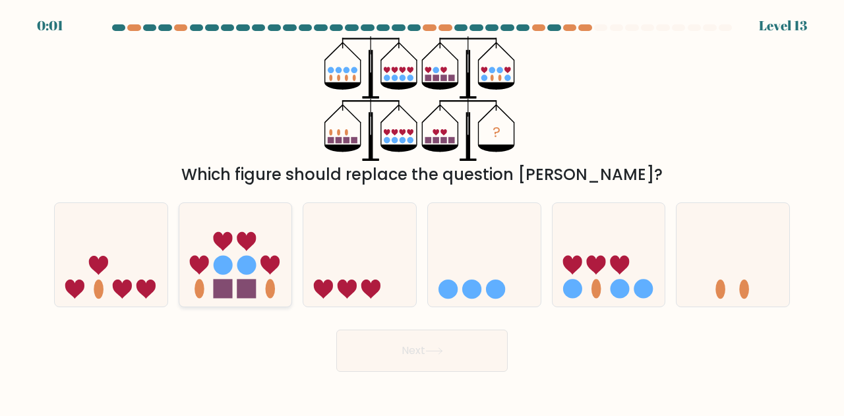
click at [264, 280] on icon at bounding box center [235, 254] width 113 height 93
click at [422, 212] on input "b." at bounding box center [422, 209] width 1 height 3
radio input "true"
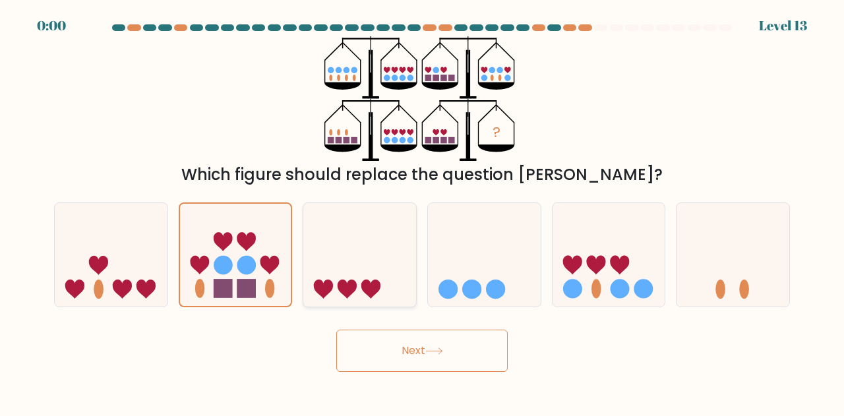
click at [365, 278] on icon at bounding box center [359, 254] width 113 height 93
click at [422, 212] on input "c." at bounding box center [422, 209] width 1 height 3
radio input "true"
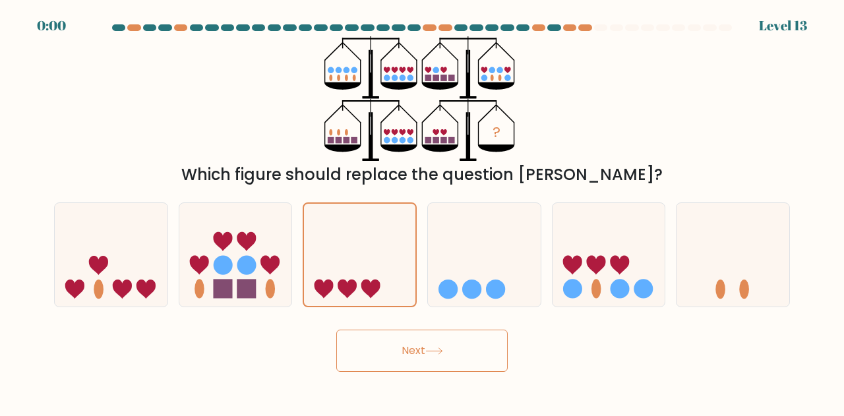
click at [375, 346] on button "Next" at bounding box center [422, 351] width 172 height 42
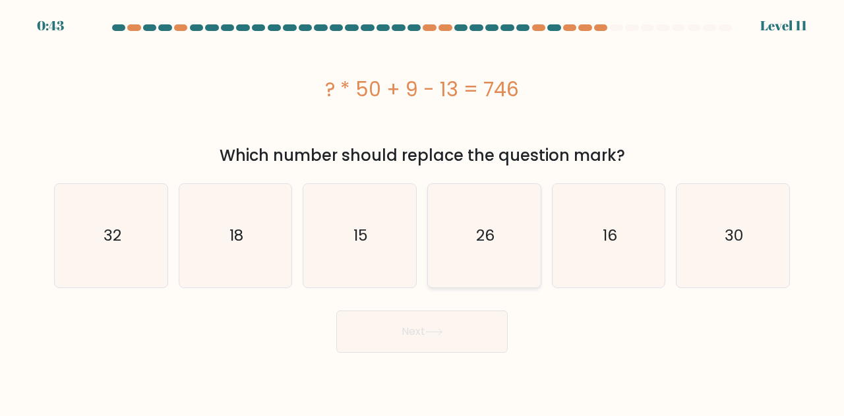
click at [433, 274] on icon "26" at bounding box center [485, 236] width 104 height 104
click at [423, 212] on input "d. 26" at bounding box center [422, 209] width 1 height 3
radio input "true"
click at [430, 353] on body "0:42 Level 11" at bounding box center [422, 208] width 844 height 416
click at [395, 319] on button "Next" at bounding box center [422, 332] width 172 height 42
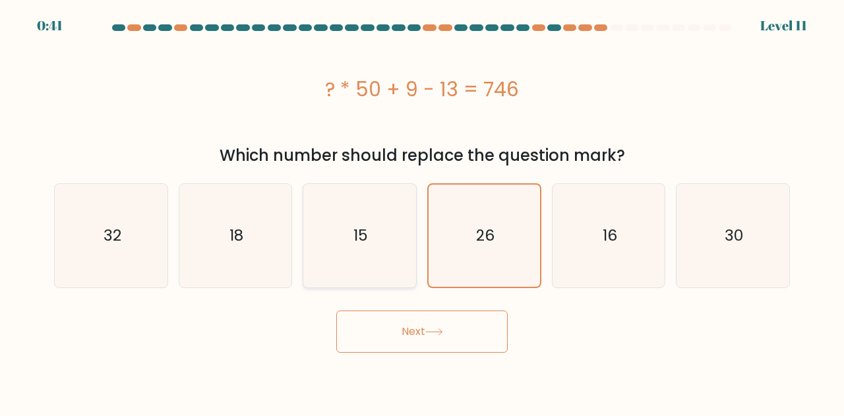
click at [373, 258] on icon "15" at bounding box center [360, 236] width 104 height 104
click at [422, 212] on input "c. 15" at bounding box center [422, 209] width 1 height 3
radio input "true"
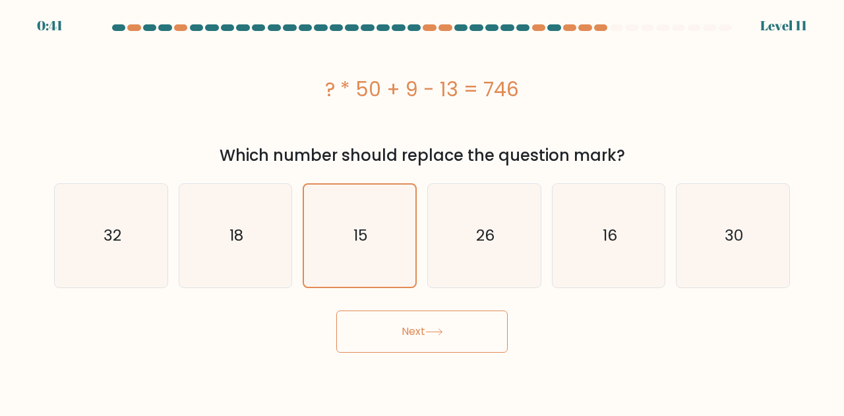
click at [406, 325] on button "Next" at bounding box center [422, 332] width 172 height 42
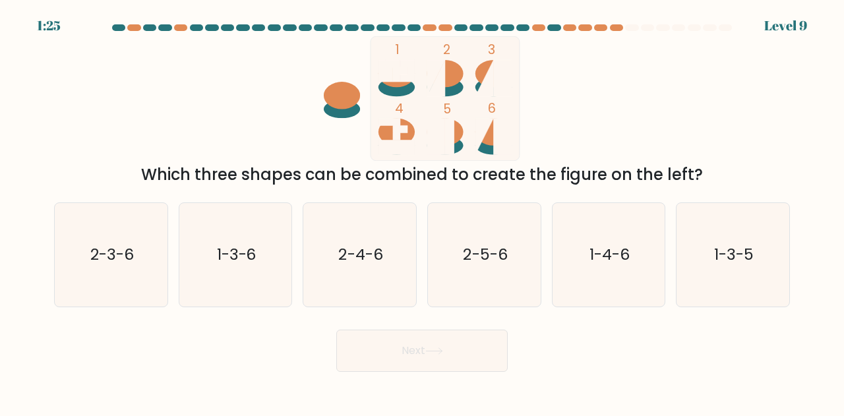
click at [426, 322] on form at bounding box center [422, 198] width 844 height 348
click at [453, 268] on icon "2-5-6" at bounding box center [485, 255] width 104 height 104
click at [423, 212] on input "d. 2-5-6" at bounding box center [422, 209] width 1 height 3
radio input "true"
click at [441, 332] on button "Next" at bounding box center [422, 351] width 172 height 42
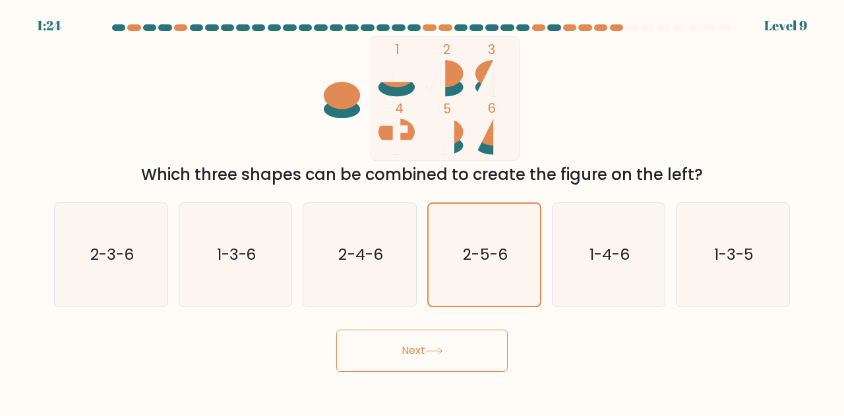
click at [405, 334] on button "Next" at bounding box center [422, 351] width 172 height 42
click at [374, 259] on text "2-4-6" at bounding box center [361, 255] width 44 height 22
click at [422, 212] on input "c. 2-4-6" at bounding box center [422, 209] width 1 height 3
radio input "true"
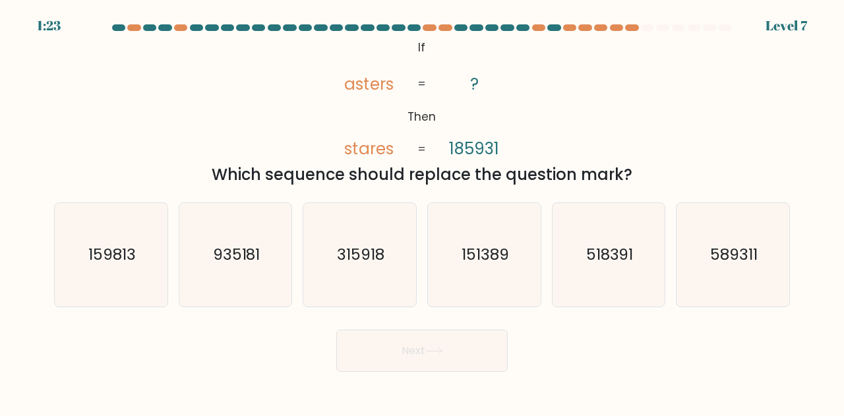
click at [438, 342] on button "Next" at bounding box center [422, 351] width 172 height 42
click at [469, 263] on text "151389" at bounding box center [485, 255] width 47 height 22
click at [423, 212] on input "d. 151389" at bounding box center [422, 209] width 1 height 3
radio input "true"
click at [401, 362] on button "Next" at bounding box center [422, 351] width 172 height 42
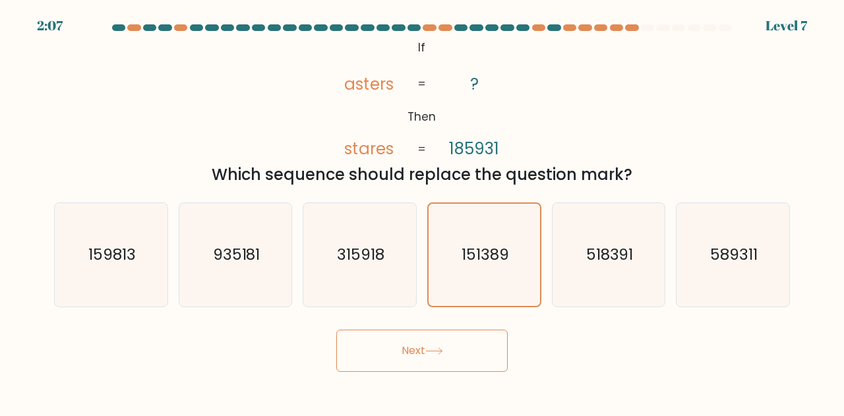
click at [423, 361] on button "Next" at bounding box center [422, 351] width 172 height 42
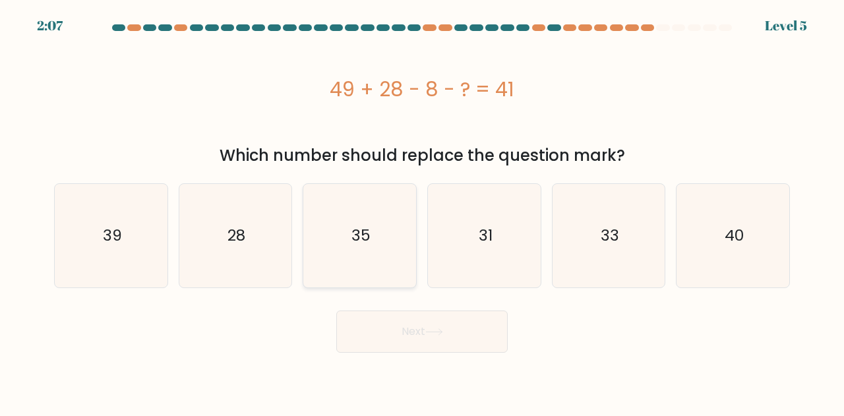
click at [381, 262] on icon "35" at bounding box center [360, 236] width 104 height 104
click at [422, 212] on input "c. 35" at bounding box center [422, 209] width 1 height 3
radio input "true"
click at [416, 317] on button "Next" at bounding box center [422, 332] width 172 height 42
click at [468, 225] on icon "31" at bounding box center [485, 236] width 104 height 104
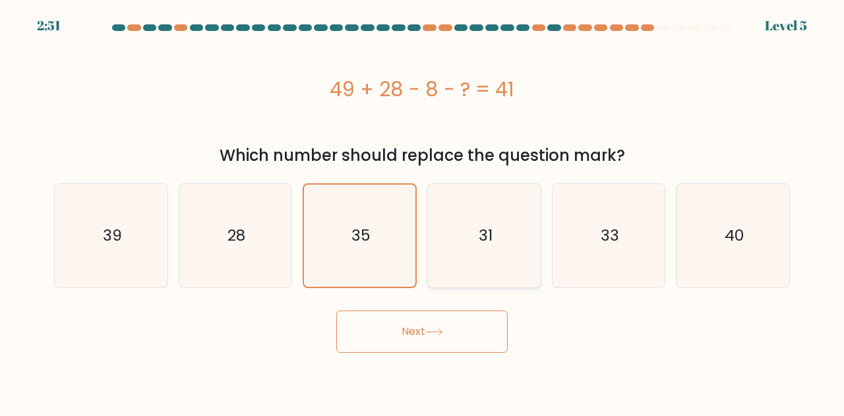
click at [423, 212] on input "d. 31" at bounding box center [422, 209] width 1 height 3
radio input "true"
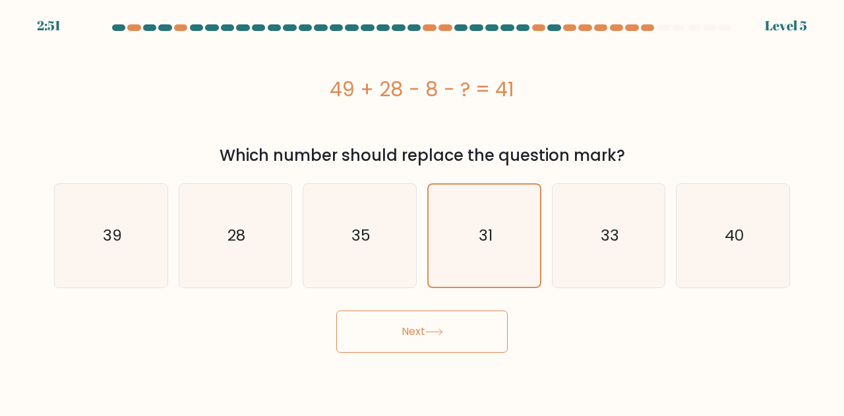
click at [435, 348] on button "Next" at bounding box center [422, 332] width 172 height 42
click at [436, 333] on icon at bounding box center [434, 332] width 18 height 7
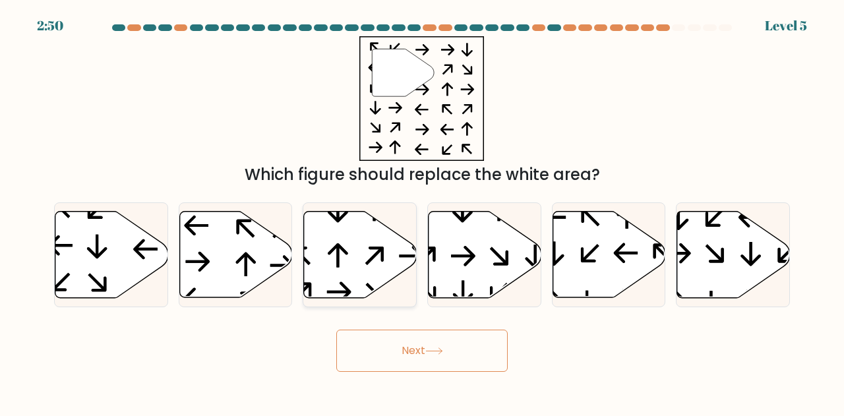
click at [402, 258] on icon at bounding box center [360, 255] width 113 height 86
click at [422, 212] on input "c." at bounding box center [422, 209] width 1 height 3
radio input "true"
click at [470, 334] on button "Next" at bounding box center [422, 351] width 172 height 42
click at [613, 262] on icon at bounding box center [609, 255] width 113 height 86
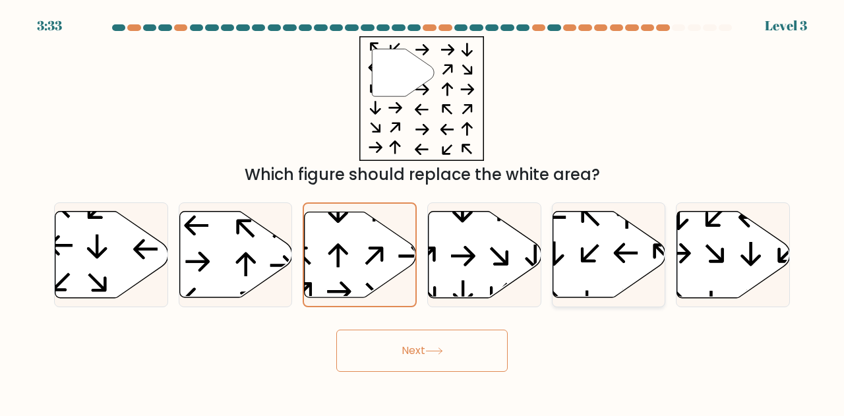
click at [423, 212] on input "e." at bounding box center [422, 209] width 1 height 3
radio input "true"
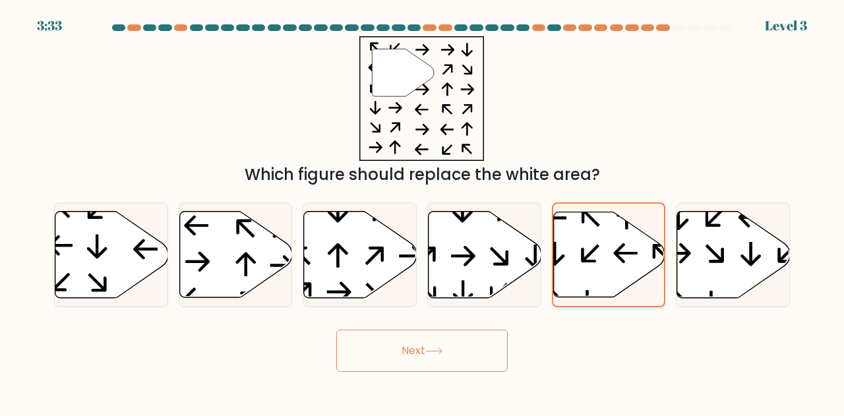
click at [616, 272] on icon at bounding box center [608, 254] width 111 height 85
click at [423, 212] on input "e." at bounding box center [422, 209] width 1 height 3
click at [508, 332] on div "Next" at bounding box center [422, 347] width 752 height 49
click at [474, 363] on button "Next" at bounding box center [422, 351] width 172 height 42
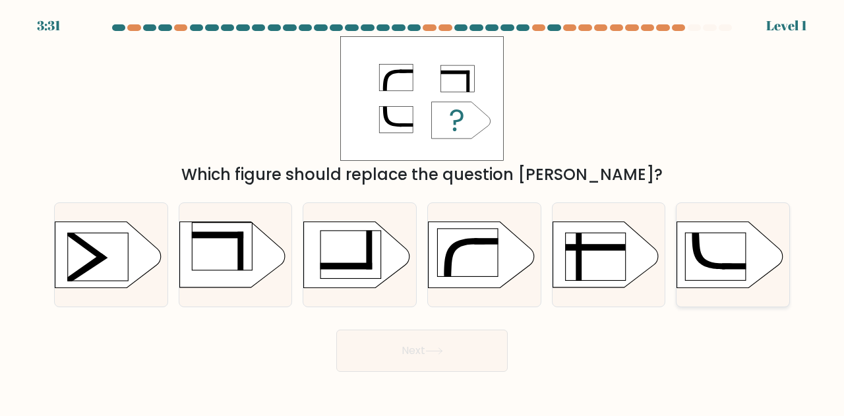
click at [712, 254] on rect at bounding box center [716, 257] width 60 height 47
click at [423, 212] on input "f." at bounding box center [422, 209] width 1 height 3
radio input "true"
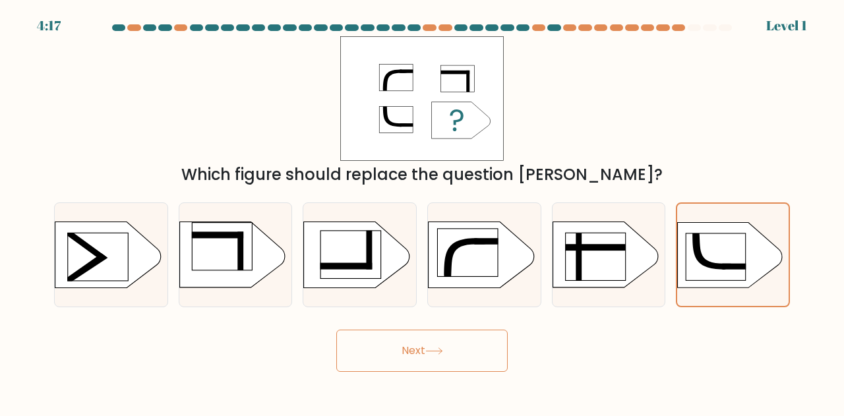
click at [439, 343] on button "Next" at bounding box center [422, 351] width 172 height 42
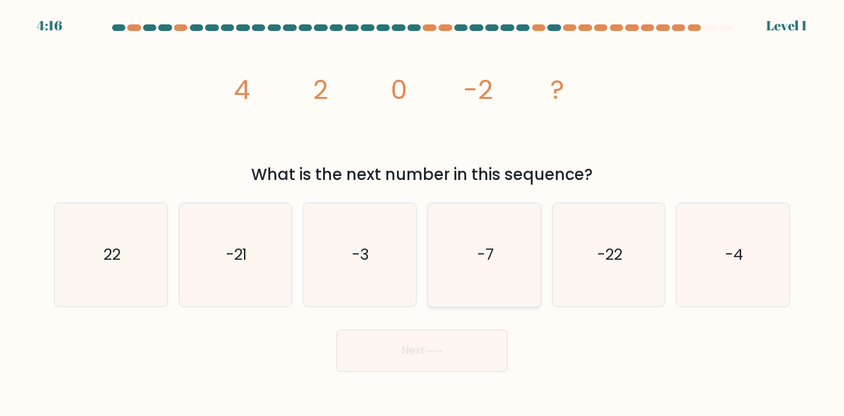
click at [453, 261] on icon "-7" at bounding box center [485, 255] width 104 height 104
click at [423, 212] on input "d. -7" at bounding box center [422, 209] width 1 height 3
radio input "true"
click at [441, 324] on div "Next" at bounding box center [422, 347] width 752 height 49
click at [418, 344] on button "Next" at bounding box center [422, 351] width 172 height 42
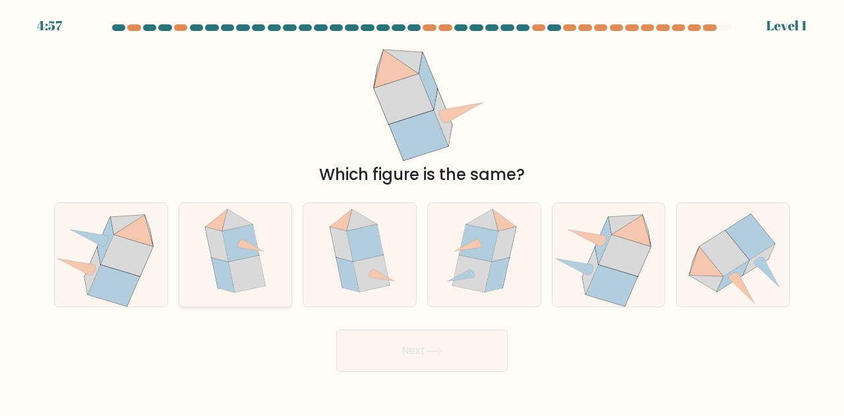
click at [256, 245] on icon at bounding box center [240, 243] width 37 height 37
click at [422, 212] on input "b." at bounding box center [422, 209] width 1 height 3
radio input "true"
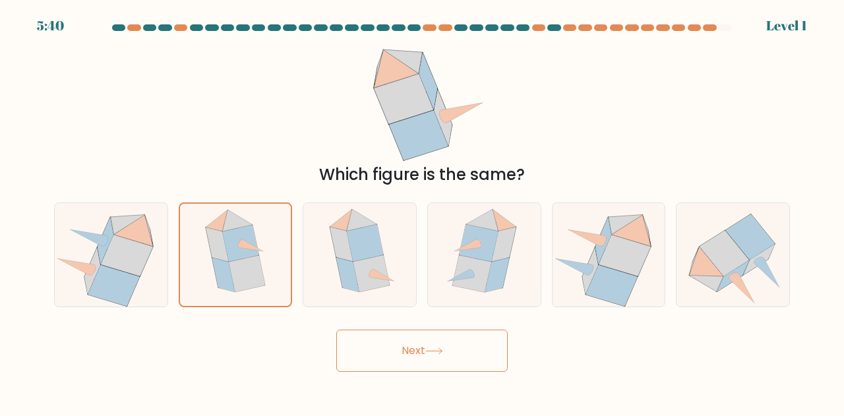
click at [456, 346] on button "Next" at bounding box center [422, 351] width 172 height 42
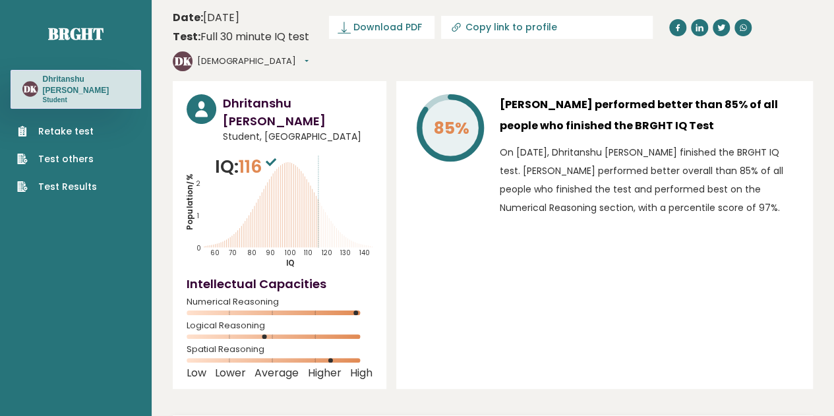
type input "[URL][DOMAIN_NAME]"
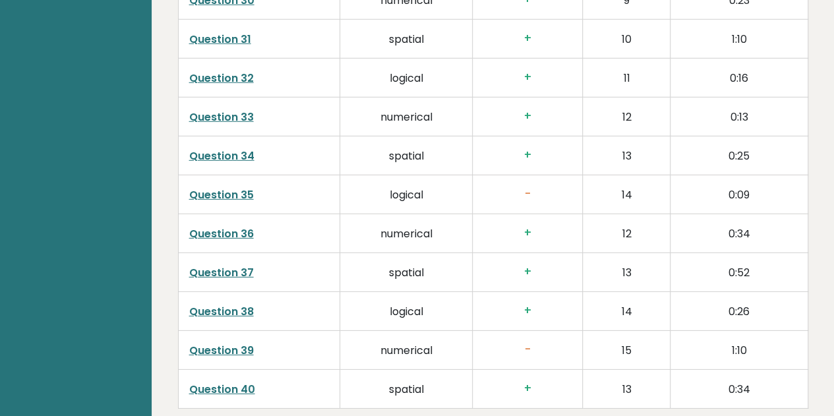
scroll to position [2046, 0]
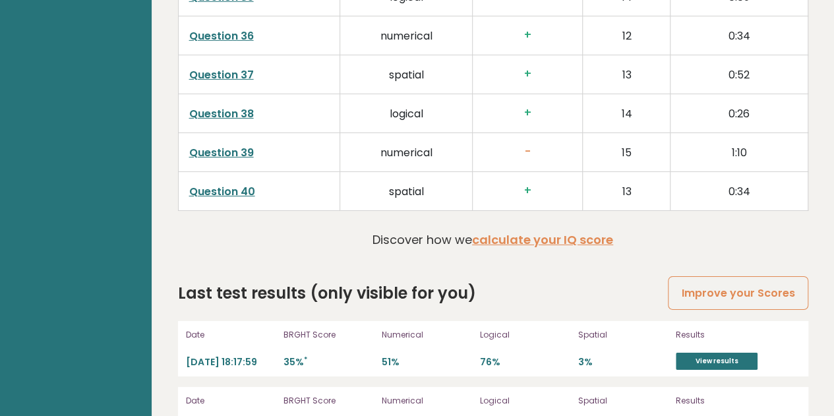
drag, startPoint x: 614, startPoint y: 280, endPoint x: 532, endPoint y: 284, distance: 81.9
click at [532, 329] on p "Logical" at bounding box center [525, 335] width 90 height 12
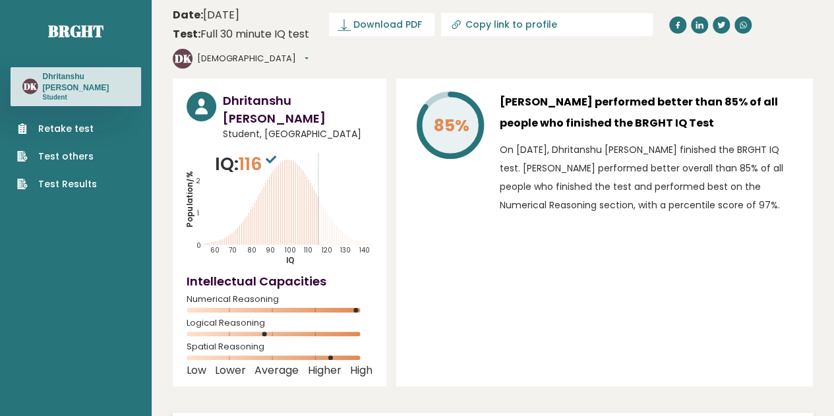
scroll to position [0, 0]
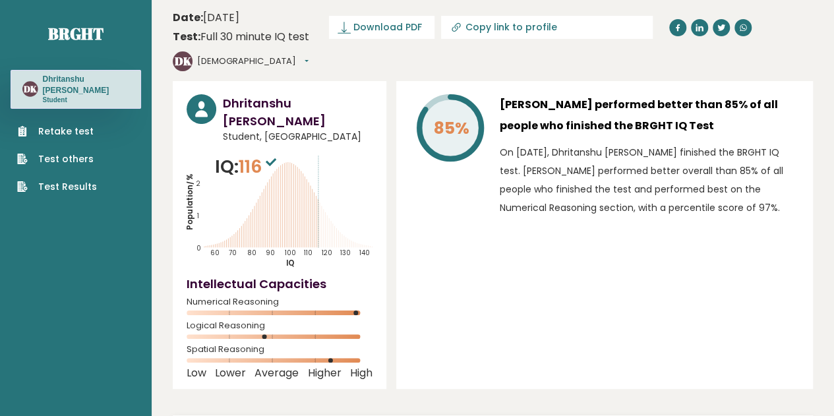
click at [90, 96] on p "Student" at bounding box center [86, 100] width 86 height 9
click at [84, 180] on link "Test Results" at bounding box center [57, 187] width 80 height 14
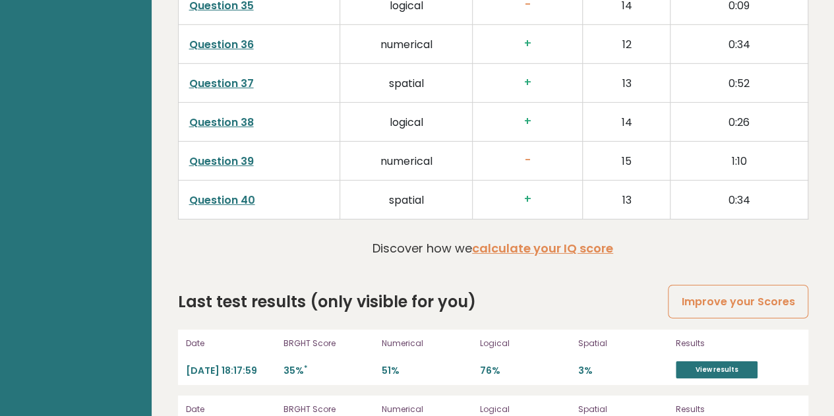
scroll to position [2046, 0]
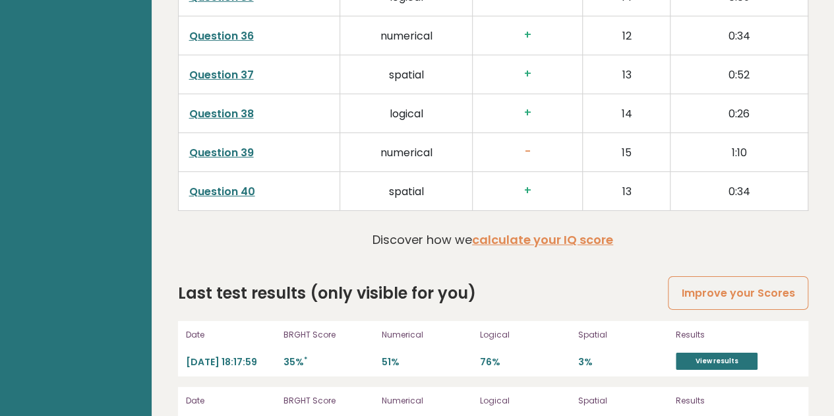
click at [684, 353] on link "View results" at bounding box center [717, 361] width 82 height 17
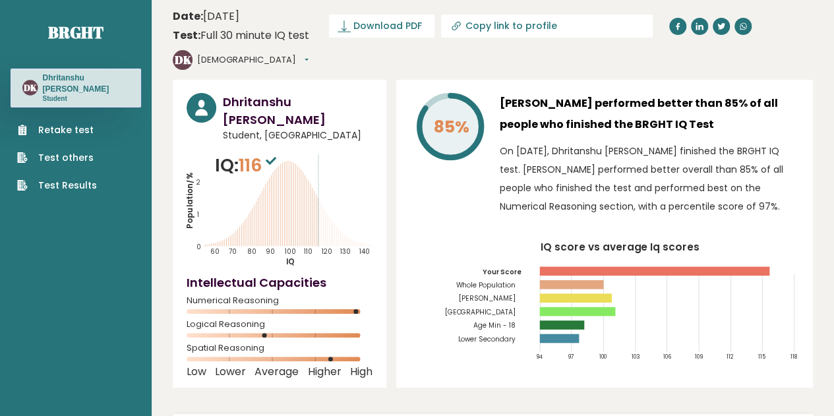
scroll to position [0, 0]
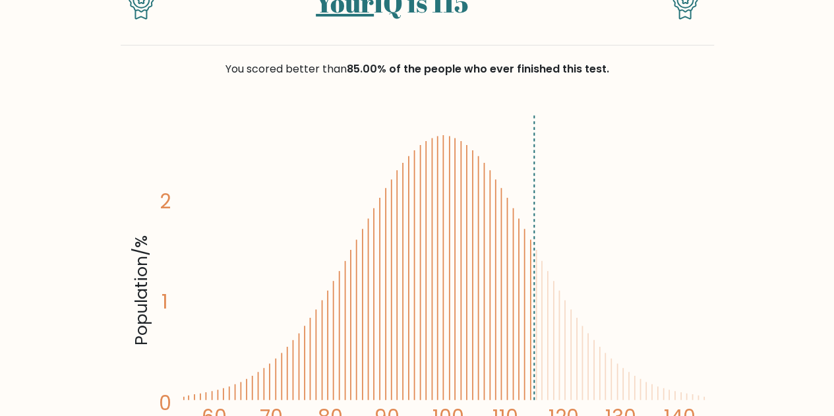
scroll to position [198, 0]
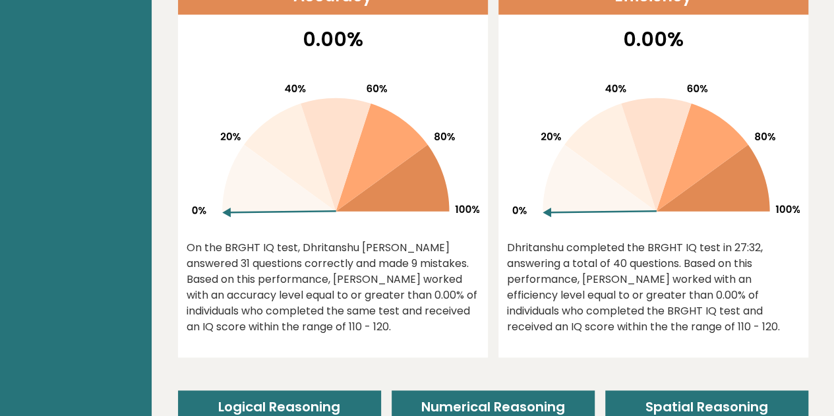
scroll to position [594, 0]
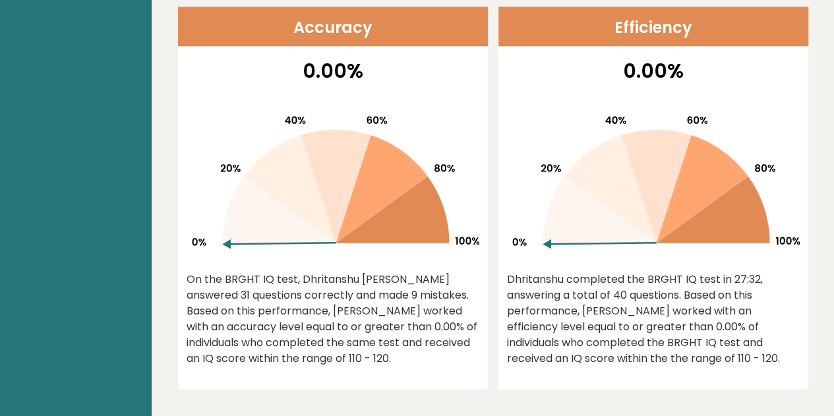
drag, startPoint x: 570, startPoint y: 210, endPoint x: 672, endPoint y: 146, distance: 120.1
click at [672, 146] on g at bounding box center [657, 182] width 288 height 133
click at [662, 210] on icon at bounding box center [712, 210] width 113 height 67
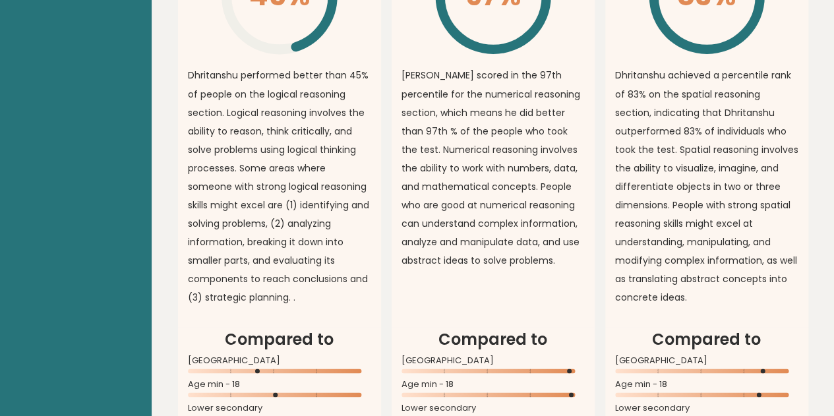
scroll to position [937, 0]
